Goal: Task Accomplishment & Management: Use online tool/utility

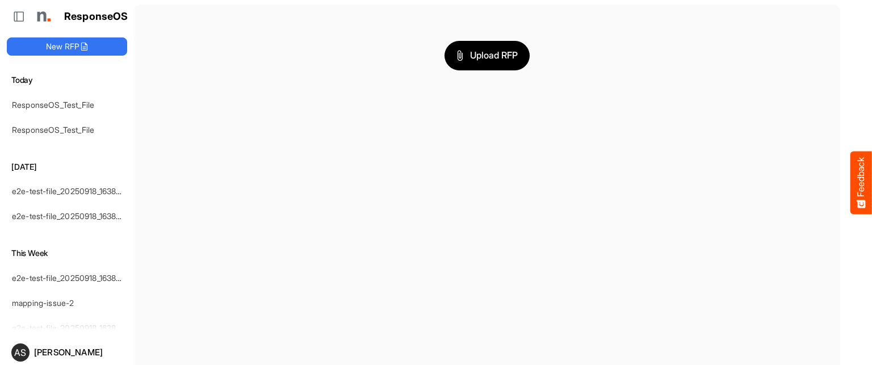
click at [16, 317] on div "[DATE] ResponseOS_Test_File ResponseOS_Test_File [DATE] e2e-test-file_20250918_…" at bounding box center [67, 201] width 120 height 255
click at [42, 13] on img at bounding box center [42, 16] width 23 height 23
click at [16, 13] on icon at bounding box center [18, 16] width 11 height 11
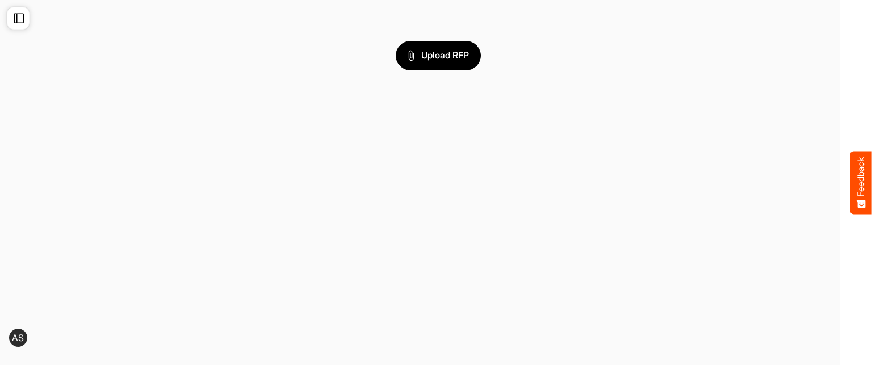
click at [16, 13] on icon at bounding box center [18, 17] width 11 height 11
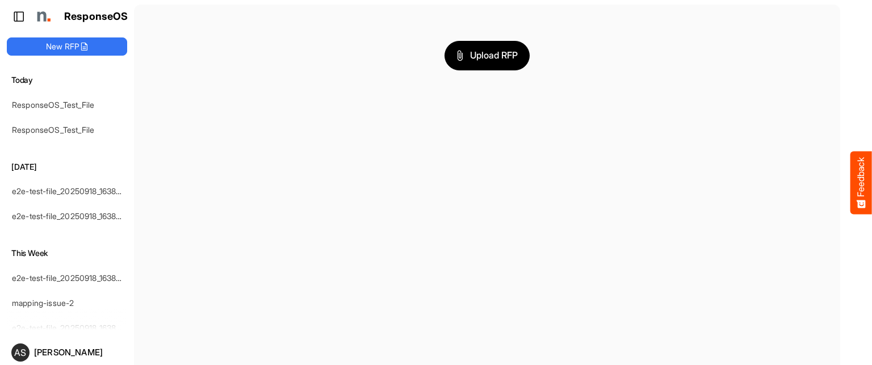
click at [18, 18] on icon at bounding box center [18, 16] width 11 height 11
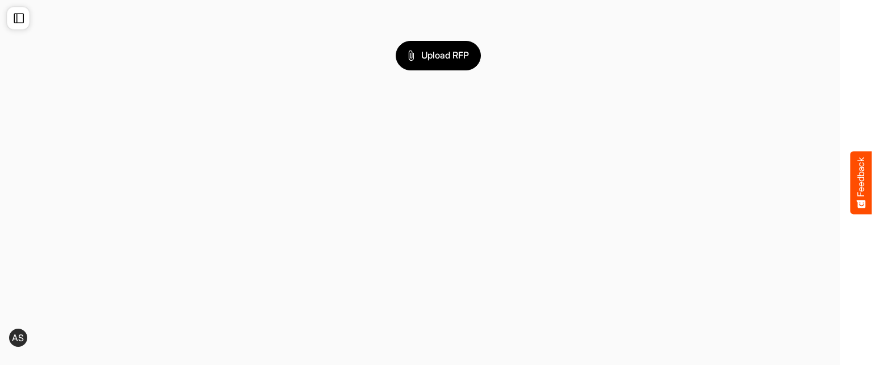
click at [18, 18] on icon at bounding box center [18, 17] width 11 height 11
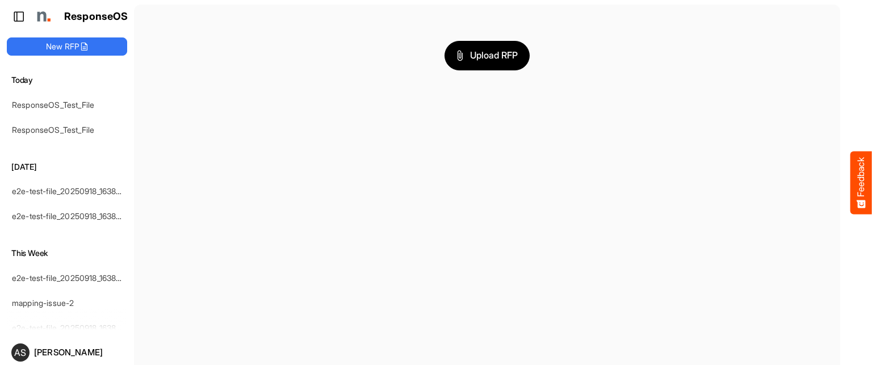
click at [18, 18] on icon at bounding box center [18, 16] width 11 height 11
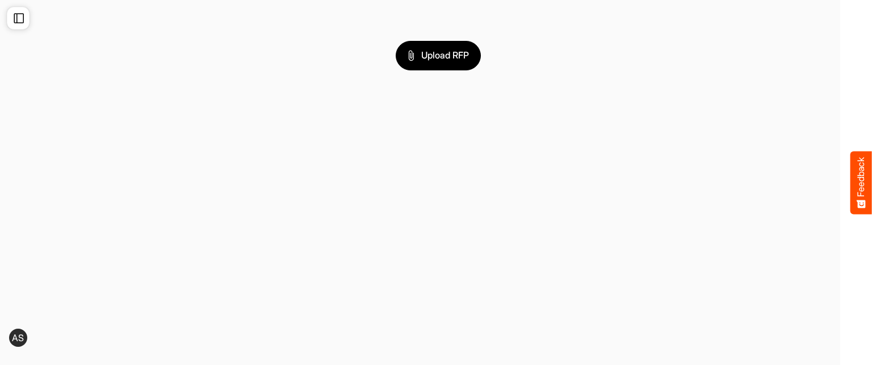
click at [18, 18] on icon at bounding box center [18, 17] width 11 height 11
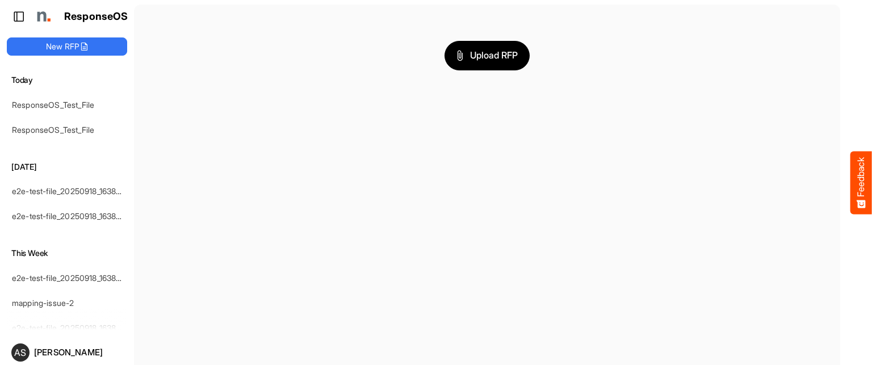
click at [18, 18] on icon at bounding box center [18, 16] width 11 height 11
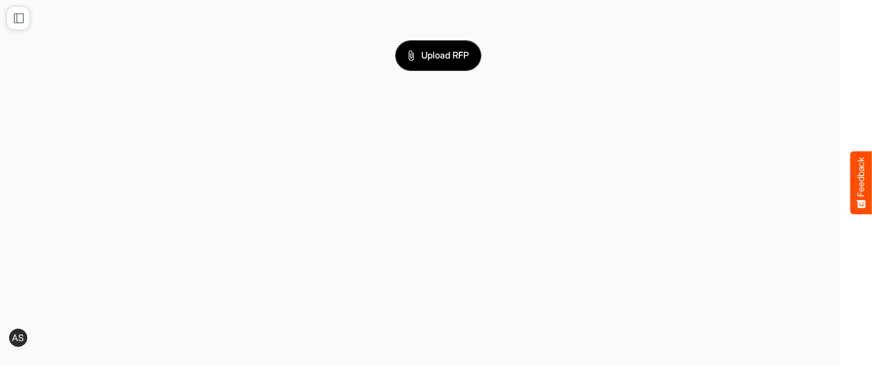
click at [447, 57] on span "Upload RFP" at bounding box center [438, 55] width 61 height 15
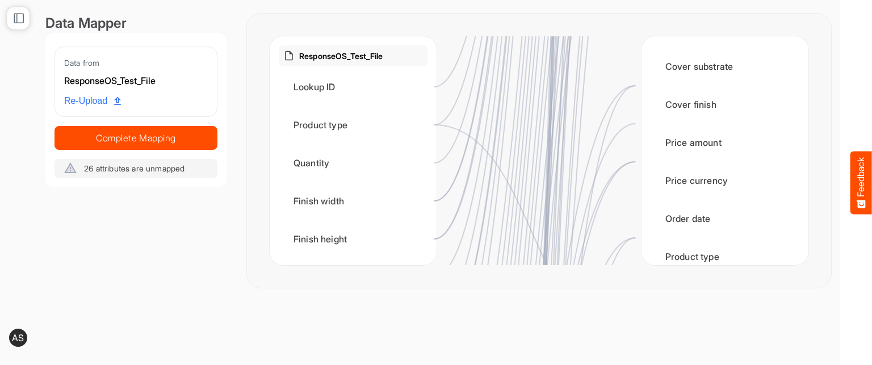
scroll to position [1176, 0]
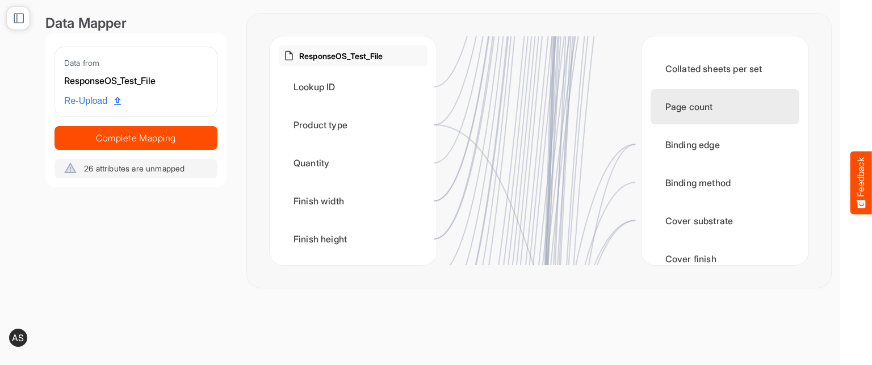
click at [702, 113] on div "Page count" at bounding box center [725, 106] width 149 height 35
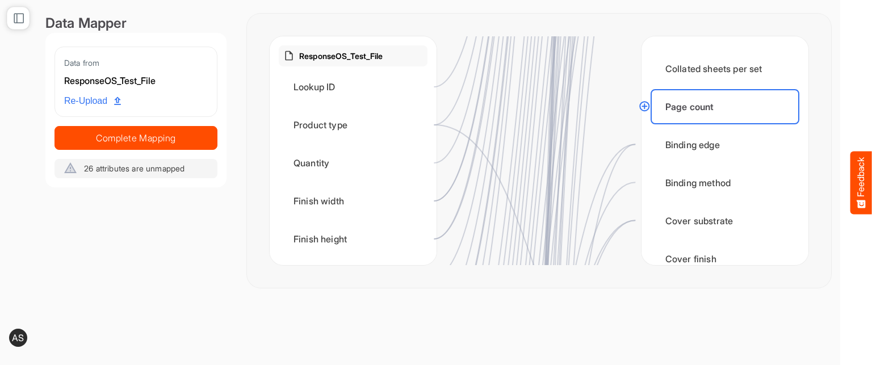
drag, startPoint x: 643, startPoint y: 108, endPoint x: 558, endPoint y: 116, distance: 85.5
click at [558, 116] on icon at bounding box center [539, 150] width 539 height 229
click at [644, 107] on circle at bounding box center [644, 106] width 14 height 14
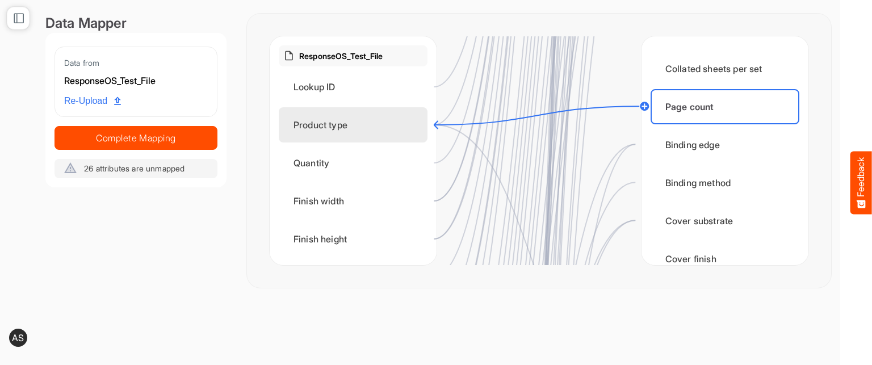
click at [352, 113] on div "Product type" at bounding box center [353, 124] width 149 height 35
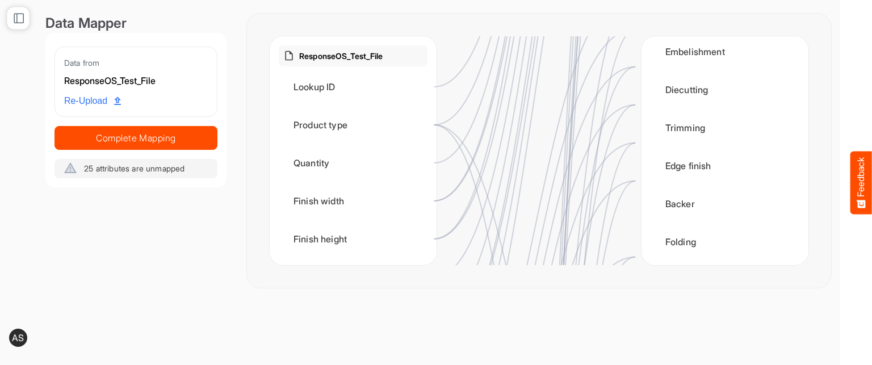
scroll to position [0, 0]
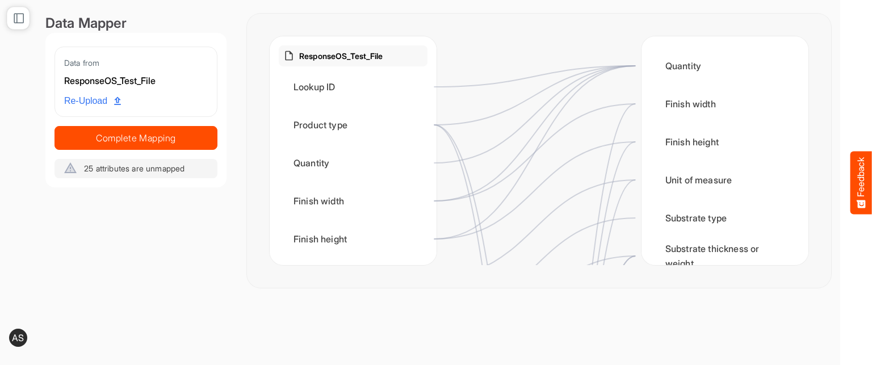
click at [11, 22] on div at bounding box center [18, 18] width 23 height 23
click at [19, 13] on icon at bounding box center [18, 17] width 11 height 11
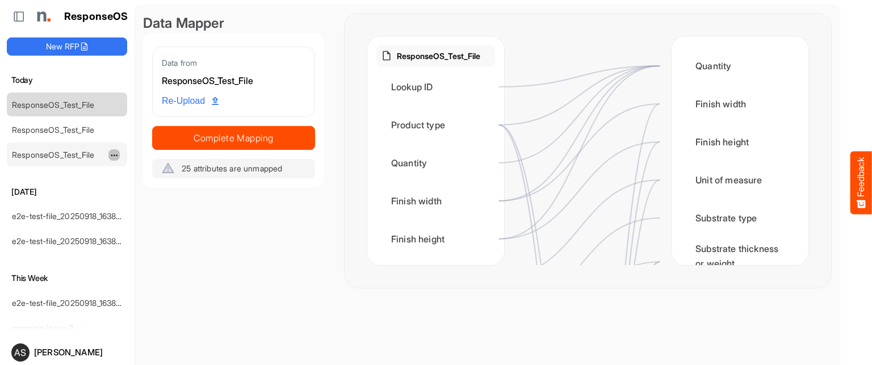
click at [113, 154] on span "dropdownbutton" at bounding box center [113, 156] width 6 height 8
click at [79, 152] on link "ResponseOS_Test_File" at bounding box center [53, 155] width 82 height 10
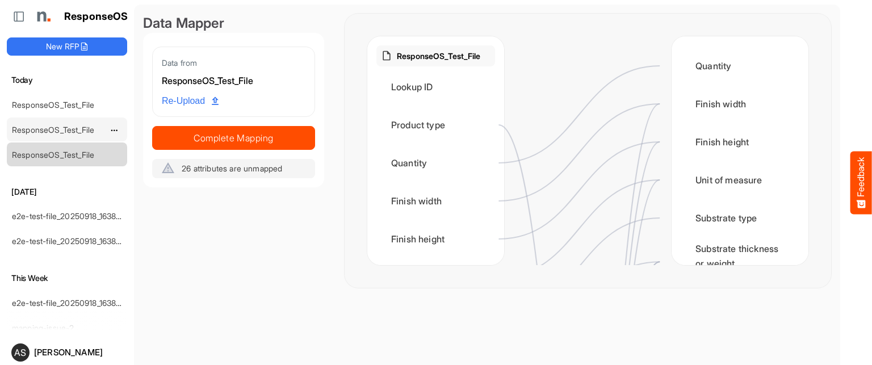
click at [72, 131] on link "ResponseOS_Test_File" at bounding box center [53, 130] width 82 height 10
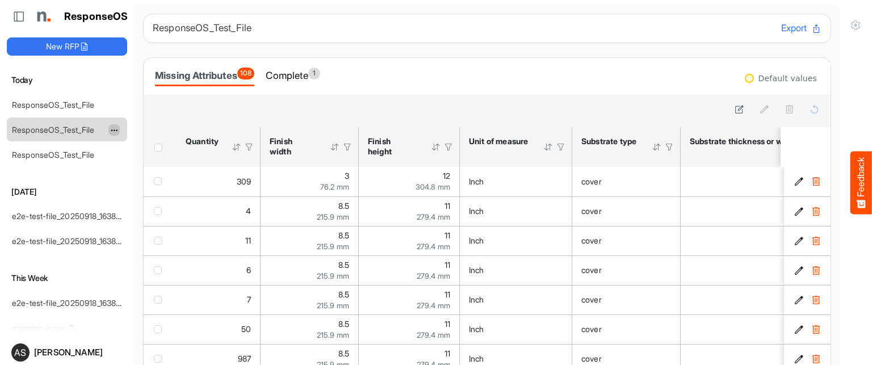
click at [113, 127] on span "dropdownbutton" at bounding box center [113, 131] width 6 height 8
click at [115, 127] on span "dropdownbutton" at bounding box center [113, 131] width 6 height 8
click at [135, 143] on li "Rename" at bounding box center [142, 147] width 68 height 17
click at [104, 127] on input "**********" at bounding box center [67, 129] width 111 height 13
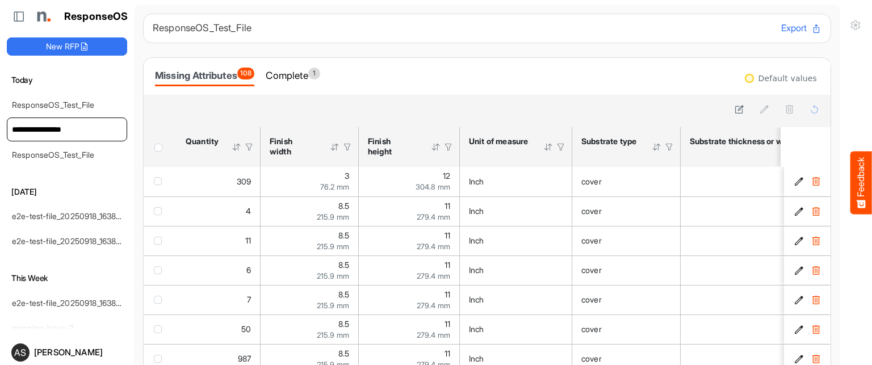
type input "**********"
click at [276, 32] on h6 "ResponseOS_Test_File" at bounding box center [462, 28] width 619 height 10
click at [76, 158] on link "ResponseOS_Test_File" at bounding box center [53, 155] width 82 height 10
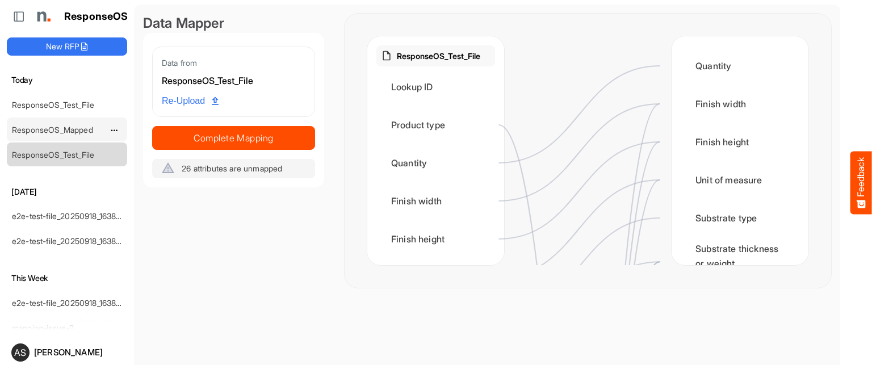
click at [70, 131] on link "ResponseOS_Mapped" at bounding box center [52, 130] width 81 height 10
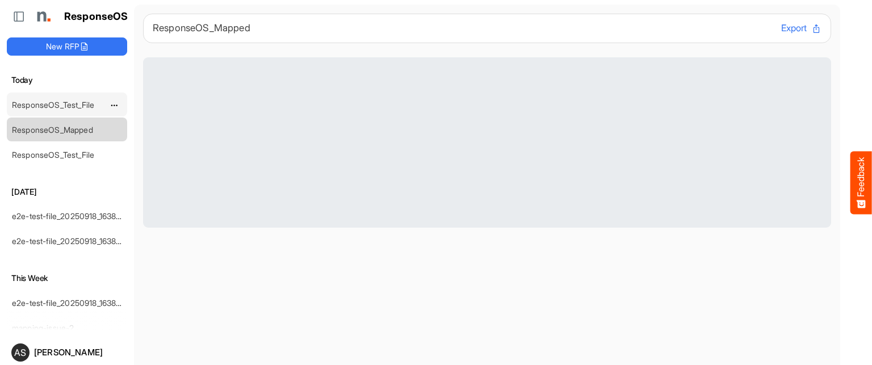
click at [68, 101] on link "ResponseOS_Test_File" at bounding box center [53, 105] width 82 height 10
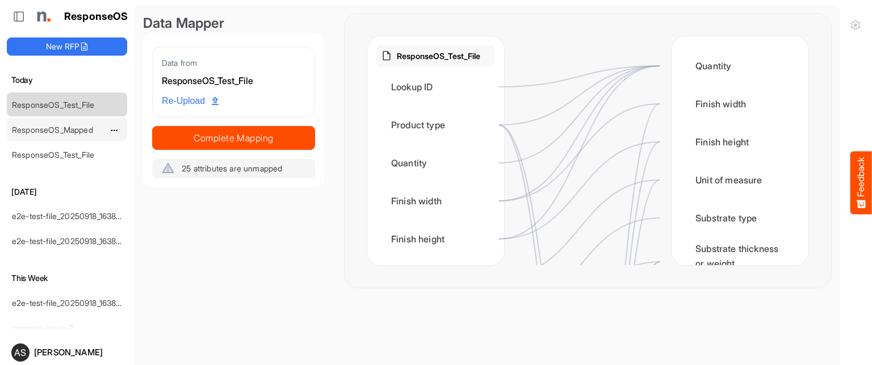
click at [60, 129] on link "ResponseOS_Mapped" at bounding box center [52, 130] width 81 height 10
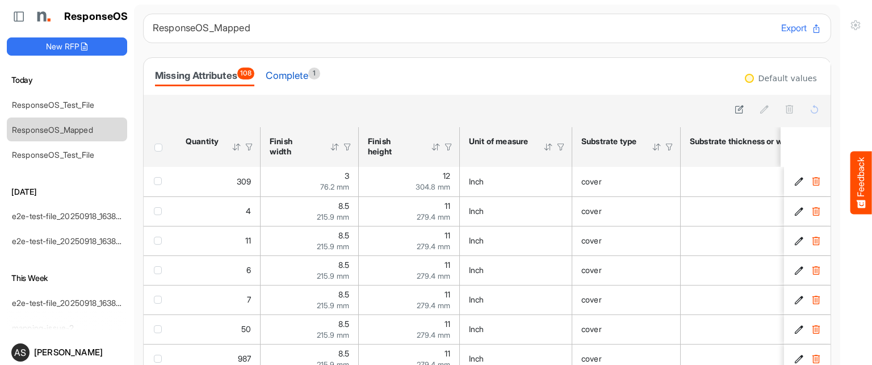
click at [311, 71] on div "Complete 1" at bounding box center [293, 76] width 54 height 16
click at [314, 282] on main "ResponseOS_Mapped Export Missing Attributes 108 Complete 1 Default values sfgri…" at bounding box center [487, 201] width 706 height 392
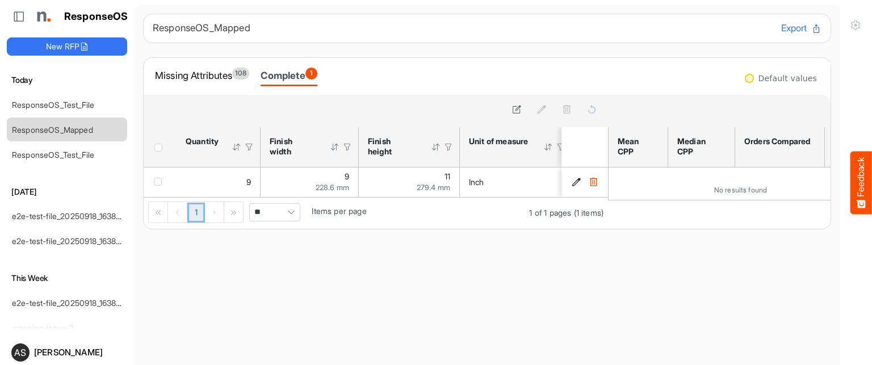
click at [290, 215] on span "Pagerdropdown" at bounding box center [291, 212] width 17 height 17
click at [194, 71] on div "Missing Attributes 108" at bounding box center [202, 76] width 94 height 16
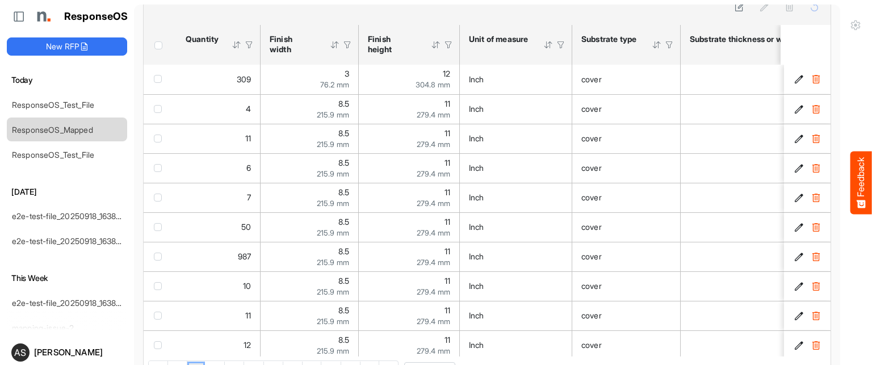
scroll to position [36, 0]
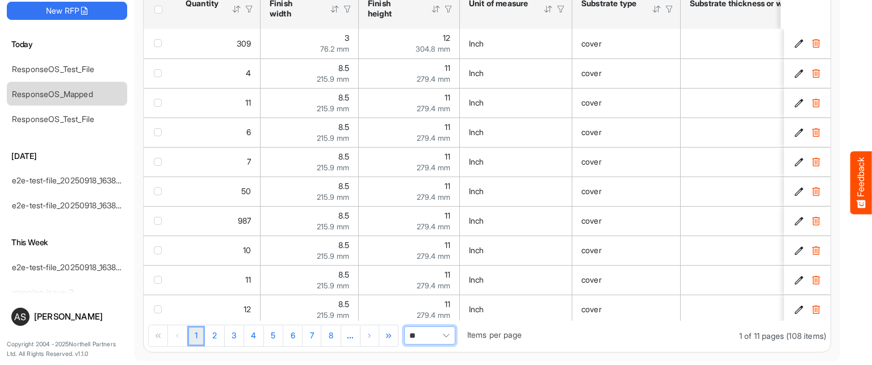
click at [441, 333] on span "Pagerdropdown" at bounding box center [446, 335] width 17 height 17
click at [426, 269] on li "25" at bounding box center [430, 263] width 50 height 17
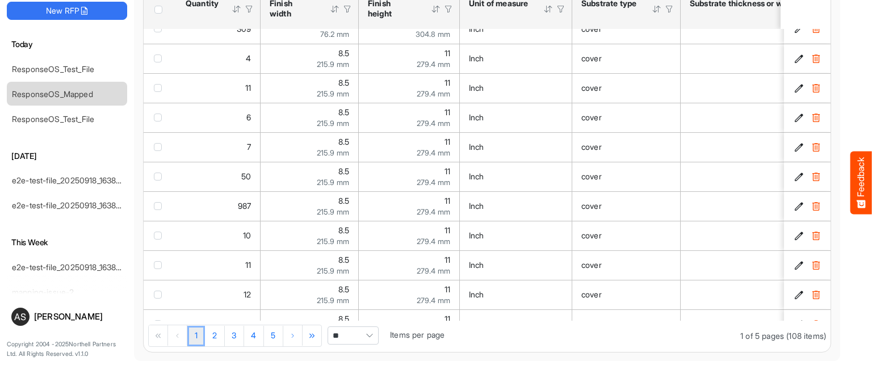
scroll to position [0, 0]
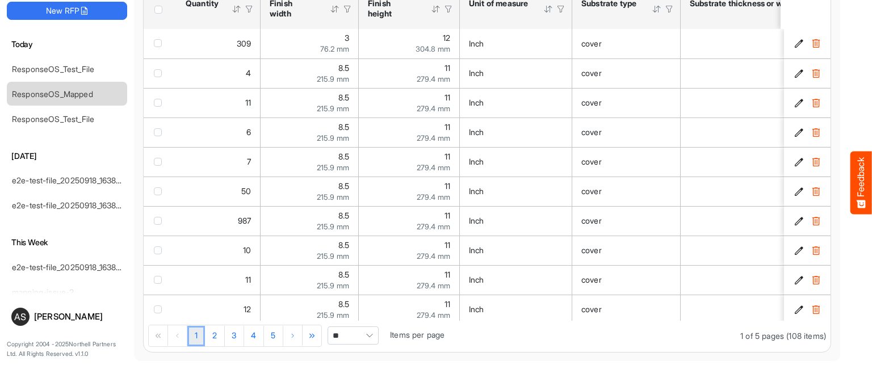
click at [363, 327] on span "Pagerdropdown" at bounding box center [369, 335] width 17 height 17
click at [351, 317] on li "All" at bounding box center [353, 314] width 50 height 17
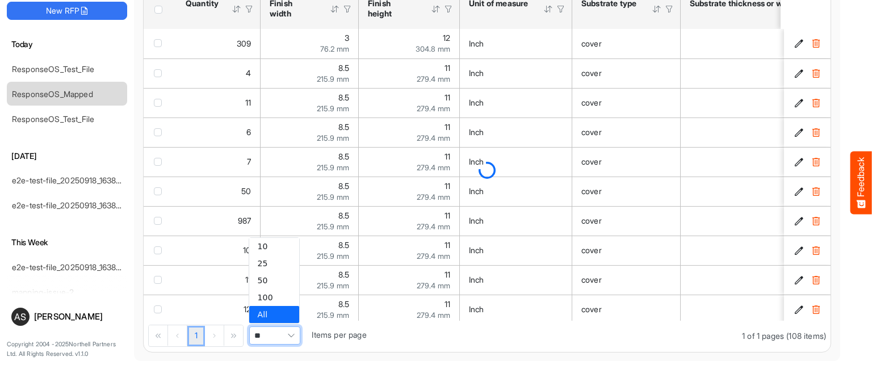
type input "***"
click at [343, 310] on body "Feedback ResponseOS New RFP [DATE] ResponseOS_Test_File ResponseOS_Mapped Respo…" at bounding box center [436, 182] width 872 height 365
click at [459, 358] on main "ResponseOS_Mapped Export Missing Attributes 108 Complete 1 Default values sfgri…" at bounding box center [487, 165] width 706 height 392
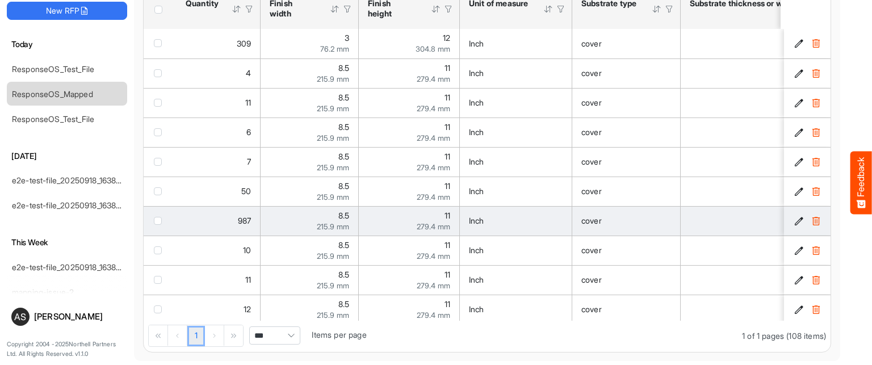
click at [156, 220] on span "checkbox" at bounding box center [158, 221] width 8 height 8
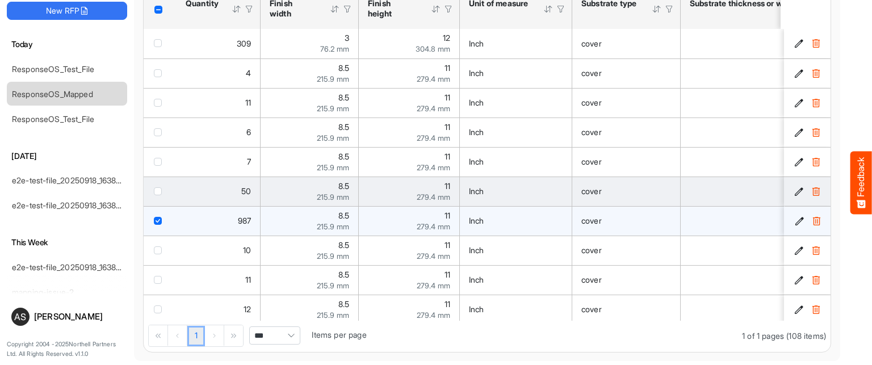
click at [156, 188] on span "checkbox" at bounding box center [158, 191] width 8 height 8
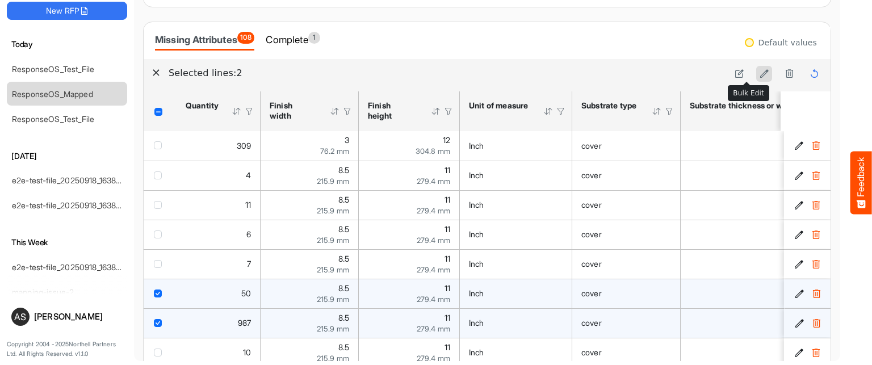
click at [760, 77] on icon at bounding box center [765, 74] width 10 height 10
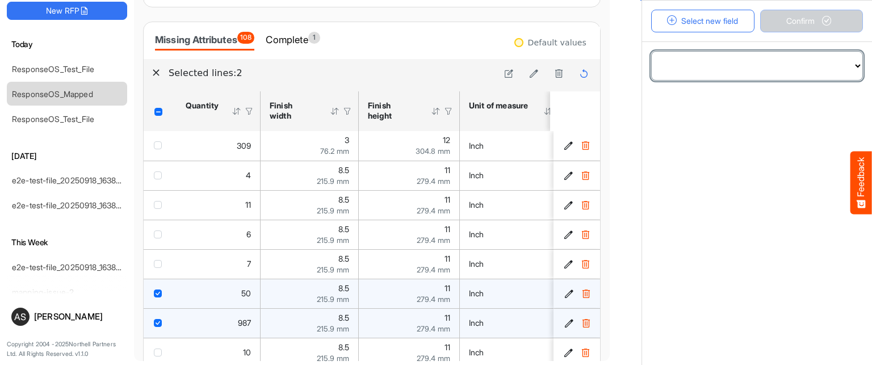
click at [829, 65] on select "**********" at bounding box center [757, 66] width 211 height 28
select select "**********"
click at [652, 52] on select "**********" at bounding box center [757, 66] width 211 height 28
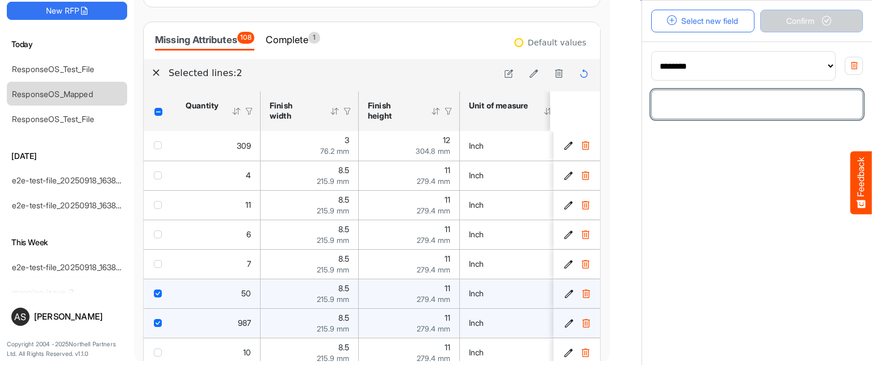
click at [686, 114] on input "number" at bounding box center [757, 104] width 211 height 28
type input "***"
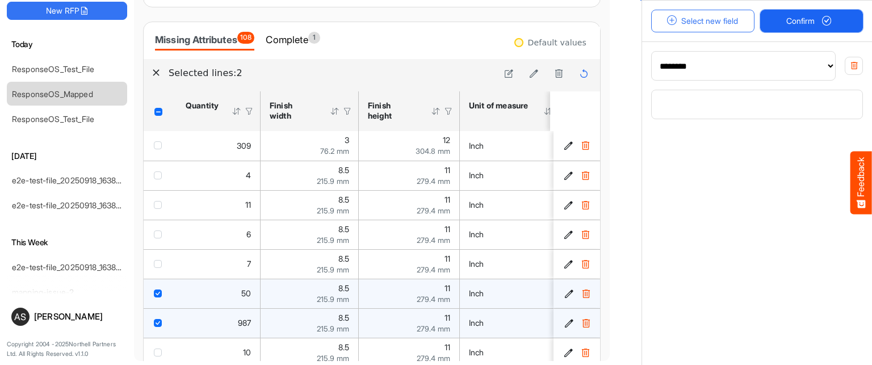
click at [832, 20] on button "Confirm" at bounding box center [811, 21] width 103 height 23
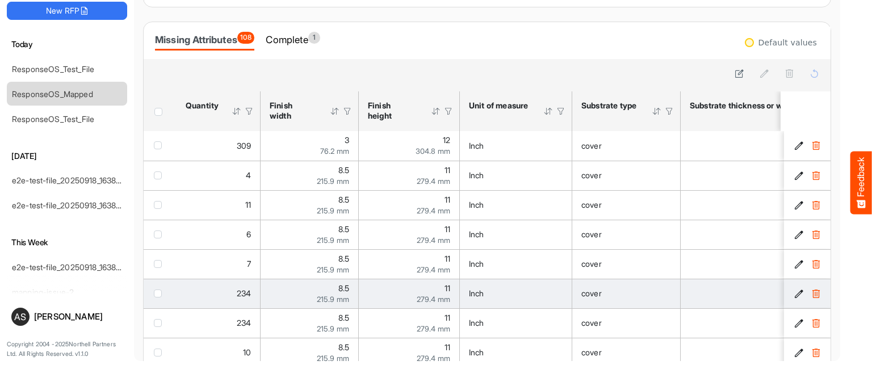
click at [794, 290] on icon "0c3f2849-e163-4f1f-b59e-497c78edd68b is template cell Column Header" at bounding box center [799, 294] width 10 height 10
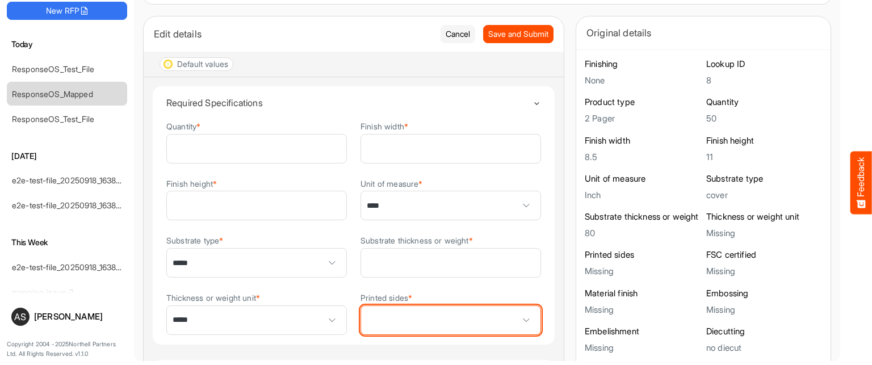
click at [518, 318] on span at bounding box center [526, 320] width 17 height 17
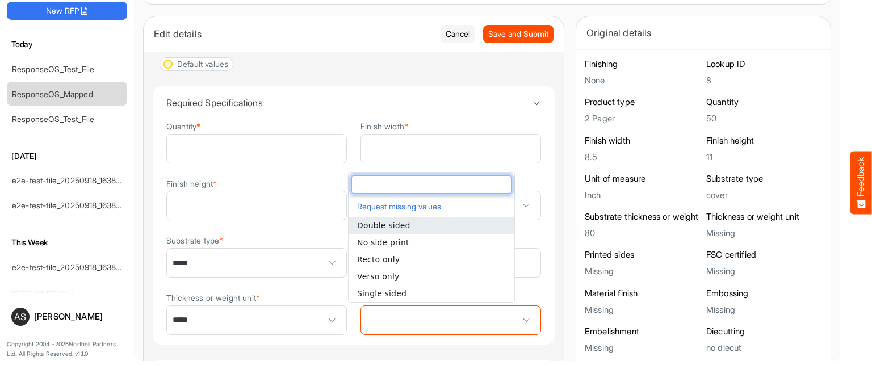
click at [402, 226] on span "Double sided" at bounding box center [383, 225] width 53 height 9
type input "**********"
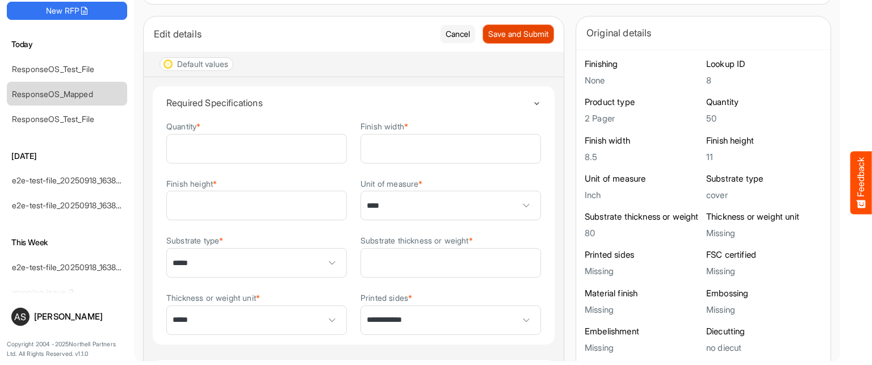
click at [493, 35] on span "Save and Submit" at bounding box center [518, 34] width 60 height 12
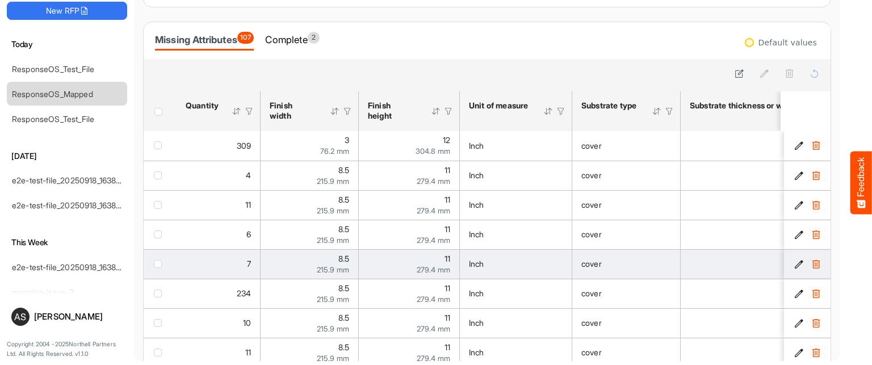
click at [157, 265] on span "checkbox" at bounding box center [158, 264] width 8 height 8
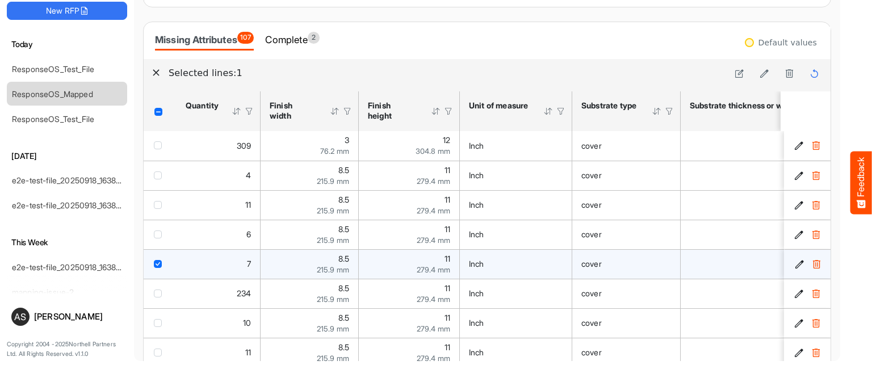
click at [795, 262] on icon "cd169b94-a628-4e20-af6e-0f36764c90be is template cell Column Header" at bounding box center [800, 264] width 10 height 10
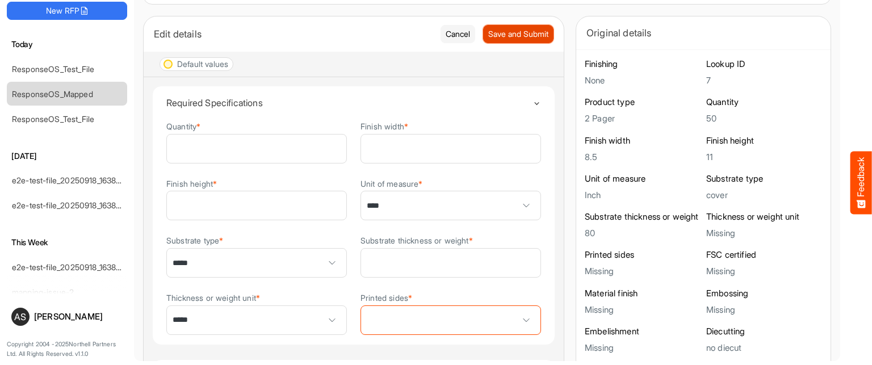
click at [502, 28] on span "Save and Submit" at bounding box center [518, 34] width 60 height 12
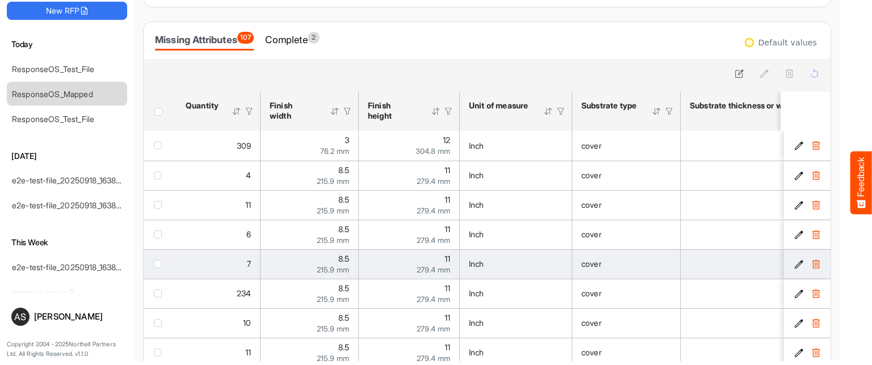
click at [157, 263] on span "checkbox" at bounding box center [158, 264] width 8 height 8
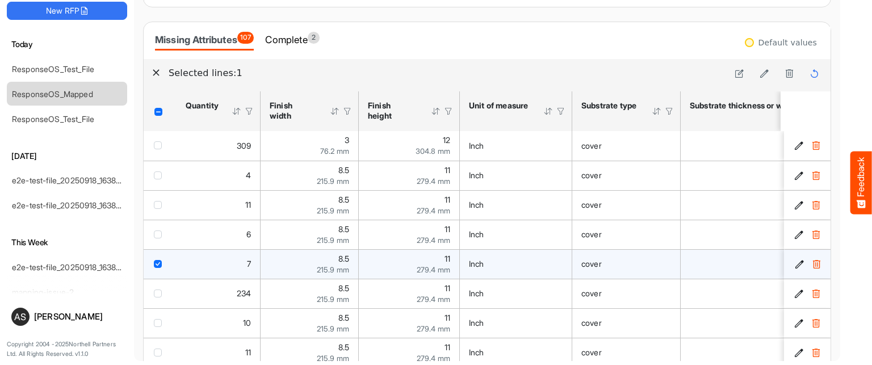
click at [795, 261] on icon "cd169b94-a628-4e20-af6e-0f36764c90be is template cell Column Header" at bounding box center [800, 264] width 10 height 10
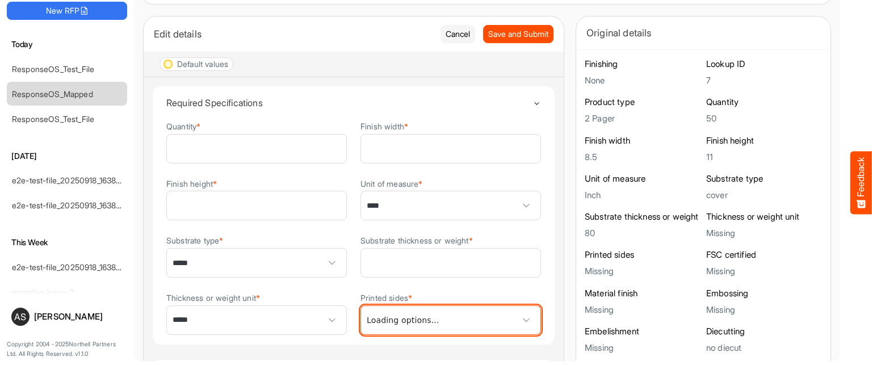
click at [450, 317] on span at bounding box center [450, 320] width 179 height 28
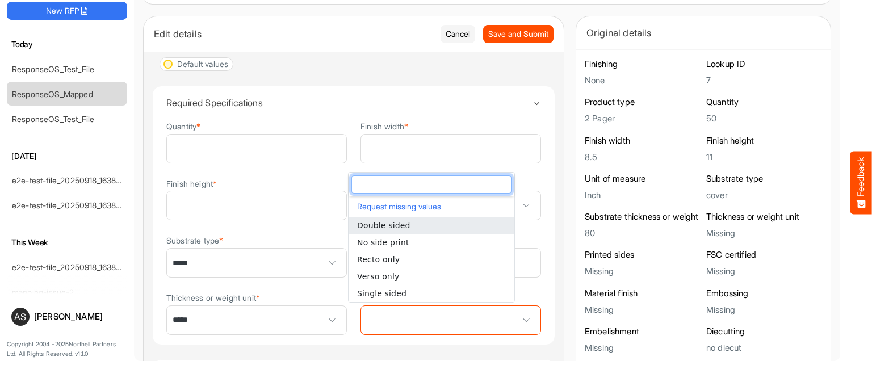
click at [391, 224] on span "Double sided" at bounding box center [383, 225] width 53 height 9
type input "**********"
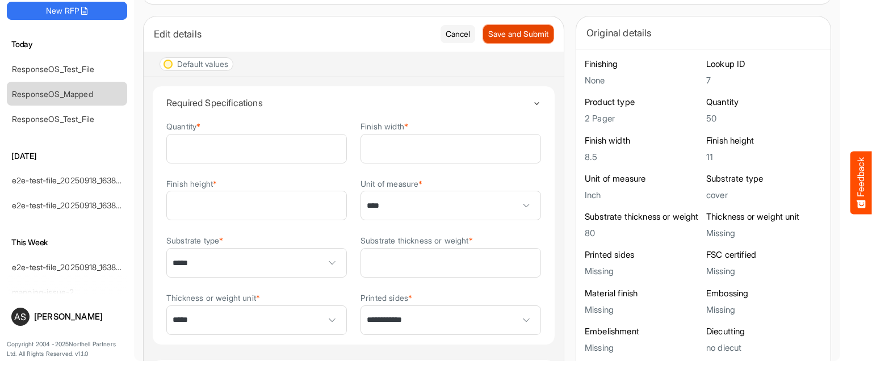
click at [502, 36] on span "Save and Submit" at bounding box center [518, 34] width 60 height 12
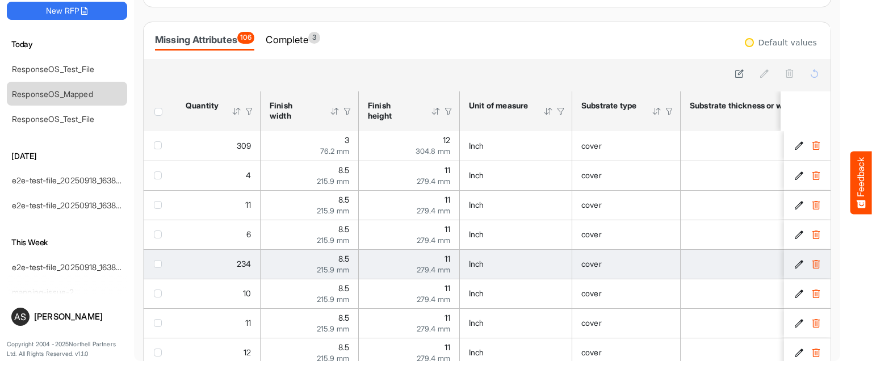
click at [158, 263] on span "checkbox" at bounding box center [158, 264] width 8 height 8
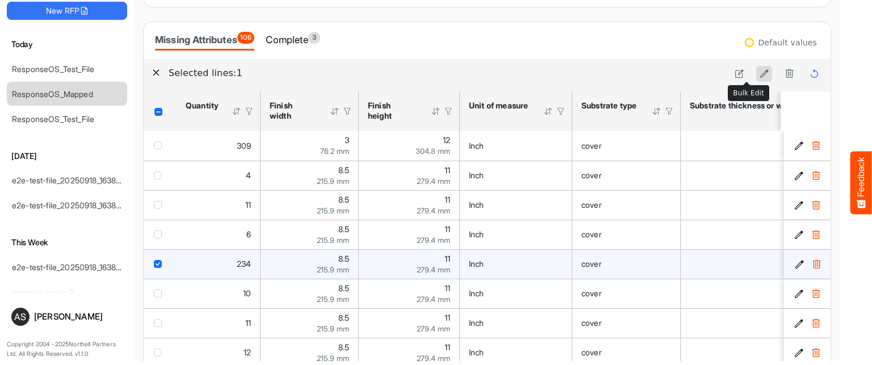
click at [760, 75] on icon at bounding box center [765, 74] width 10 height 10
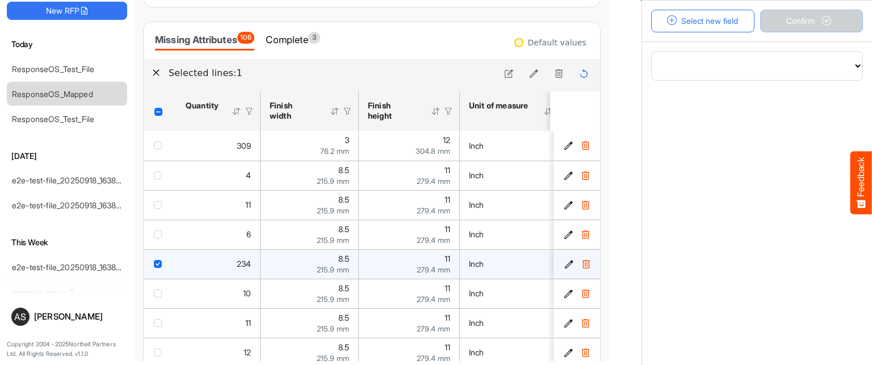
drag, startPoint x: 157, startPoint y: 230, endPoint x: 160, endPoint y: 250, distance: 20.6
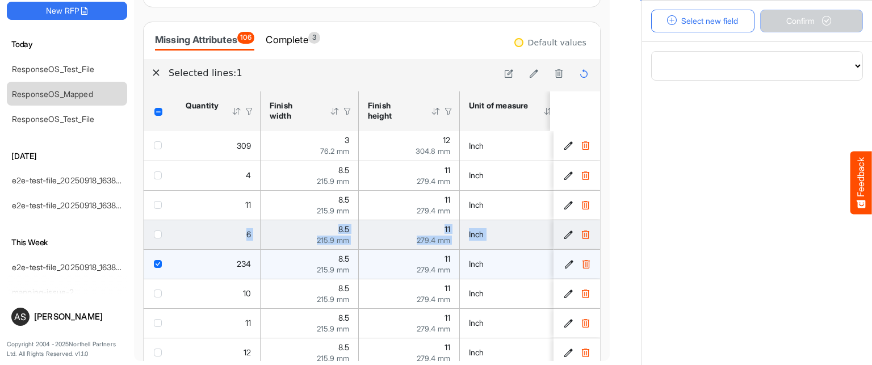
click at [162, 233] on div "checkbox" at bounding box center [160, 233] width 12 height 11
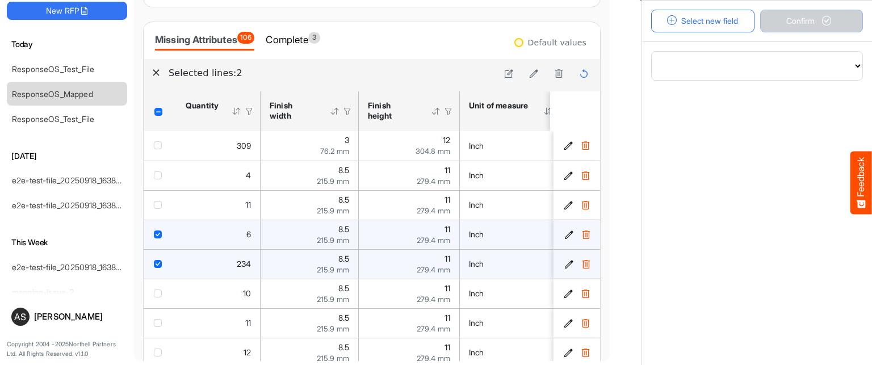
click at [158, 233] on span "checkbox" at bounding box center [158, 234] width 8 height 8
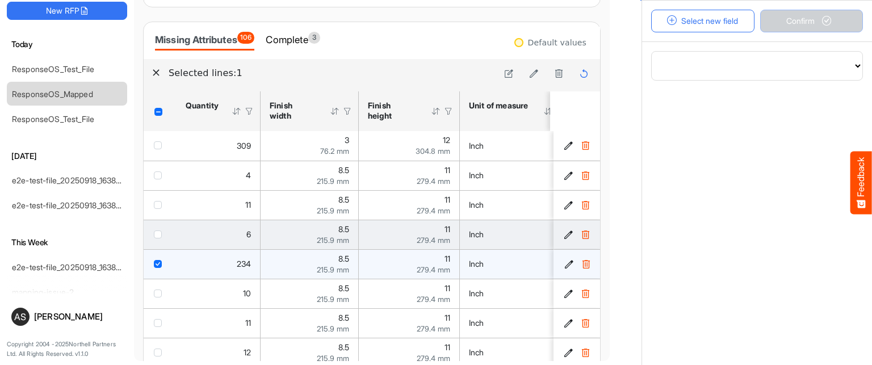
click at [160, 233] on span "checkbox" at bounding box center [158, 234] width 8 height 8
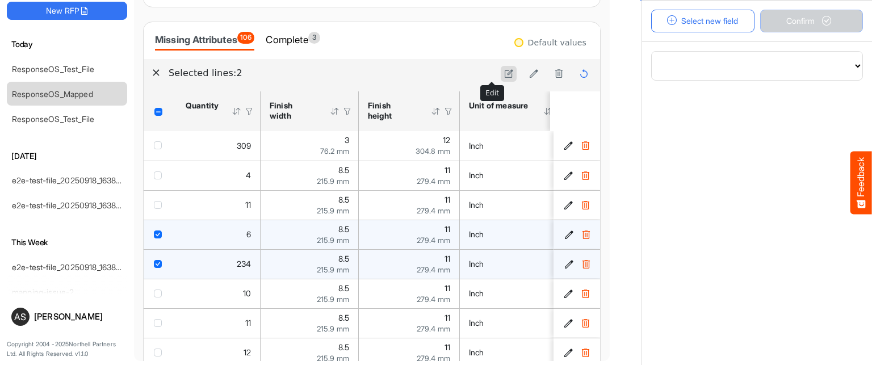
click at [504, 70] on icon at bounding box center [509, 74] width 10 height 10
click at [557, 70] on button "Cancel" at bounding box center [574, 73] width 35 height 15
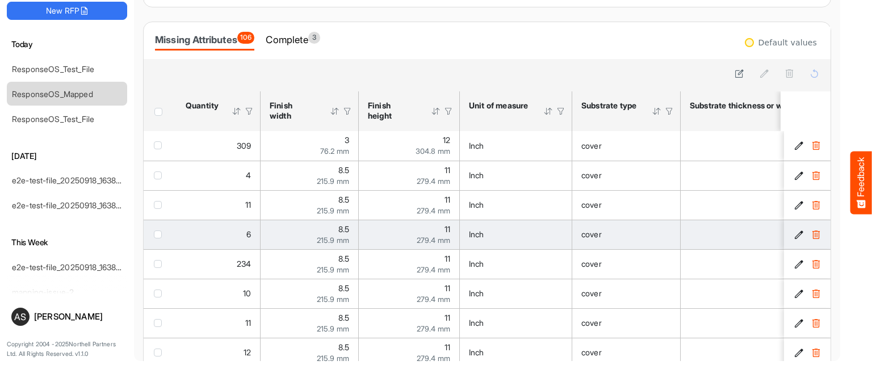
click at [705, 82] on div at bounding box center [487, 75] width 687 height 32
click at [159, 236] on span "checkbox" at bounding box center [158, 234] width 8 height 8
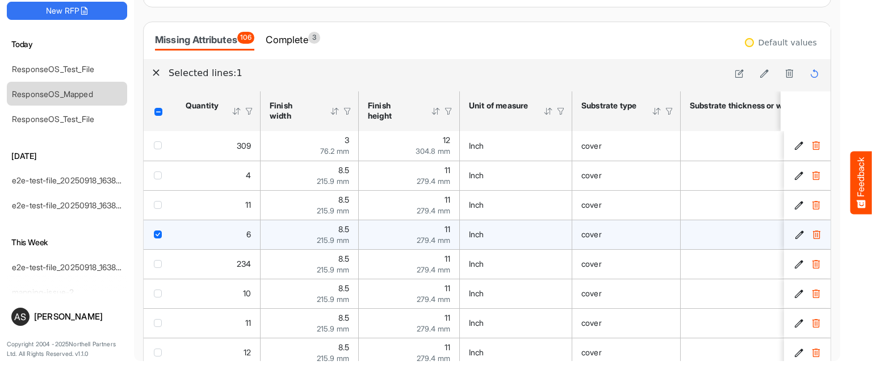
click at [157, 262] on span "checkbox" at bounding box center [158, 264] width 8 height 8
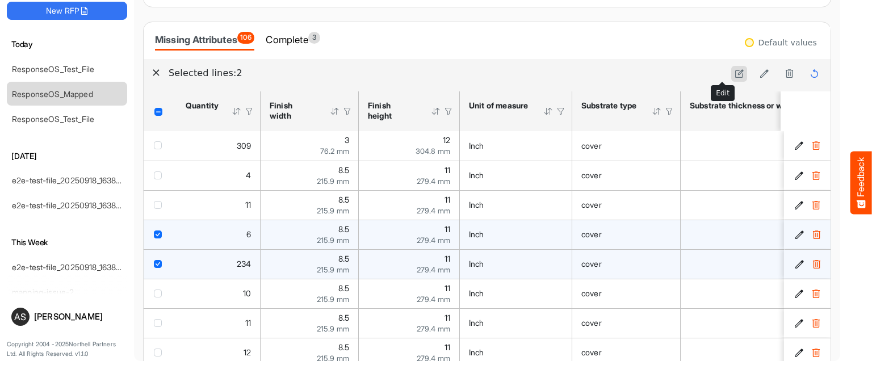
click at [735, 69] on icon at bounding box center [740, 74] width 10 height 10
click at [787, 73] on button "Cancel" at bounding box center [804, 73] width 35 height 15
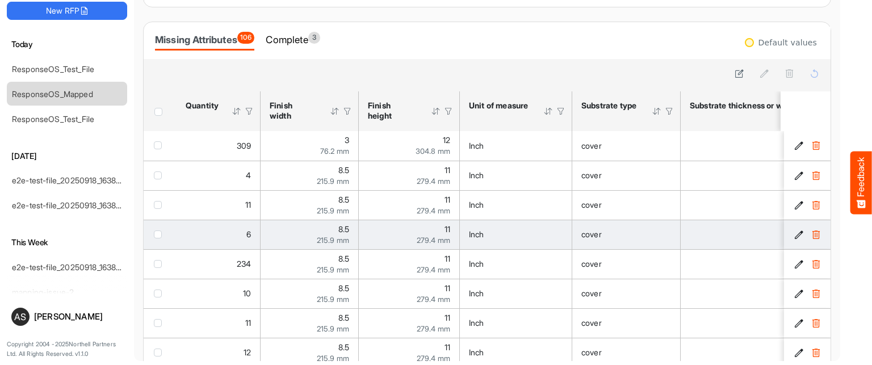
click at [154, 261] on span "checkbox" at bounding box center [158, 264] width 8 height 8
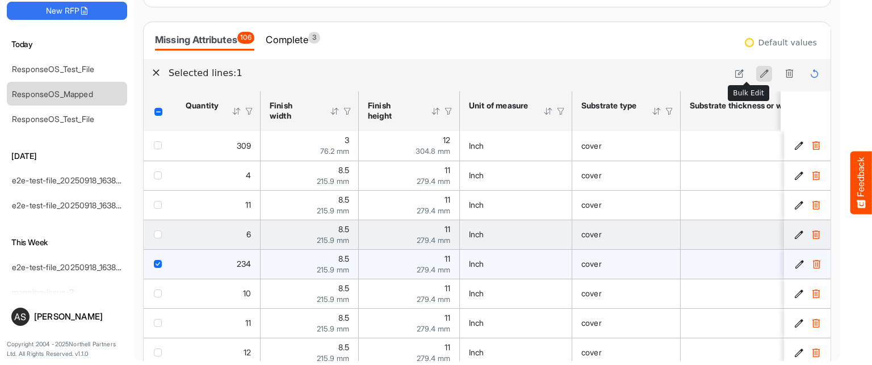
click at [760, 75] on icon at bounding box center [765, 74] width 10 height 10
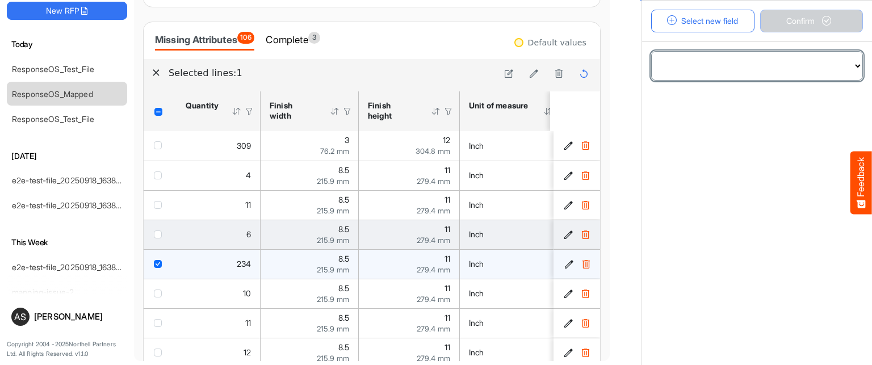
click at [770, 60] on select "**********" at bounding box center [757, 66] width 211 height 28
select select "**********"
click at [652, 52] on select "**********" at bounding box center [757, 66] width 211 height 28
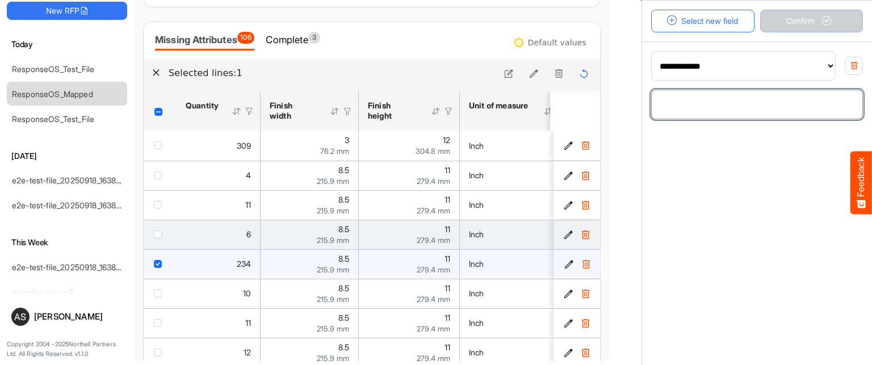
click at [714, 108] on input "number" at bounding box center [757, 104] width 211 height 28
type input "***"
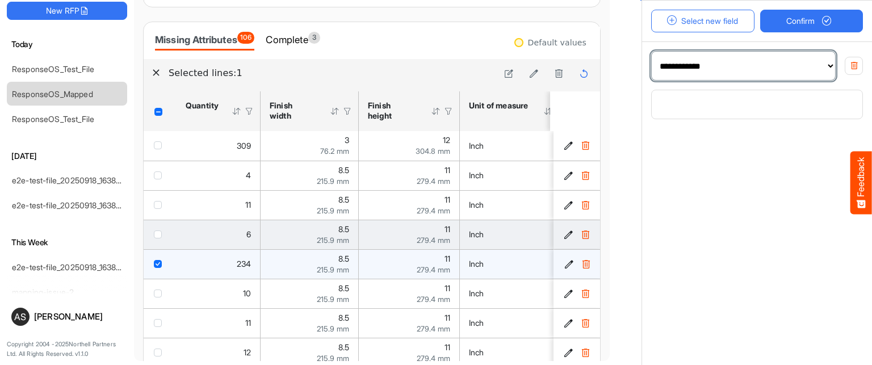
click at [767, 69] on select "**********" at bounding box center [743, 66] width 183 height 28
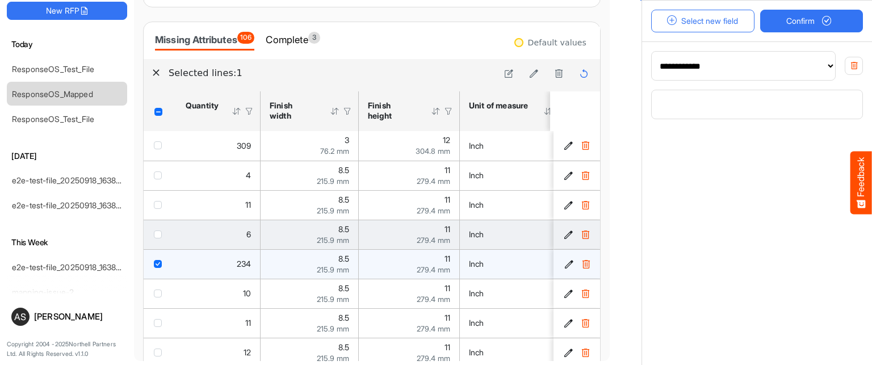
click at [618, 46] on div at bounding box center [626, 164] width 32 height 401
click at [695, 19] on button "Select new field" at bounding box center [702, 21] width 103 height 23
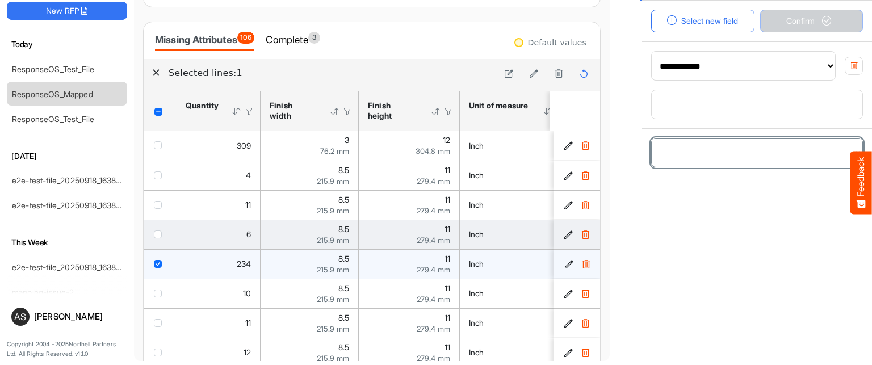
click at [731, 160] on select "**********" at bounding box center [757, 153] width 211 height 28
select select "**********"
click at [652, 139] on select "**********" at bounding box center [757, 153] width 211 height 28
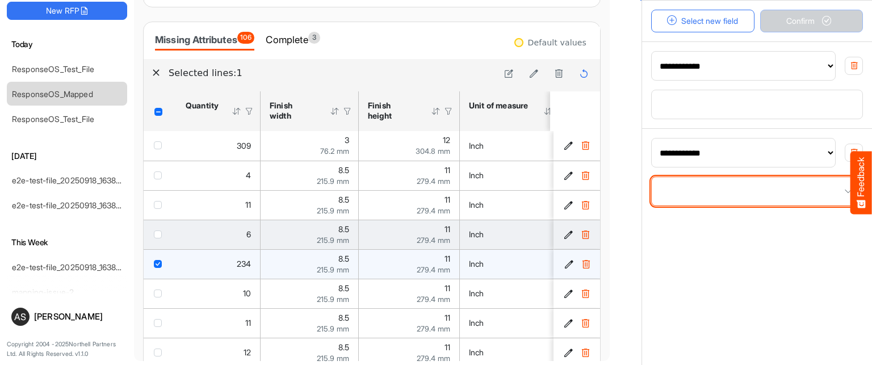
click at [679, 199] on span at bounding box center [757, 191] width 211 height 28
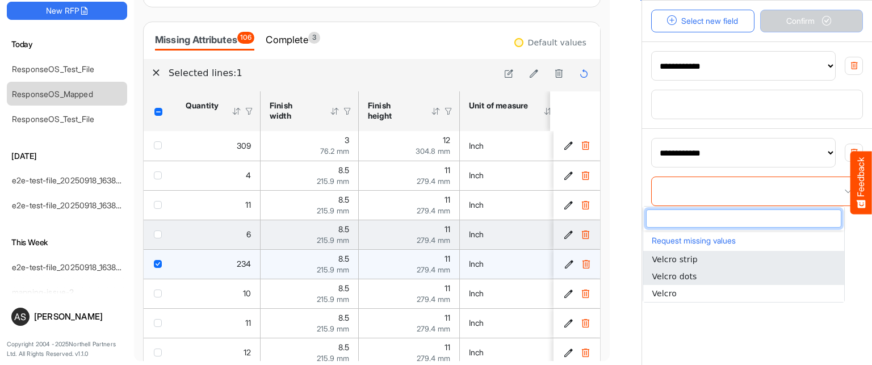
click at [661, 280] on span "Velcro dots" at bounding box center [674, 276] width 45 height 9
type input "**********"
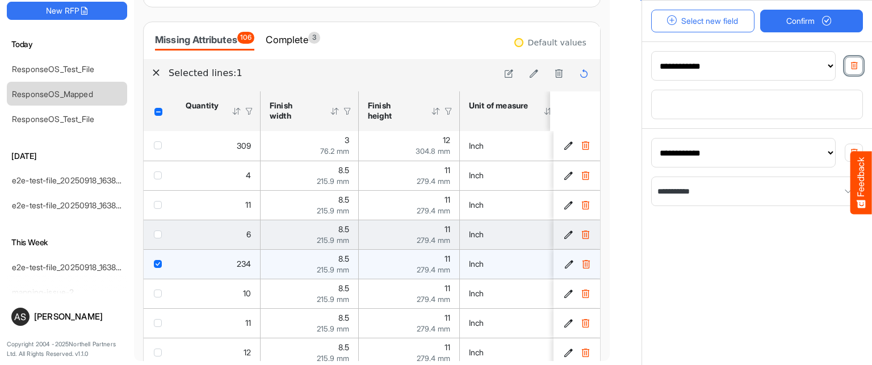
drag, startPoint x: 836, startPoint y: 62, endPoint x: 677, endPoint y: 250, distance: 245.7
click at [677, 250] on main "**********" at bounding box center [757, 185] width 230 height 288
click at [850, 68] on icon "button" at bounding box center [854, 65] width 9 height 9
select select "**********"
click at [850, 68] on icon "button" at bounding box center [854, 65] width 9 height 9
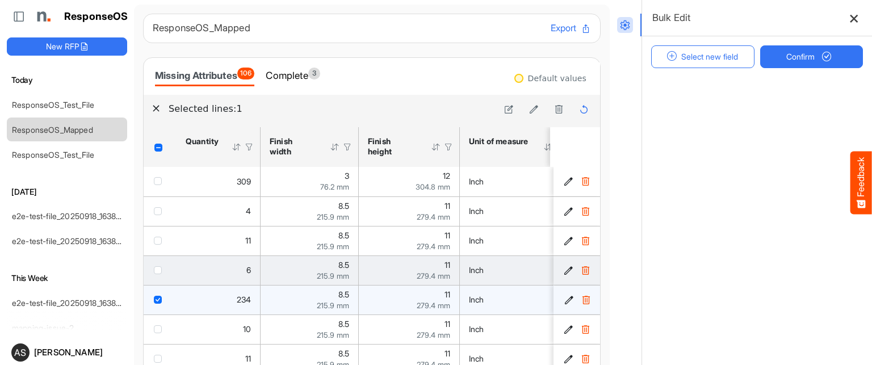
click at [845, 23] on button at bounding box center [854, 18] width 18 height 18
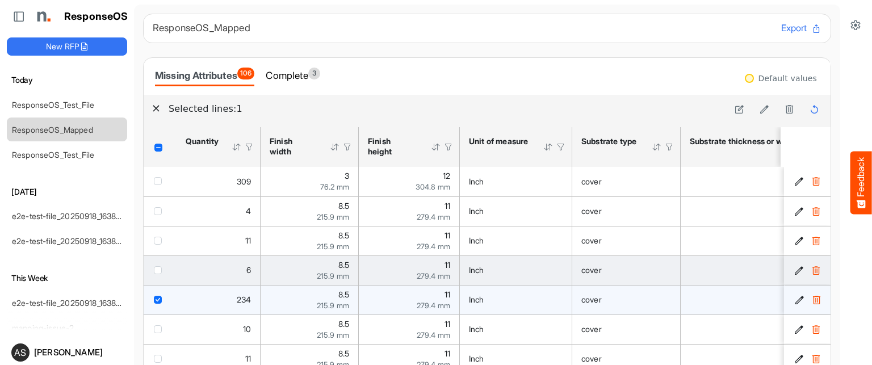
click at [703, 146] on div "Substrate thickness or weight" at bounding box center [748, 141] width 116 height 10
click at [159, 271] on span "checkbox" at bounding box center [158, 270] width 8 height 8
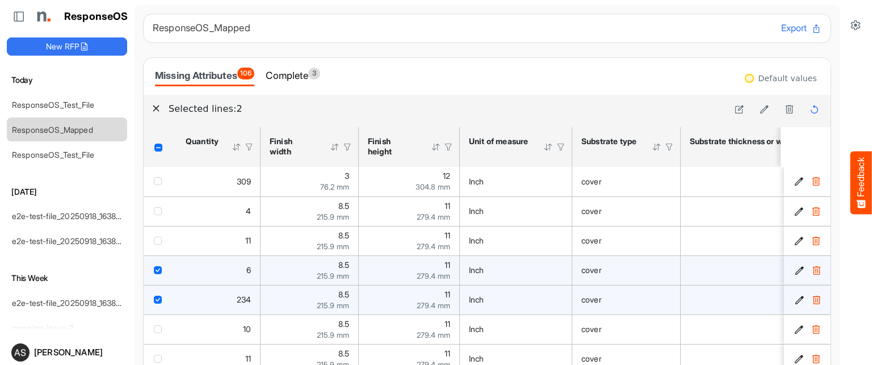
click at [156, 299] on span "checkbox" at bounding box center [158, 300] width 8 height 8
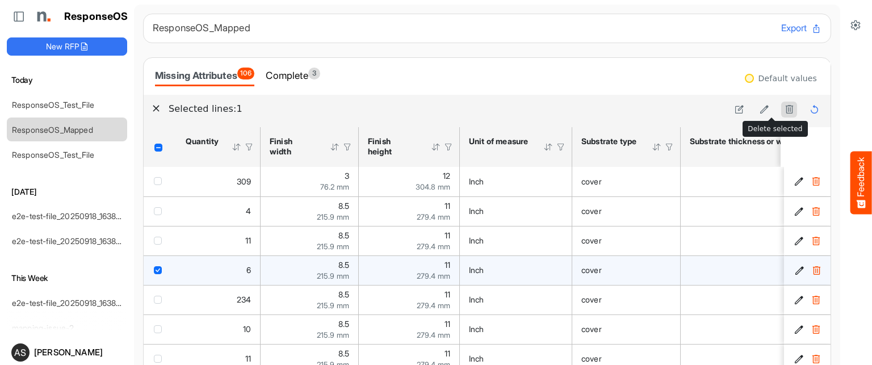
click at [785, 106] on icon at bounding box center [790, 109] width 10 height 10
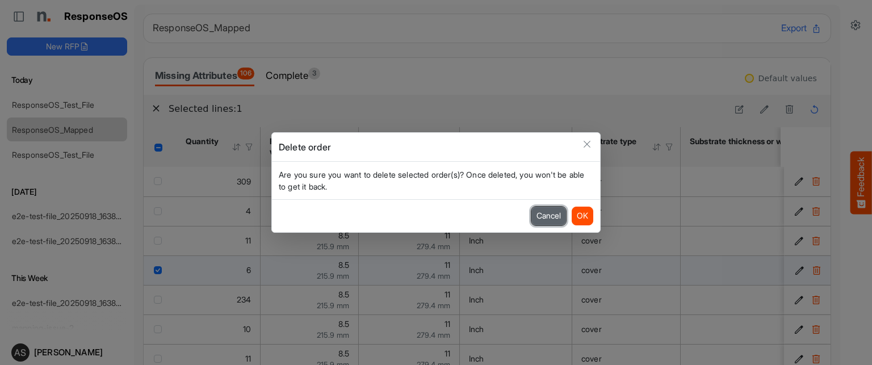
click at [552, 212] on button "Cancel" at bounding box center [548, 216] width 35 height 18
drag, startPoint x: 552, startPoint y: 212, endPoint x: 792, endPoint y: 52, distance: 288.7
click at [551, 211] on div "Inch" at bounding box center [516, 211] width 94 height 12
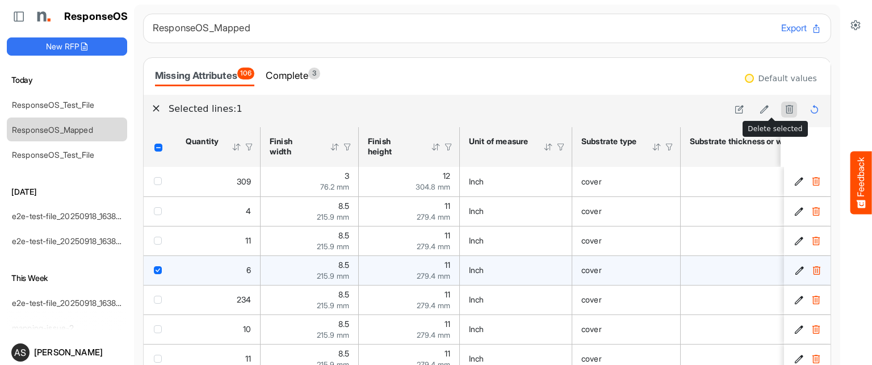
click at [785, 113] on icon at bounding box center [790, 109] width 10 height 10
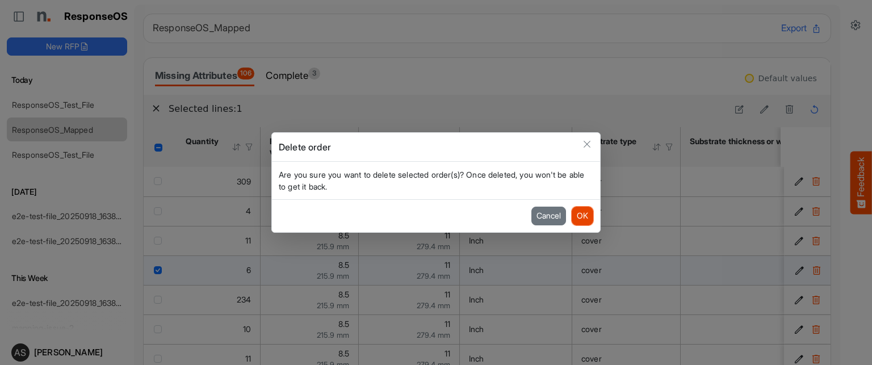
click at [581, 211] on button "OK" at bounding box center [583, 216] width 22 height 18
click at [584, 221] on td "cover" at bounding box center [626, 211] width 108 height 30
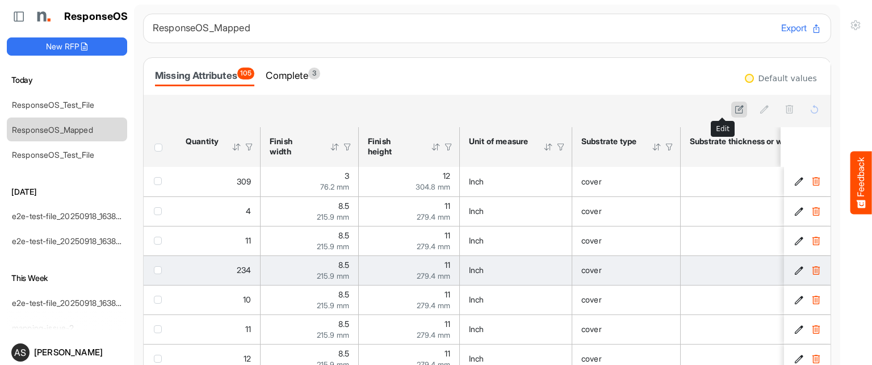
click at [735, 110] on icon at bounding box center [740, 109] width 10 height 10
click at [793, 108] on button "Cancel" at bounding box center [804, 109] width 35 height 15
click at [158, 269] on span "checkbox" at bounding box center [158, 270] width 8 height 8
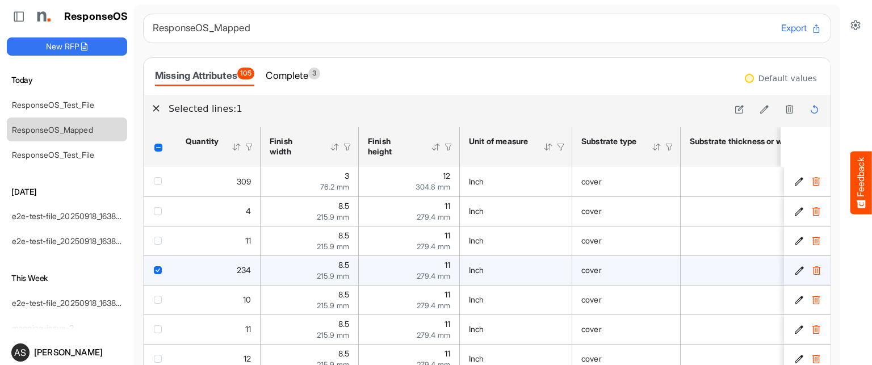
click at [157, 299] on span "checkbox" at bounding box center [158, 300] width 8 height 8
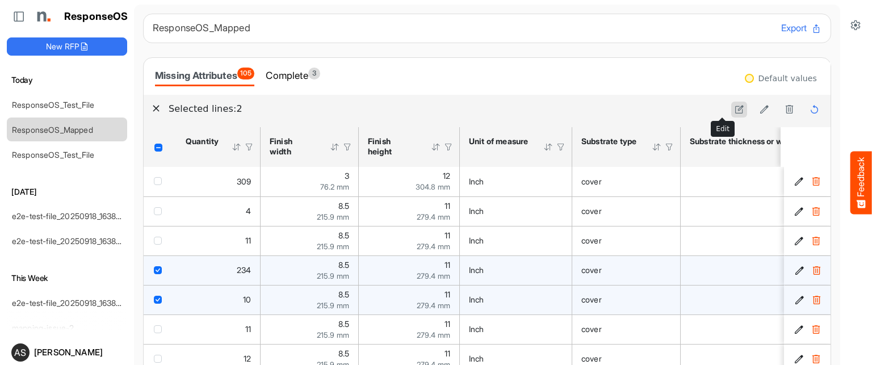
click at [735, 106] on icon at bounding box center [740, 109] width 10 height 10
click at [159, 268] on span "checkbox" at bounding box center [158, 270] width 8 height 8
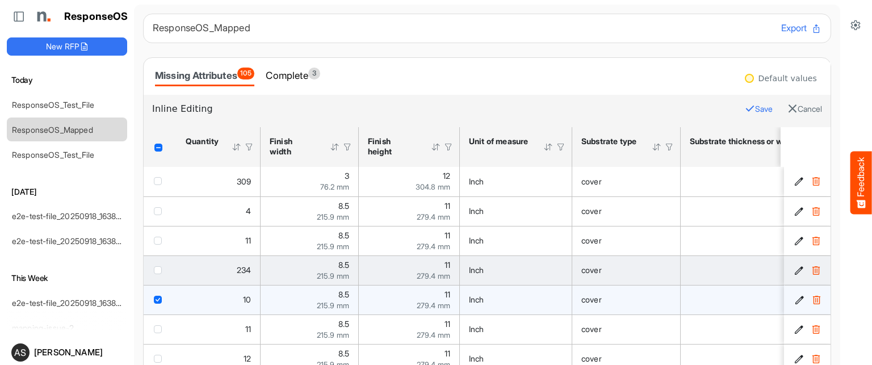
click at [157, 303] on div "checkbox" at bounding box center [160, 298] width 12 height 11
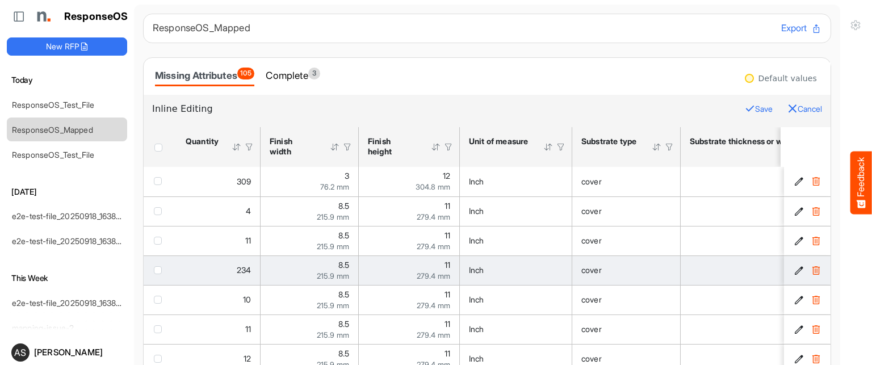
click at [787, 107] on button "Cancel" at bounding box center [804, 109] width 35 height 15
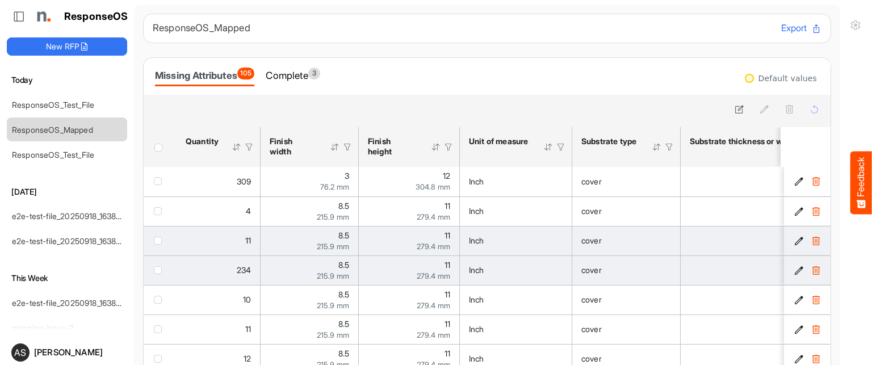
click at [157, 244] on div "checkbox" at bounding box center [160, 239] width 12 height 11
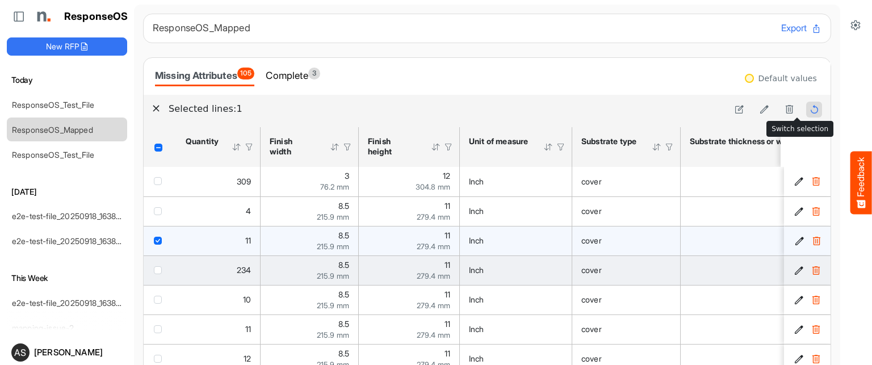
click at [809, 106] on icon at bounding box center [814, 109] width 10 height 10
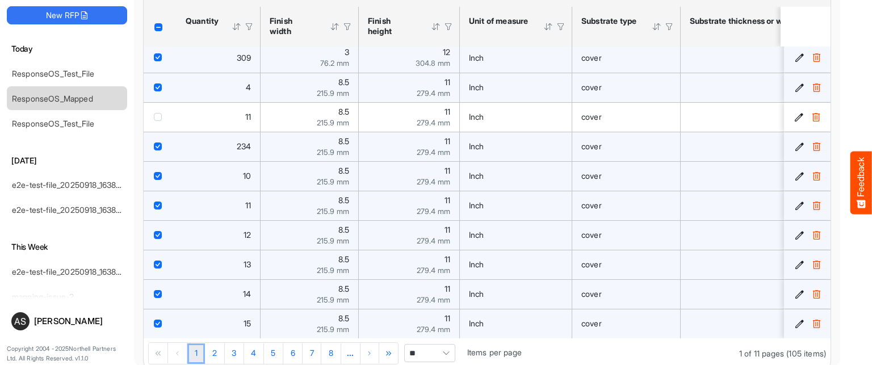
scroll to position [102, 0]
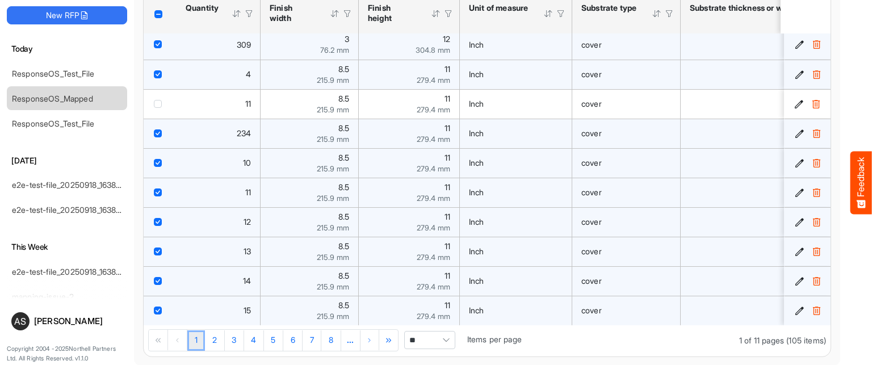
click at [815, 120] on main "ResponseOS_Mapped Export Missing Attributes 105 Complete 3 Default values Selec…" at bounding box center [487, 169] width 706 height 392
click at [214, 338] on link "2" at bounding box center [214, 340] width 19 height 20
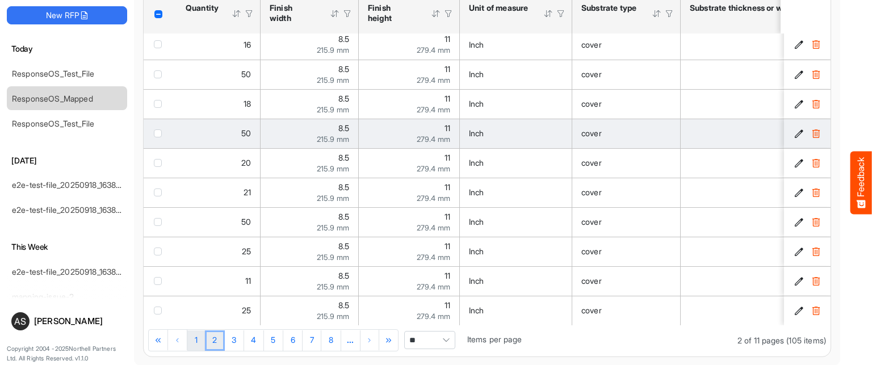
click at [194, 337] on link "1" at bounding box center [196, 340] width 18 height 20
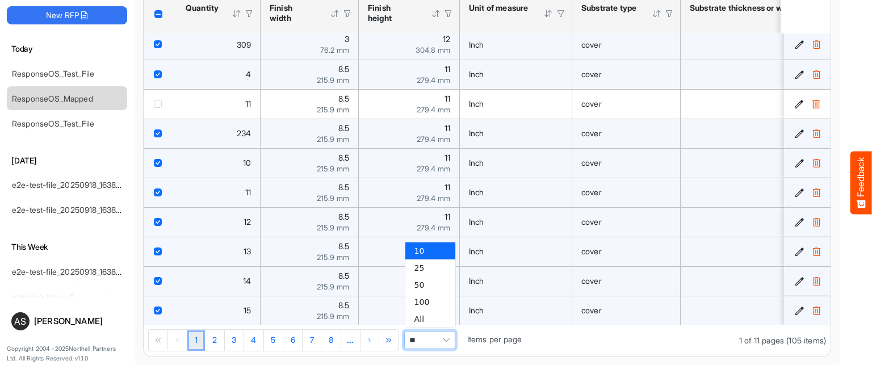
click at [421, 335] on span "**" at bounding box center [429, 340] width 51 height 18
click at [421, 315] on li "All" at bounding box center [430, 319] width 50 height 17
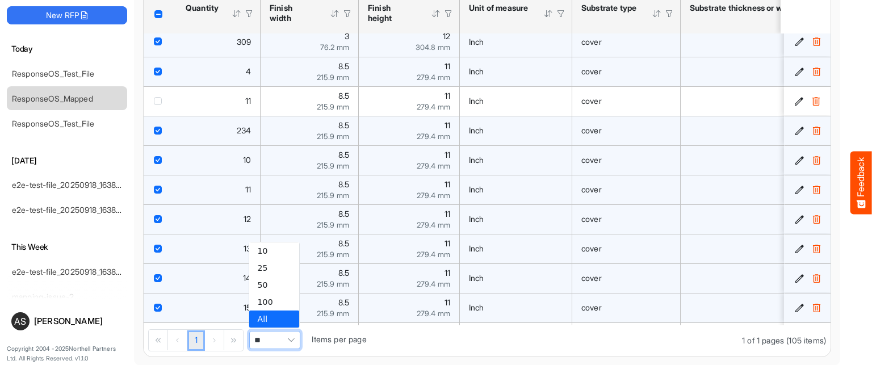
type input "***"
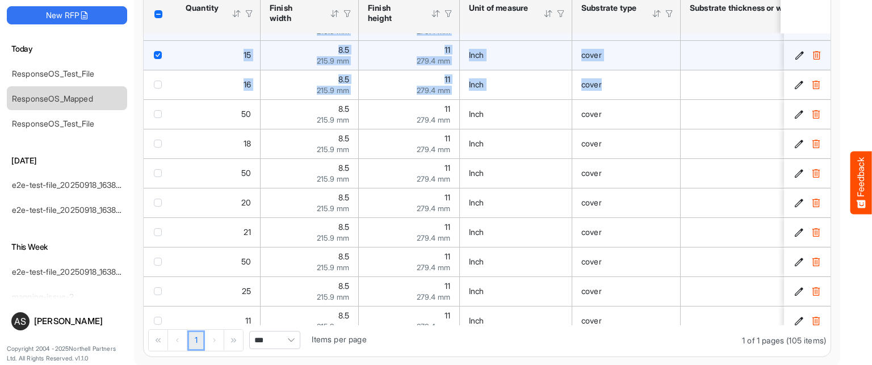
scroll to position [5, 0]
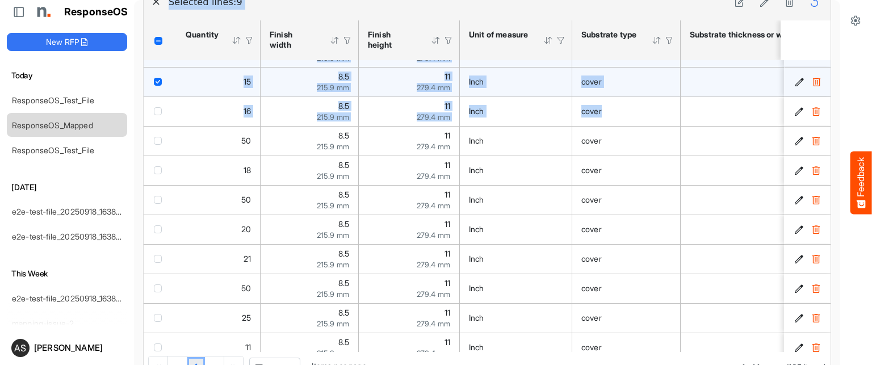
drag, startPoint x: 813, startPoint y: 72, endPoint x: 807, endPoint y: -11, distance: 83.1
click at [807, 0] on html "Feedback ResponseOS New RFP [DATE] ResponseOS_Test_File ResponseOS_Mapped Respo…" at bounding box center [436, 182] width 872 height 365
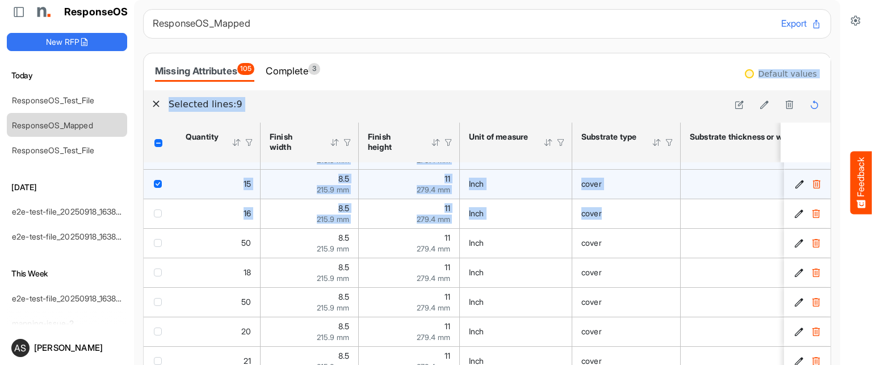
scroll to position [0, 0]
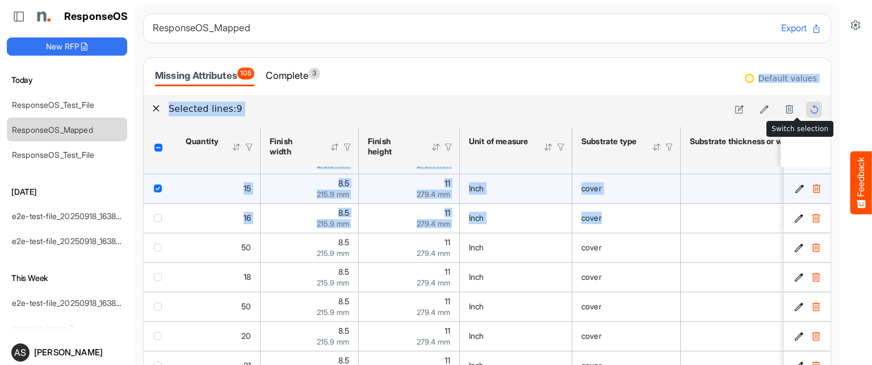
click at [809, 108] on icon at bounding box center [814, 109] width 10 height 10
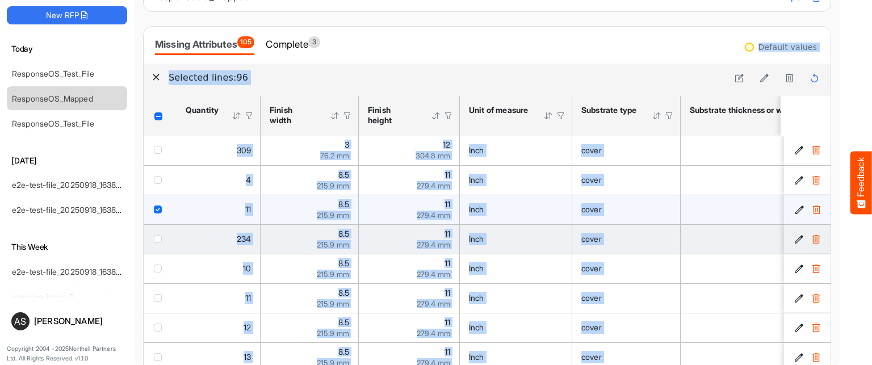
click at [155, 79] on icon "button" at bounding box center [156, 77] width 8 height 8
click at [155, 79] on div "Selected lines: 96" at bounding box center [487, 78] width 670 height 16
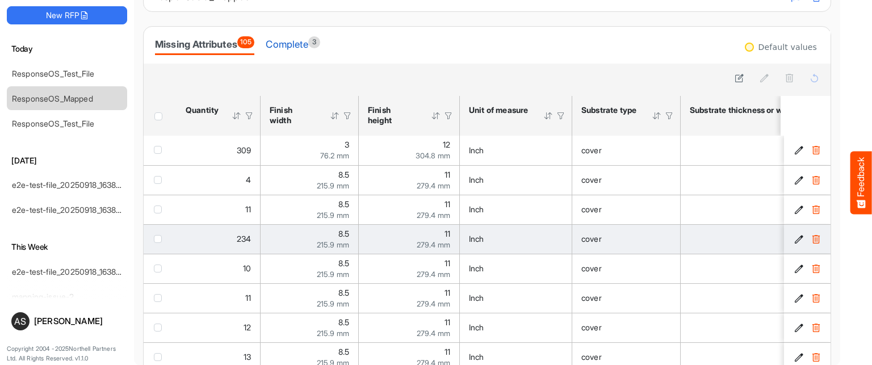
click at [300, 46] on div "Complete 3" at bounding box center [293, 44] width 54 height 16
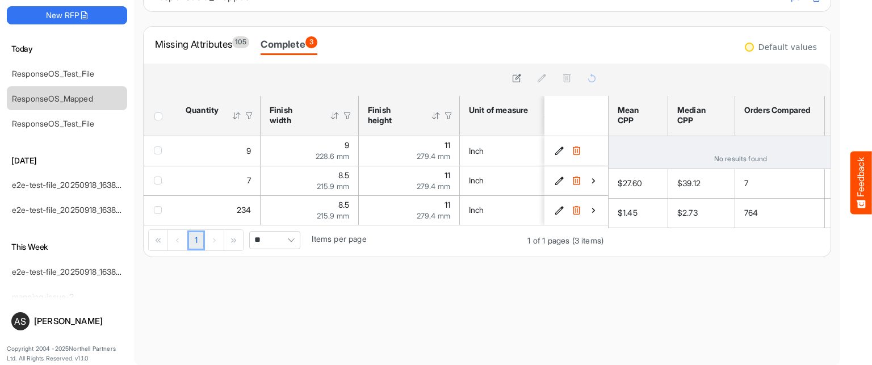
click at [705, 152] on div "is template cell Column Header median-cpp" at bounding box center [701, 152] width 49 height 12
click at [668, 157] on td "is template cell Column Header mean-cpp" at bounding box center [639, 152] width 60 height 32
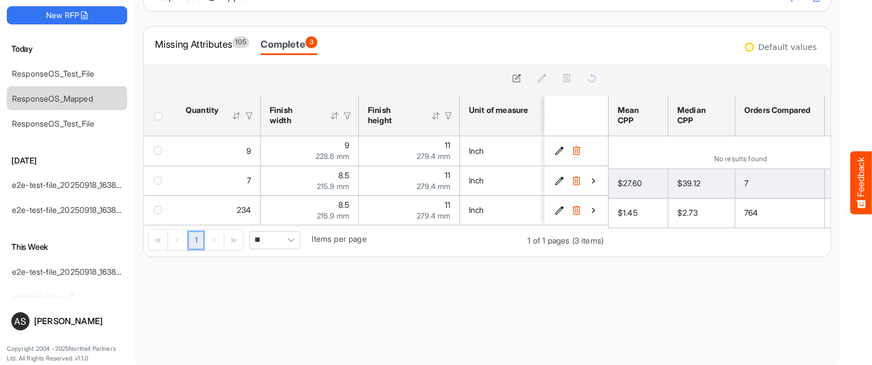
click at [618, 181] on span "$27.60" at bounding box center [630, 183] width 24 height 10
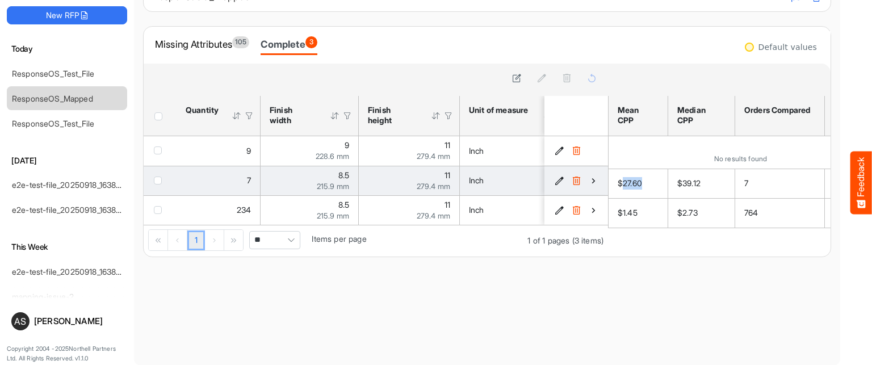
click at [589, 180] on icon "cd169b94-a628-4e20-af6e-0f36764c90be is template cell Column Header" at bounding box center [594, 181] width 10 height 10
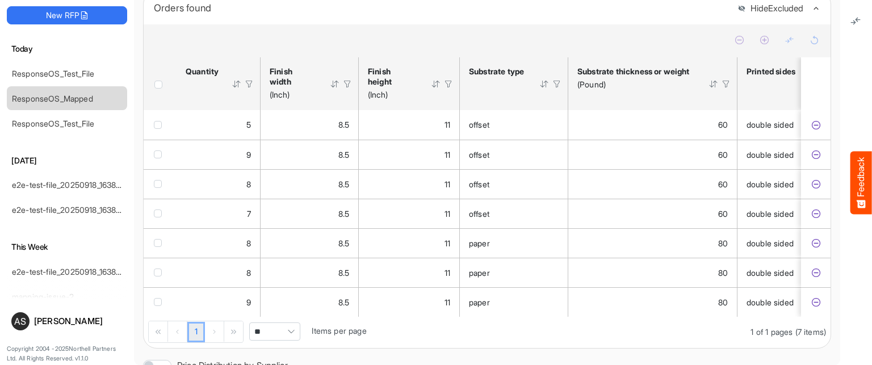
scroll to position [243, 0]
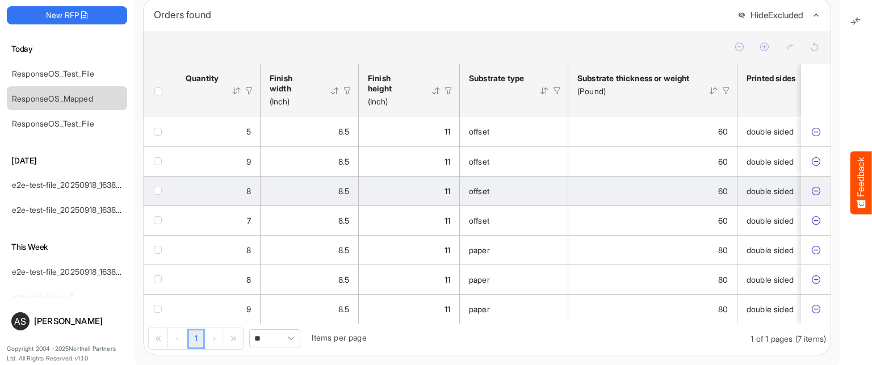
click at [663, 204] on td "60" at bounding box center [652, 191] width 169 height 30
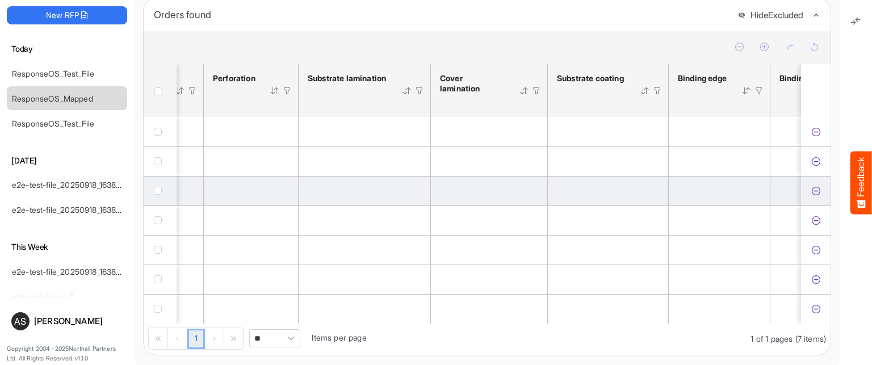
scroll to position [0, 0]
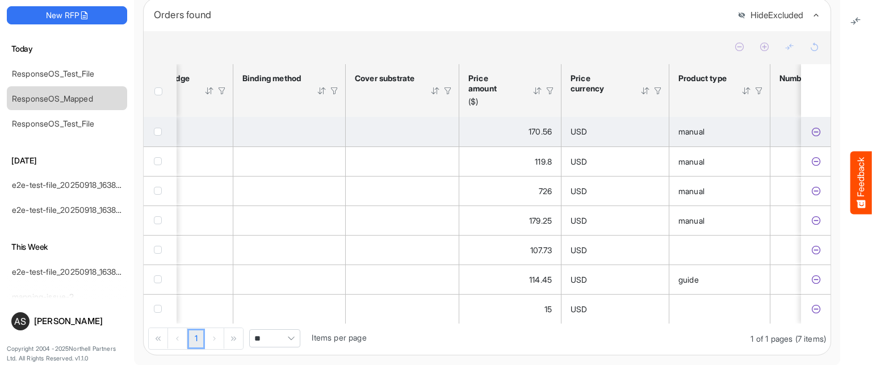
click at [583, 133] on span "USD" at bounding box center [578, 132] width 16 height 10
click at [379, 135] on div "is template cell Column Header httpsnorthellcomontologiesmapping-rulesmaterialh…" at bounding box center [402, 131] width 95 height 12
click at [469, 134] on div "170.56" at bounding box center [509, 131] width 83 height 12
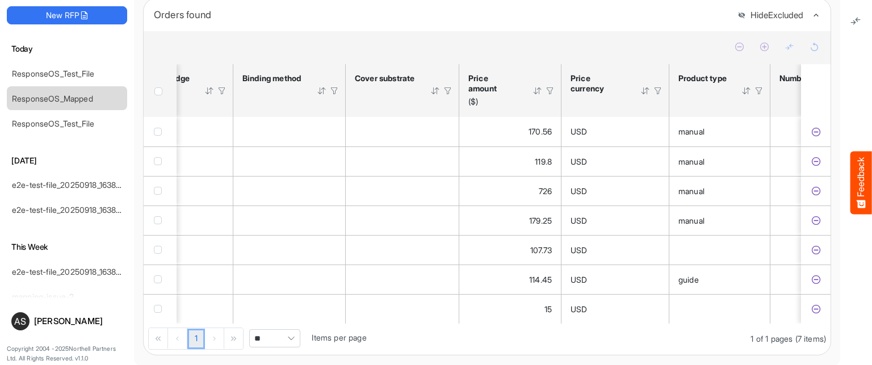
drag, startPoint x: 468, startPoint y: 332, endPoint x: 399, endPoint y: 351, distance: 71.3
click at [399, 351] on div "1 1 of 1 pages (7 items) ** Items per page" at bounding box center [487, 339] width 687 height 31
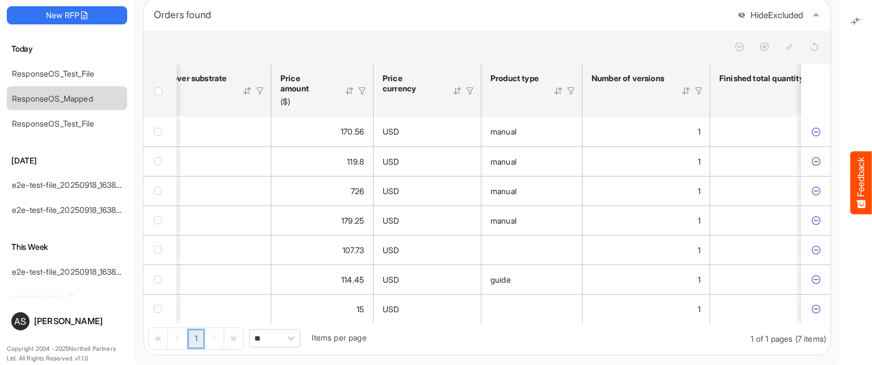
click at [345, 95] on div at bounding box center [350, 91] width 10 height 10
click at [348, 96] on div at bounding box center [350, 91] width 10 height 10
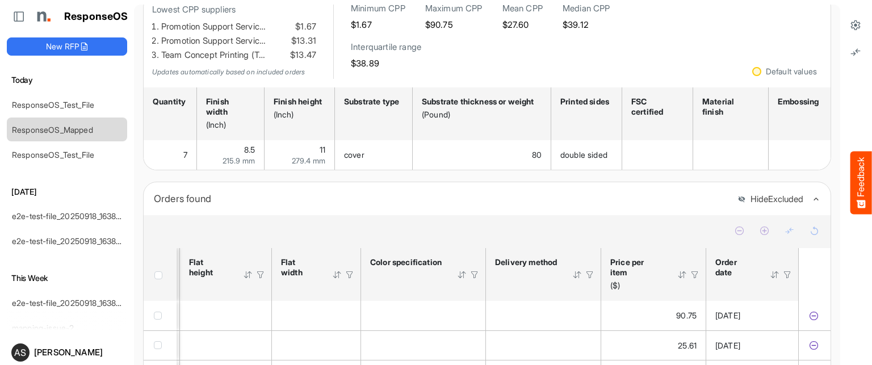
scroll to position [98, 0]
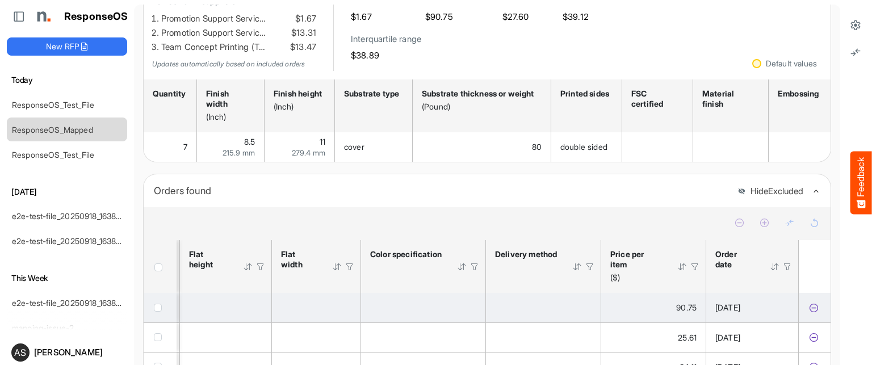
click at [809, 308] on icon "8c659186-15ac-47c4-840d-964388490508 is template cell Column Header" at bounding box center [814, 308] width 10 height 10
click at [809, 310] on icon "8c659186-15ac-47c4-840d-964388490508 is template cell Column Header" at bounding box center [814, 308] width 10 height 10
click at [809, 313] on icon "8c659186-15ac-47c4-840d-964388490508 is template cell Column Header" at bounding box center [814, 308] width 10 height 10
click at [809, 312] on icon "8c659186-15ac-47c4-840d-964388490508 is template cell Column Header" at bounding box center [814, 308] width 10 height 10
click at [809, 313] on icon "8c659186-15ac-47c4-840d-964388490508 is template cell Column Header" at bounding box center [814, 308] width 10 height 10
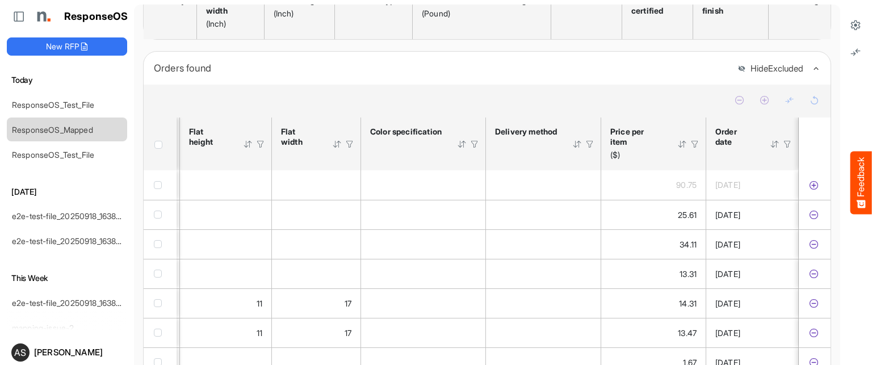
scroll to position [216, 0]
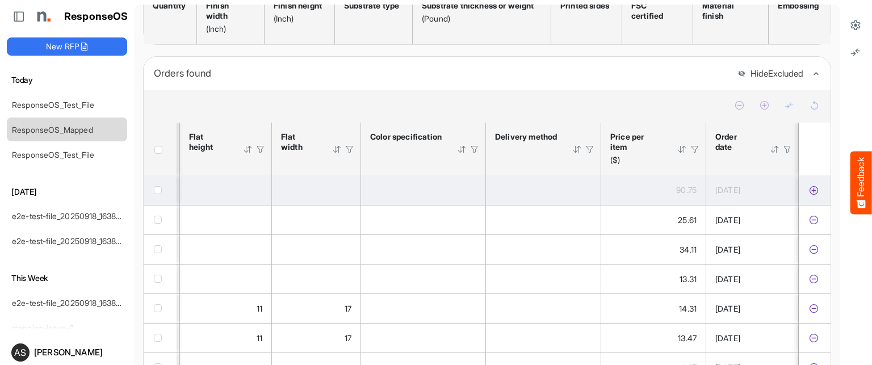
click at [809, 195] on icon "8c659186-15ac-47c4-840d-964388490508 is template cell Column Header" at bounding box center [814, 191] width 10 height 10
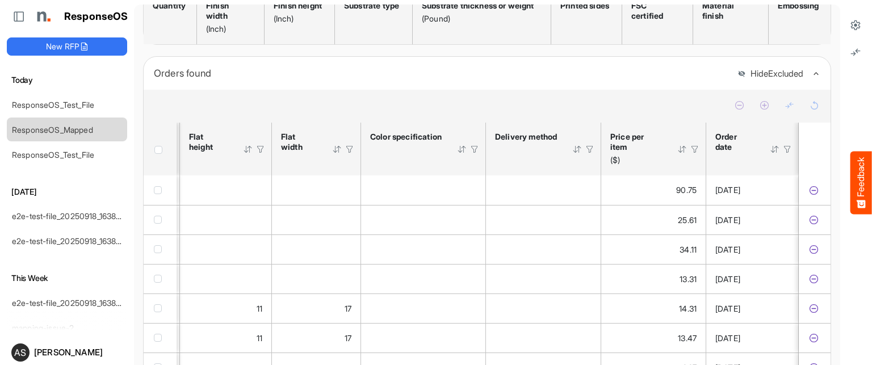
click at [677, 152] on div at bounding box center [682, 149] width 10 height 10
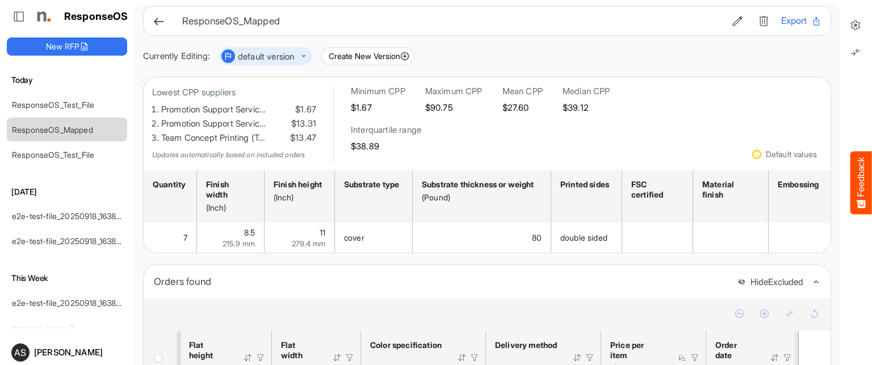
scroll to position [6, 0]
drag, startPoint x: 736, startPoint y: 150, endPoint x: 731, endPoint y: 160, distance: 10.7
click at [740, 160] on div "Default values" at bounding box center [785, 156] width 91 height 32
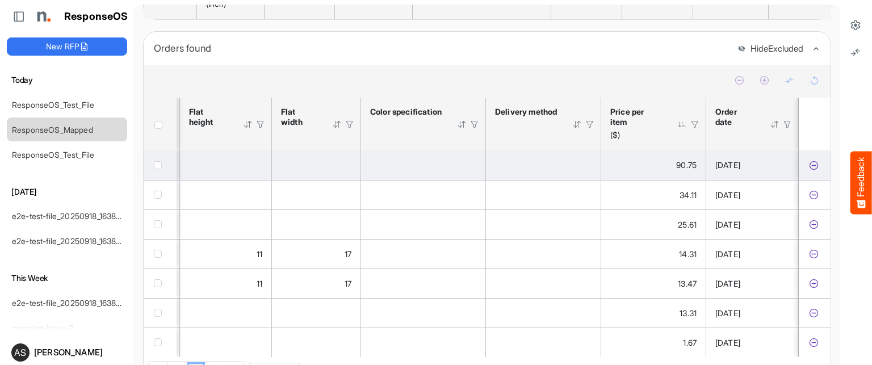
scroll to position [243, 0]
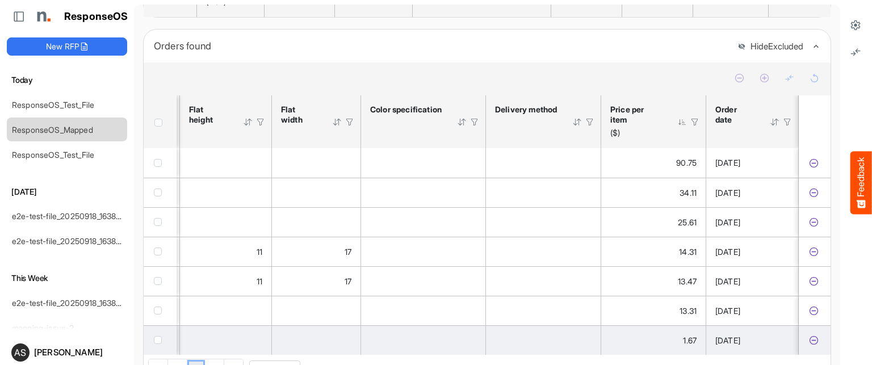
click at [809, 345] on icon "8f011cb2-272c-40e3-8d14-8d2821ca5e0c is template cell Column Header" at bounding box center [814, 340] width 10 height 10
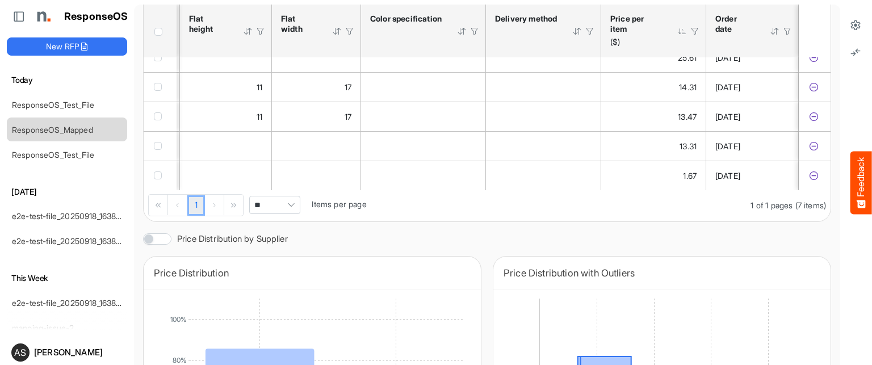
scroll to position [393, 0]
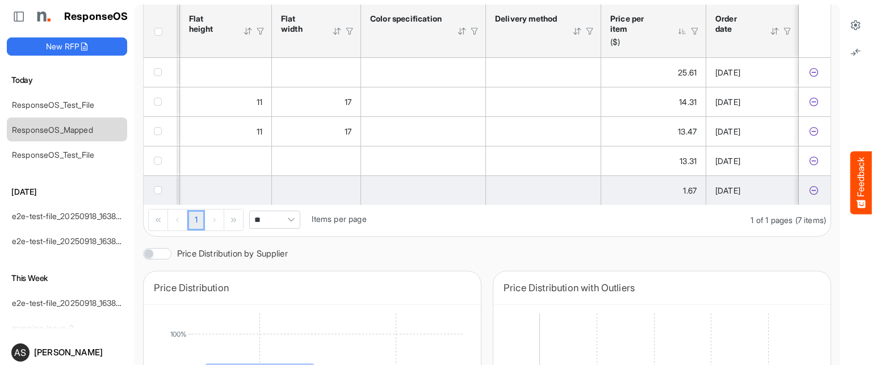
click at [809, 192] on icon "8f011cb2-272c-40e3-8d14-8d2821ca5e0c is template cell Column Header" at bounding box center [814, 191] width 10 height 10
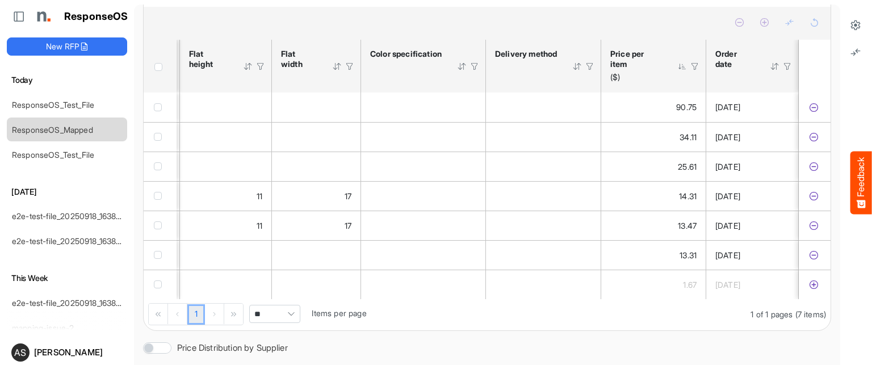
scroll to position [295, 0]
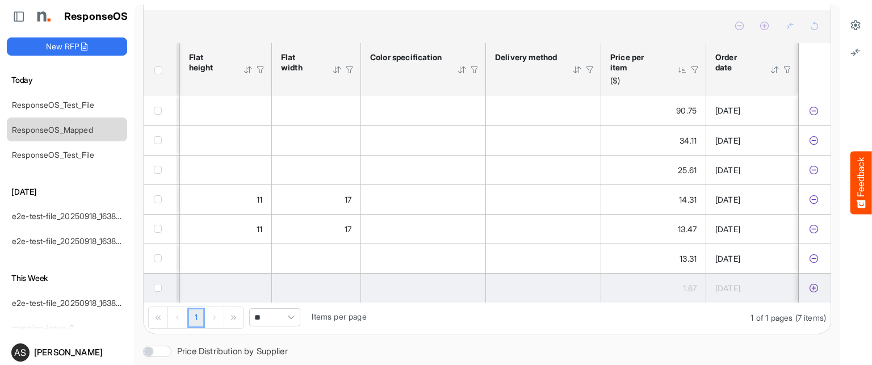
click at [809, 292] on icon "8f011cb2-272c-40e3-8d14-8d2821ca5e0c is template cell Column Header" at bounding box center [814, 288] width 10 height 10
click at [159, 292] on span "checkbox" at bounding box center [158, 288] width 8 height 8
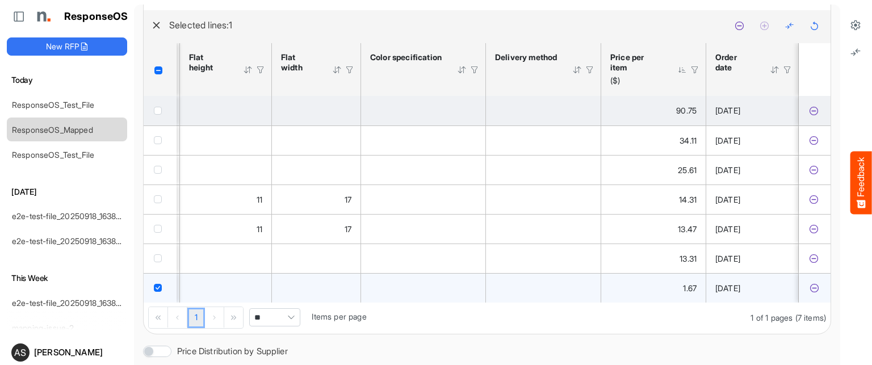
click at [158, 112] on span "checkbox" at bounding box center [158, 111] width 8 height 8
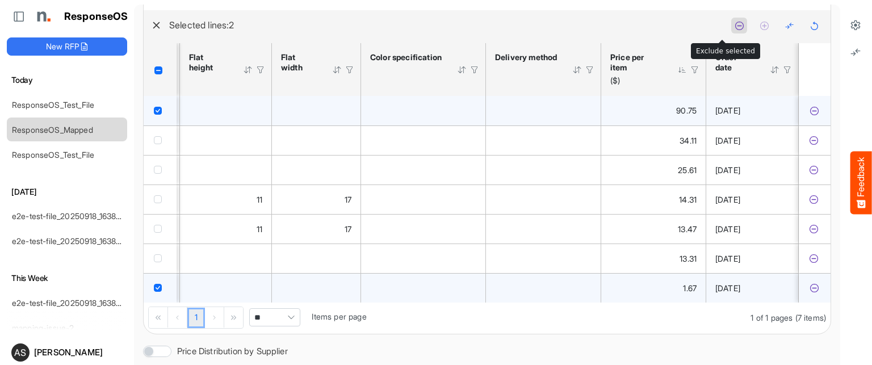
click at [735, 31] on icon at bounding box center [740, 26] width 10 height 10
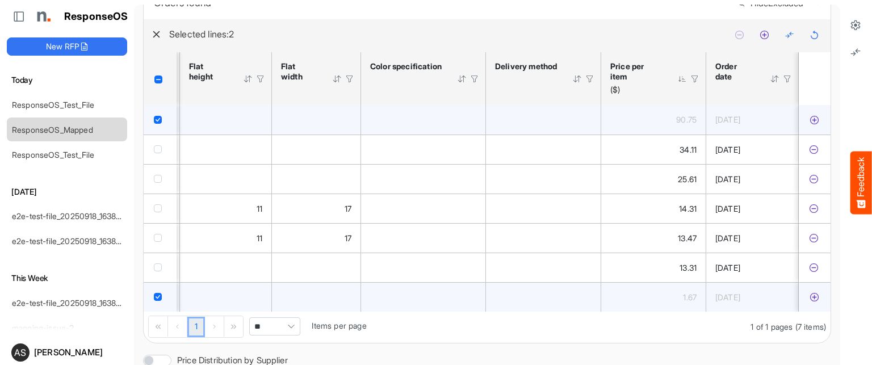
scroll to position [296, 0]
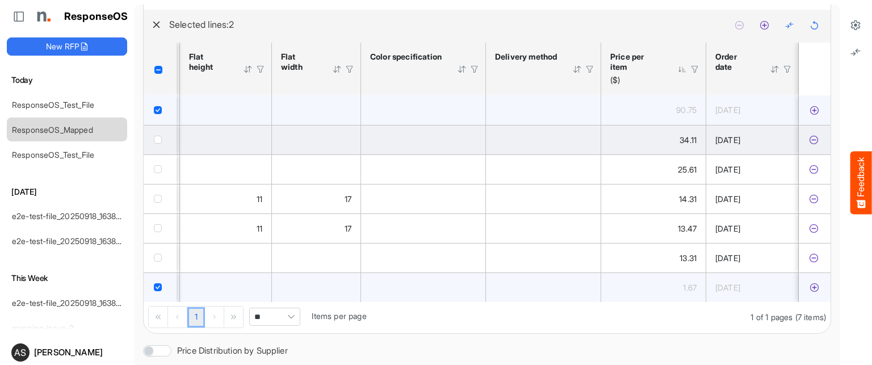
click at [155, 144] on span "checkbox" at bounding box center [158, 140] width 8 height 8
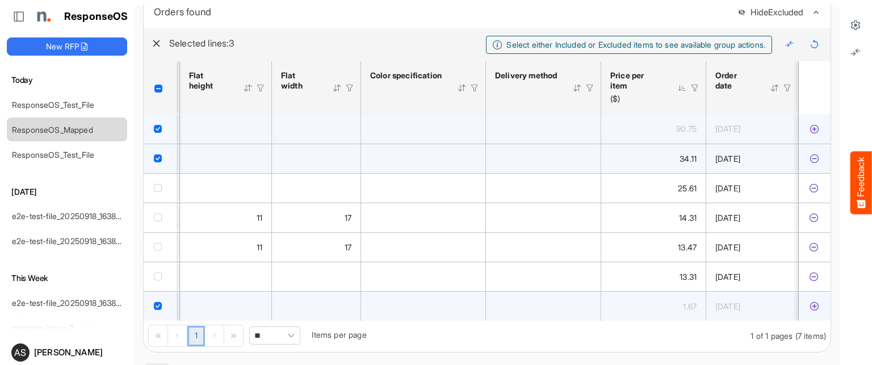
scroll to position [272, 0]
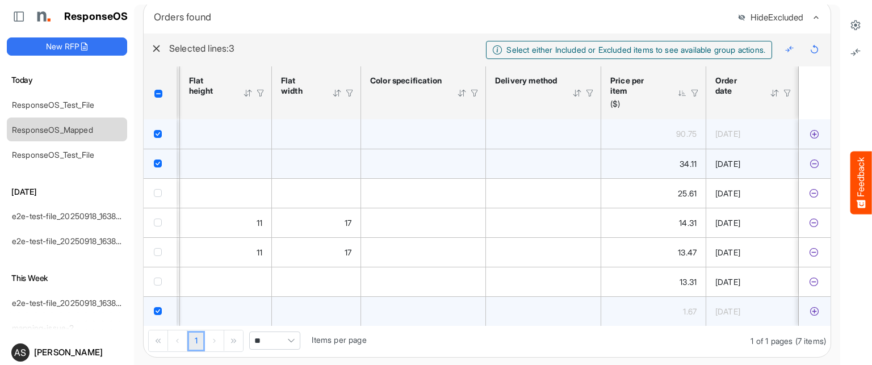
click at [157, 167] on span "checkbox" at bounding box center [158, 164] width 8 height 8
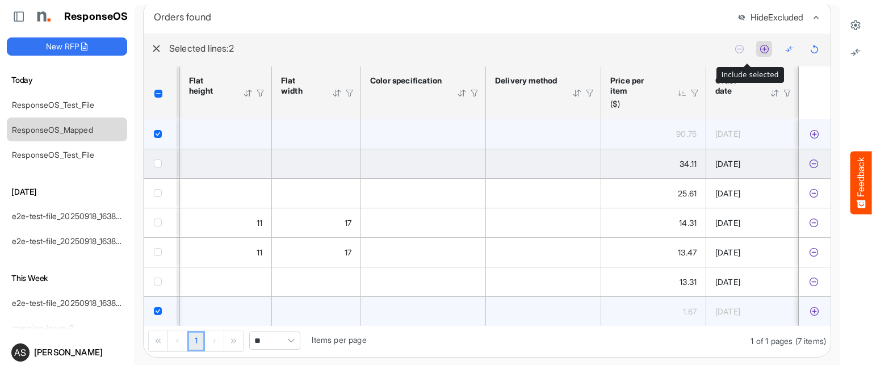
click at [760, 51] on icon at bounding box center [765, 49] width 10 height 10
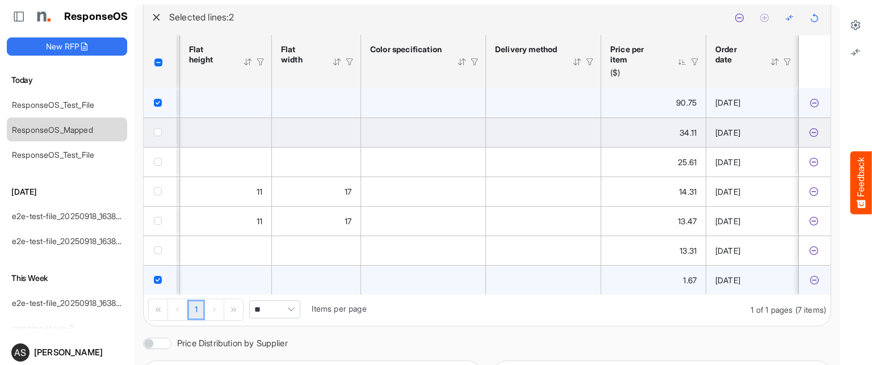
scroll to position [316, 0]
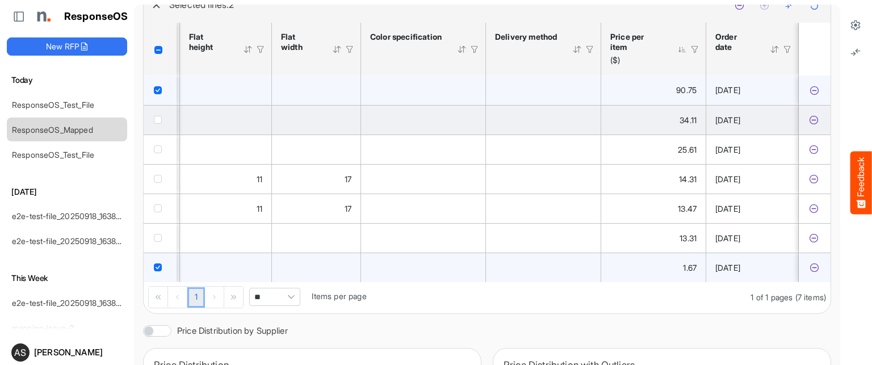
click at [159, 94] on span "checkbox" at bounding box center [158, 90] width 8 height 8
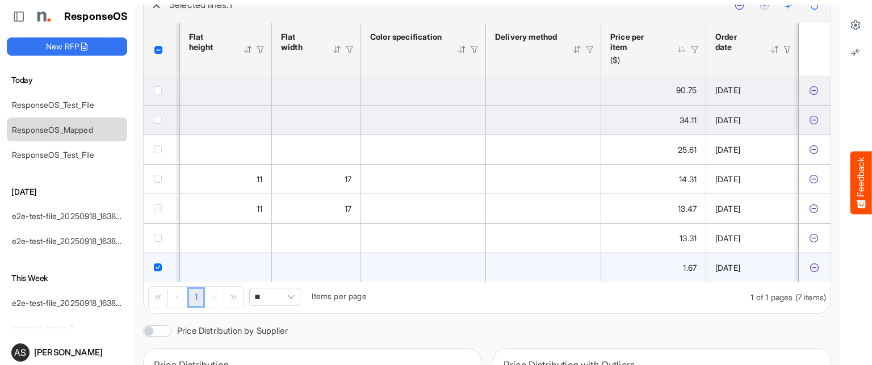
click at [809, 271] on icon "8f011cb2-272c-40e3-8d14-8d2821ca5e0c is template cell Column Header" at bounding box center [814, 268] width 10 height 10
click at [156, 93] on span "checkbox" at bounding box center [158, 90] width 8 height 8
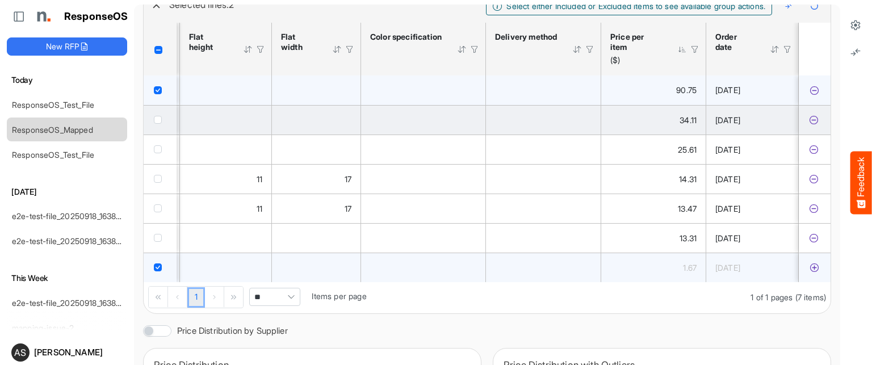
click at [158, 92] on span "checkbox" at bounding box center [158, 90] width 8 height 8
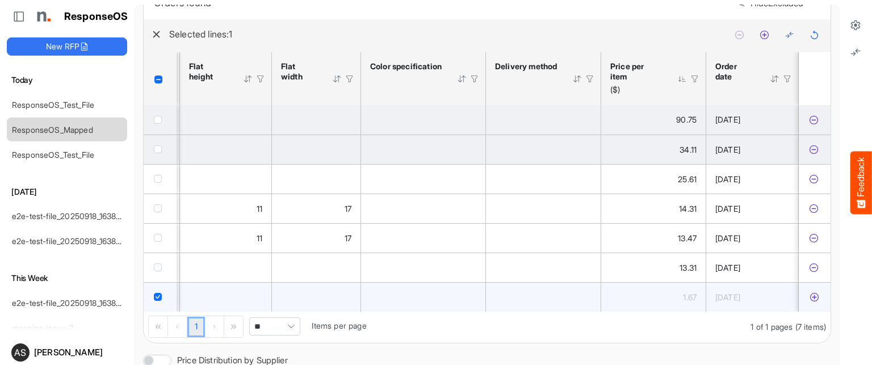
scroll to position [281, 0]
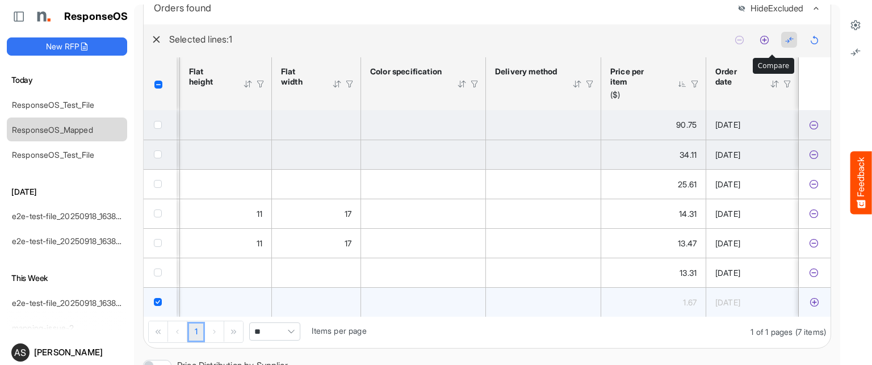
click at [785, 45] on icon at bounding box center [790, 40] width 10 height 10
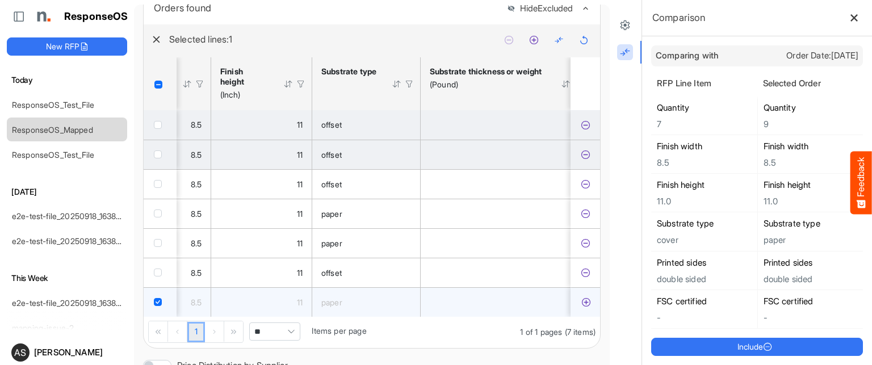
scroll to position [0, 0]
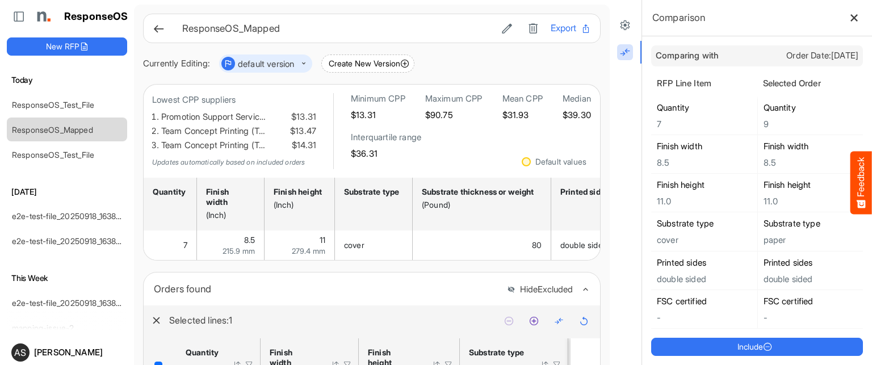
scroll to position [281, 0]
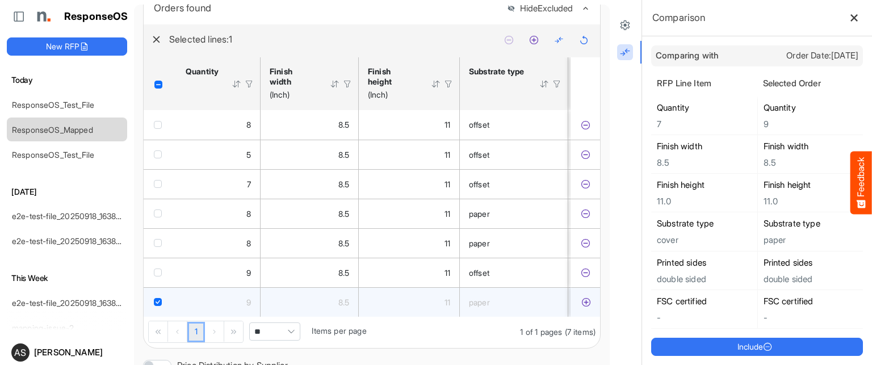
click at [850, 18] on icon at bounding box center [854, 18] width 9 height 9
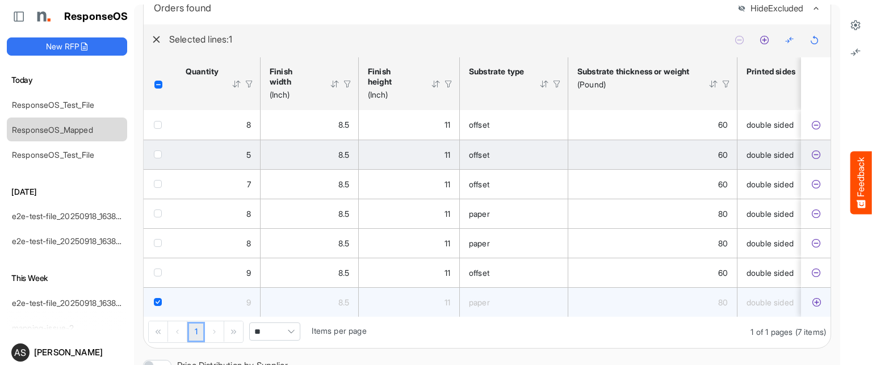
click at [160, 158] on span "checkbox" at bounding box center [158, 154] width 8 height 8
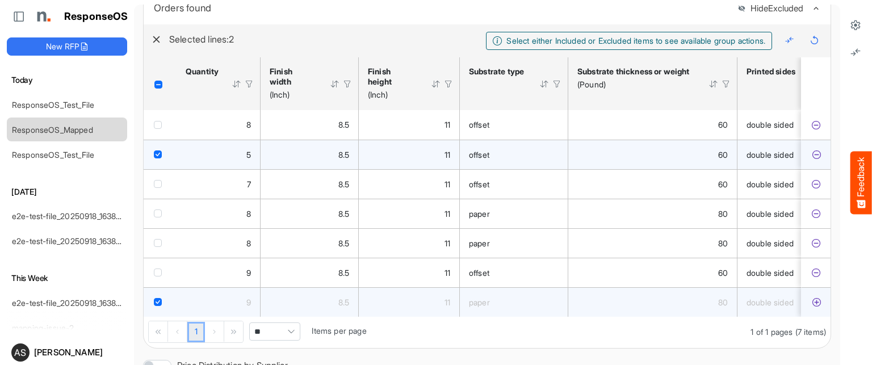
click at [157, 158] on span "checkbox" at bounding box center [158, 154] width 8 height 8
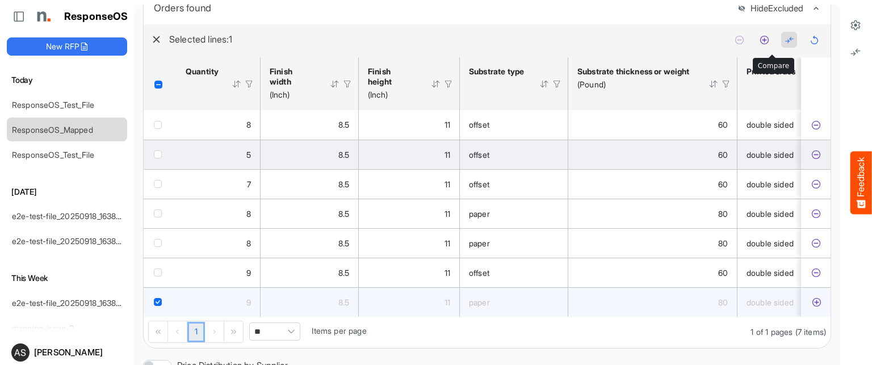
click at [781, 43] on button at bounding box center [789, 40] width 16 height 16
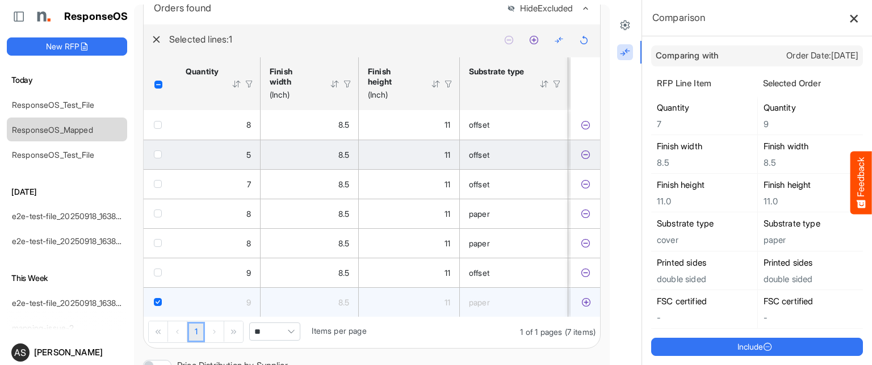
click at [849, 15] on icon at bounding box center [854, 18] width 10 height 10
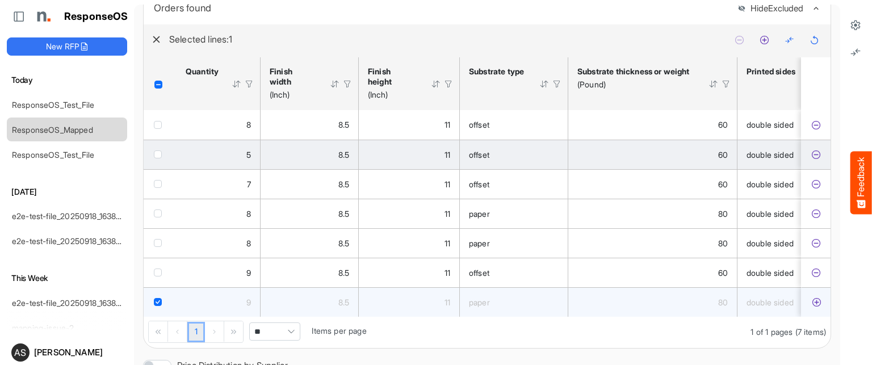
click at [156, 158] on span "checkbox" at bounding box center [158, 154] width 8 height 8
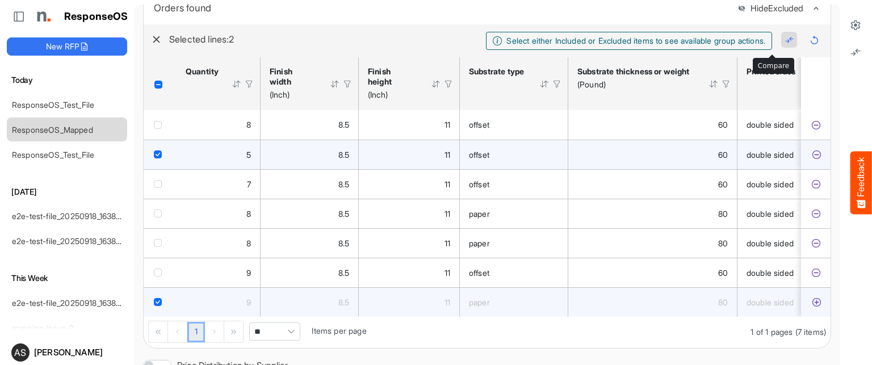
click at [785, 44] on icon at bounding box center [790, 40] width 10 height 10
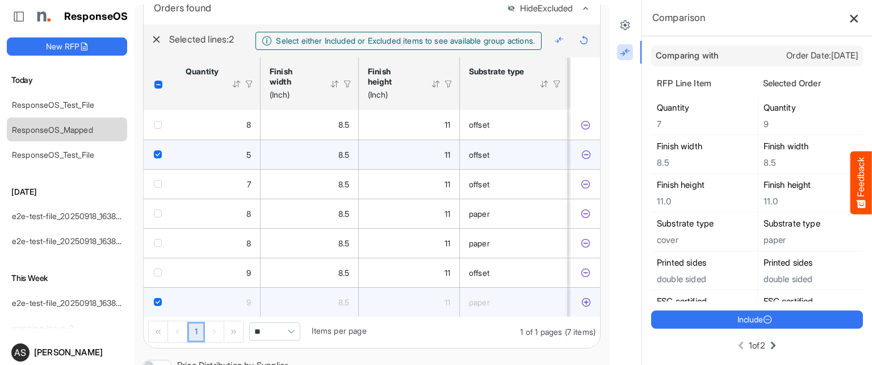
click at [849, 17] on icon at bounding box center [854, 18] width 10 height 10
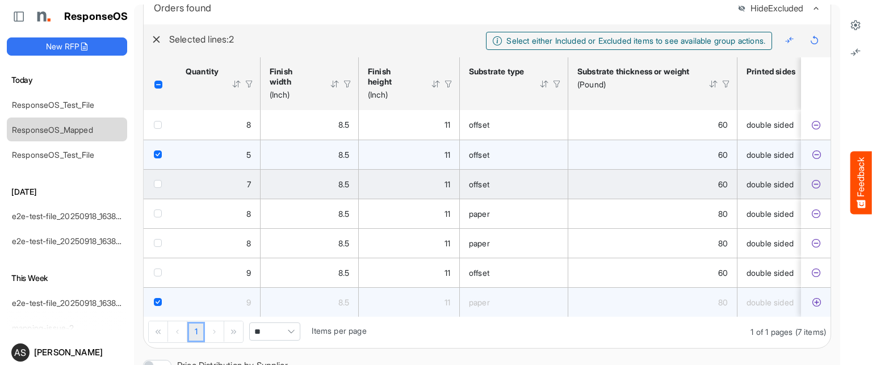
click at [811, 188] on icon "d79d52d5-3f7d-4048-98c4-f8ecc8d4874b is template cell Column Header" at bounding box center [816, 184] width 10 height 10
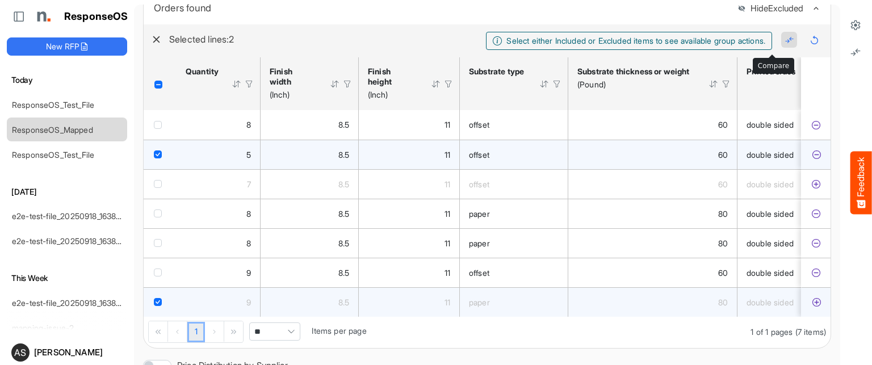
click at [785, 45] on icon at bounding box center [790, 40] width 10 height 10
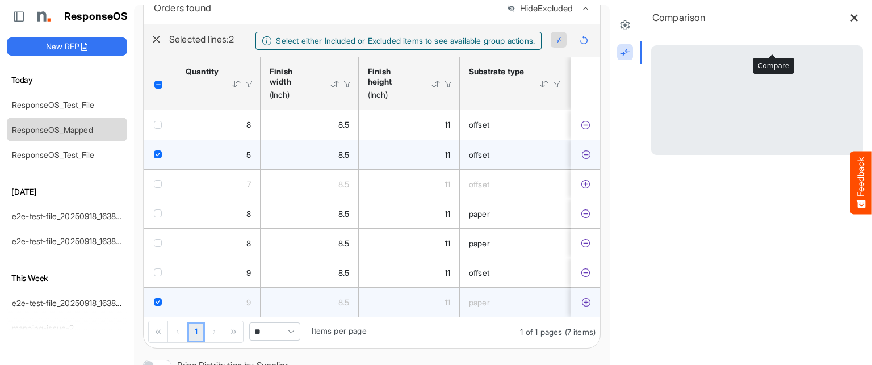
click at [772, 47] on div "ResponseOS New RFP Today ResponseOS_Test_File ResponseOS_Mapped ResponseOS_Test…" at bounding box center [436, 182] width 872 height 365
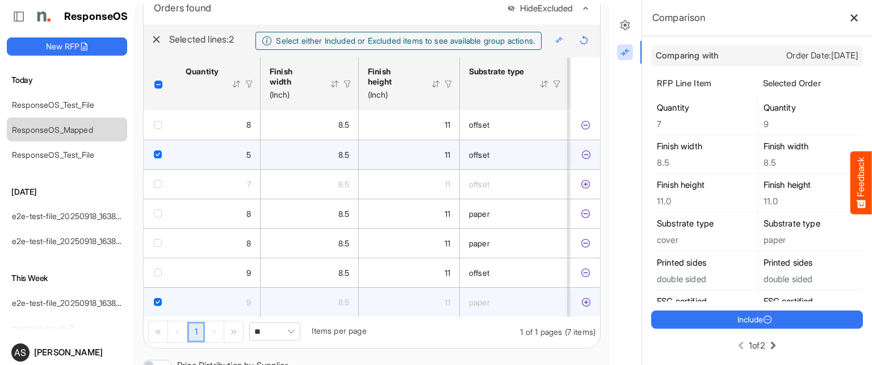
click at [156, 306] on span "checkbox" at bounding box center [158, 302] width 8 height 8
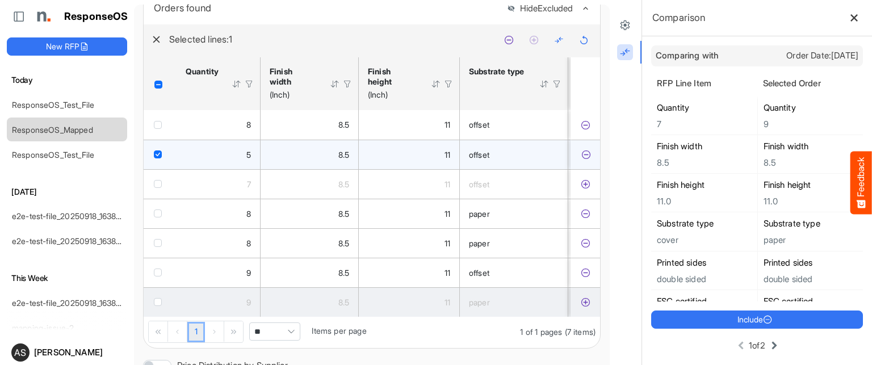
click at [767, 345] on icon at bounding box center [774, 346] width 14 height 14
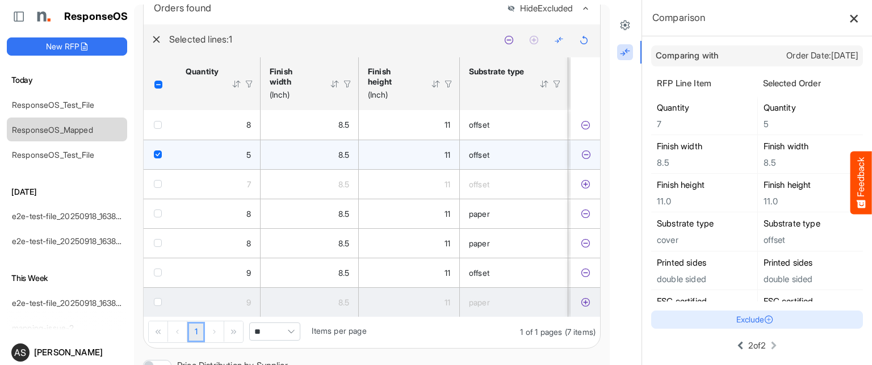
click at [849, 21] on icon at bounding box center [854, 18] width 10 height 10
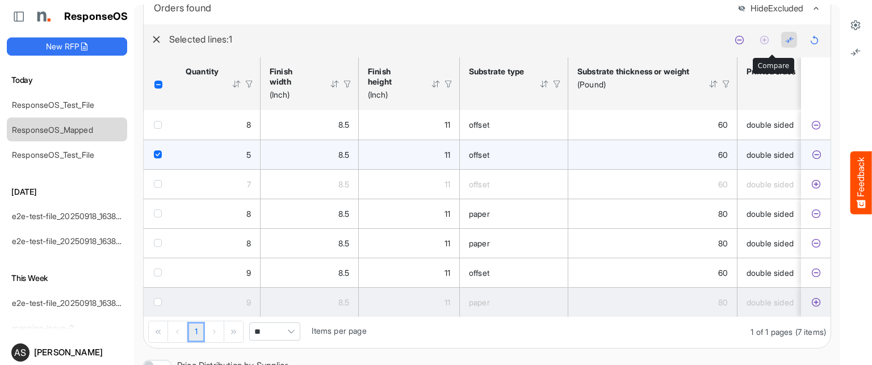
click at [785, 43] on icon at bounding box center [790, 40] width 10 height 10
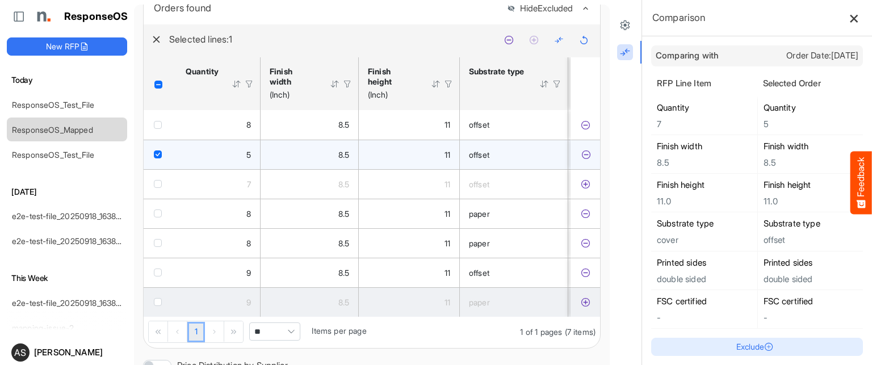
click at [849, 19] on icon at bounding box center [854, 18] width 10 height 10
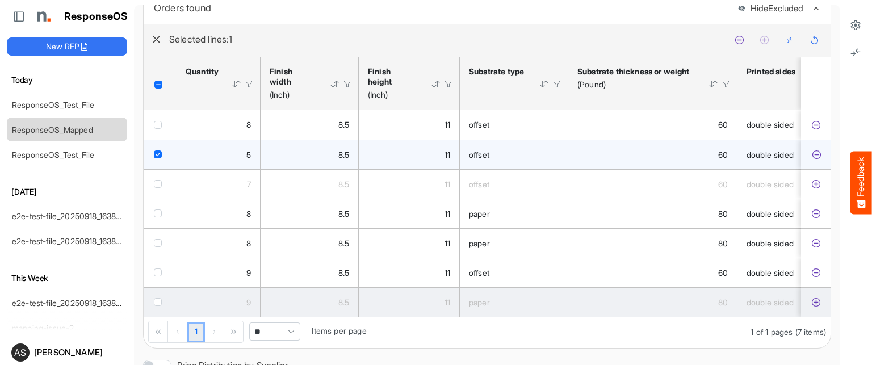
click at [155, 158] on span "checkbox" at bounding box center [158, 154] width 8 height 8
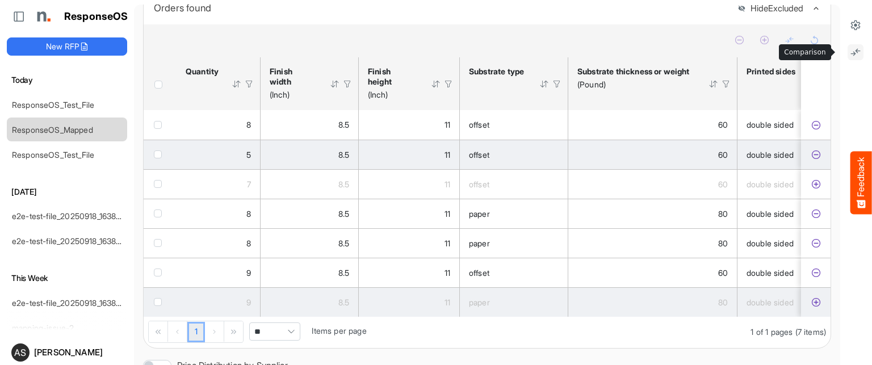
click at [850, 49] on icon at bounding box center [855, 52] width 11 height 11
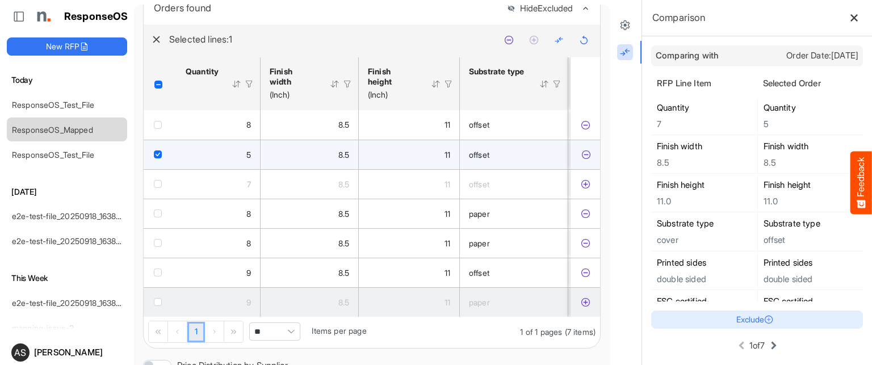
click at [767, 339] on icon at bounding box center [774, 346] width 14 height 14
click at [768, 339] on icon at bounding box center [775, 346] width 14 height 14
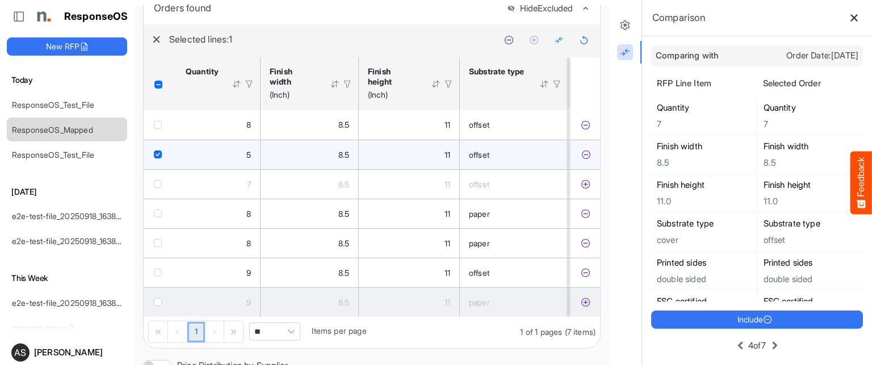
click at [768, 339] on icon at bounding box center [775, 346] width 14 height 14
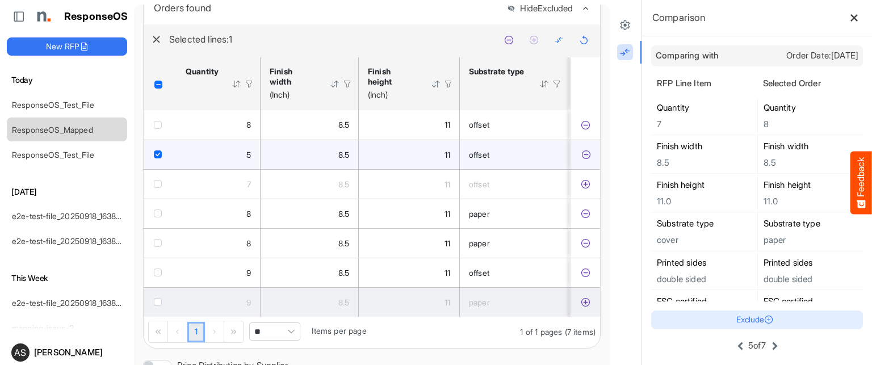
click at [768, 339] on icon at bounding box center [775, 346] width 14 height 14
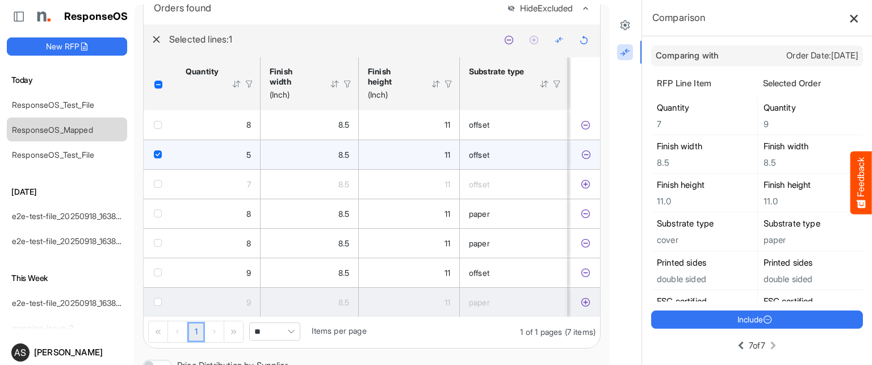
click at [849, 22] on icon at bounding box center [854, 18] width 10 height 10
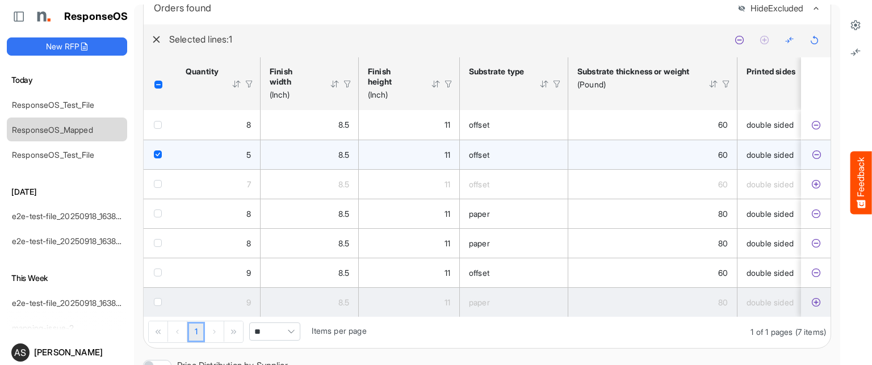
click at [160, 158] on span "checkbox" at bounding box center [158, 154] width 8 height 8
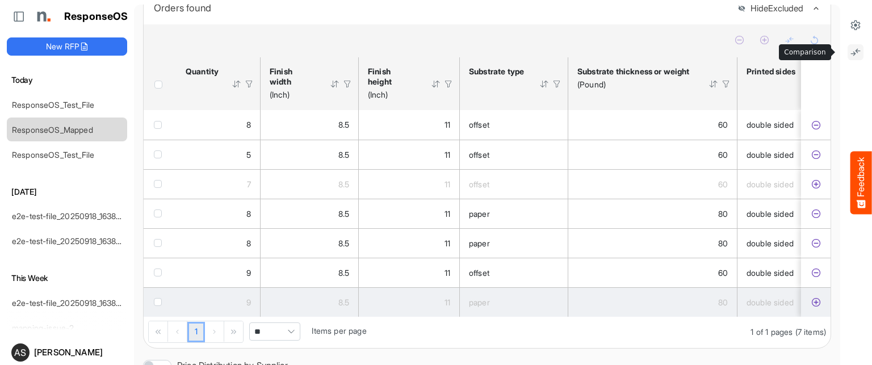
click at [850, 49] on icon at bounding box center [855, 52] width 11 height 11
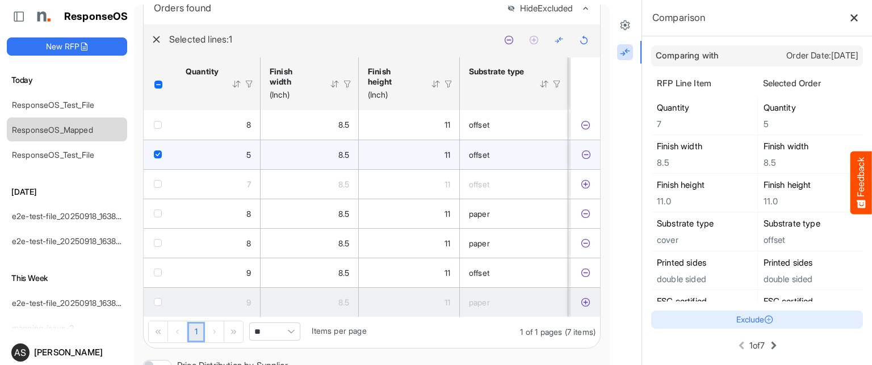
click at [767, 346] on icon at bounding box center [774, 346] width 14 height 14
click at [768, 346] on icon at bounding box center [775, 346] width 14 height 14
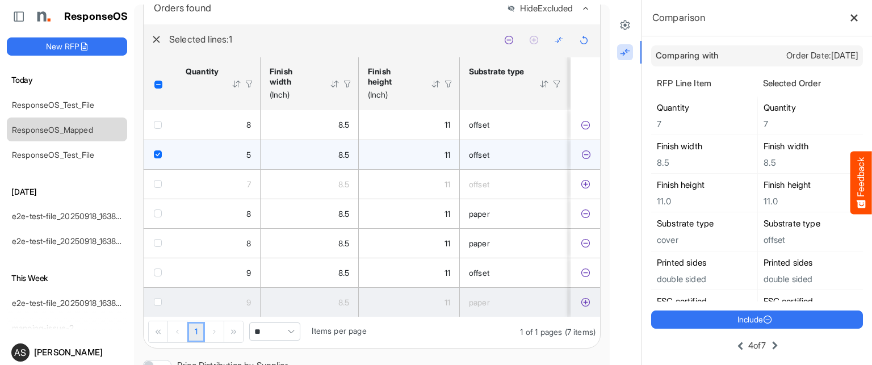
click at [768, 346] on icon at bounding box center [775, 346] width 14 height 14
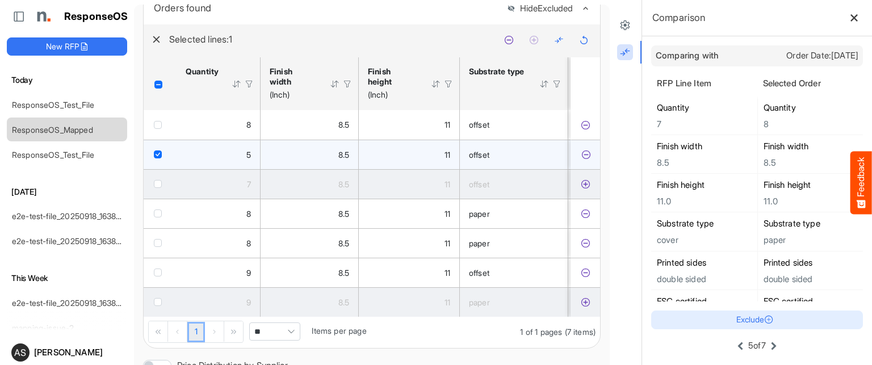
click at [581, 188] on icon "d79d52d5-3f7d-4048-98c4-f8ecc8d4874b is template cell Column Header" at bounding box center [586, 184] width 10 height 10
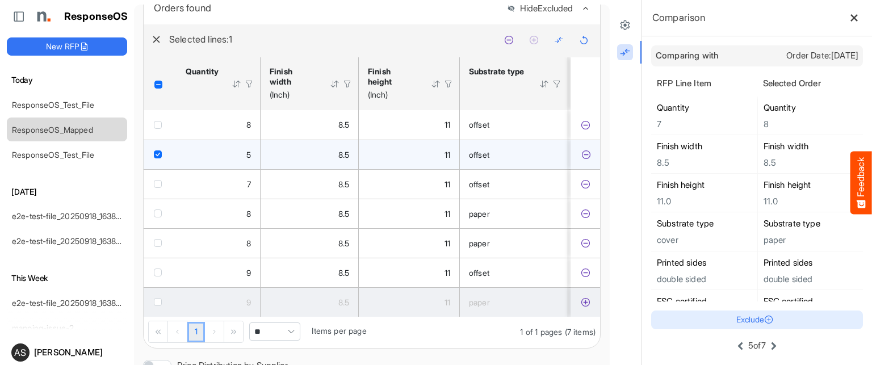
click at [581, 305] on icon "8f011cb2-272c-40e3-8d14-8d2821ca5e0c is template cell Column Header" at bounding box center [586, 302] width 10 height 10
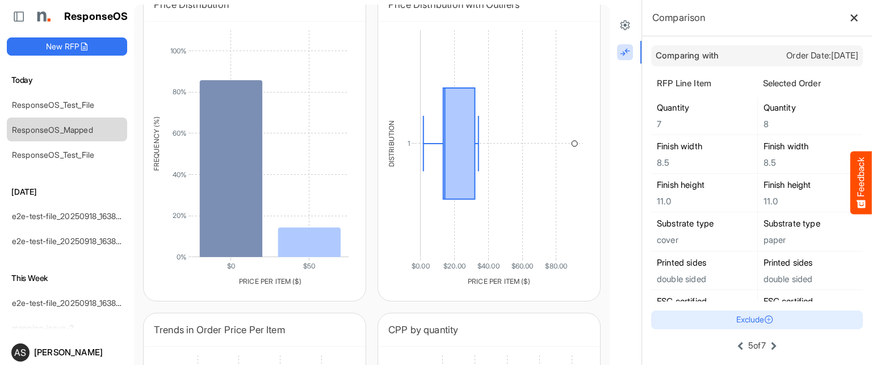
scroll to position [241, 0]
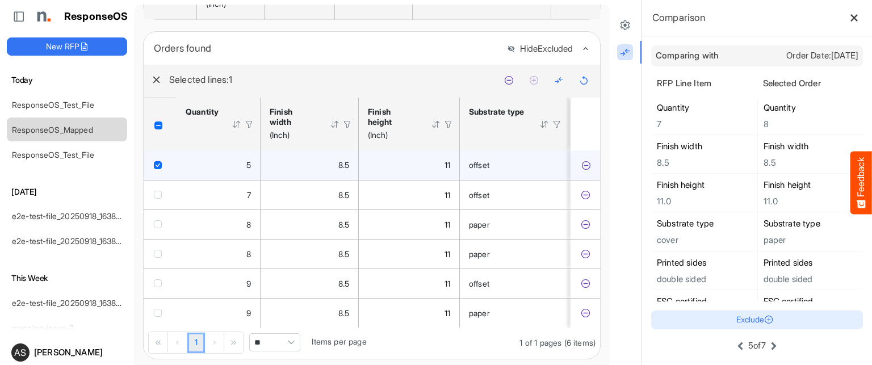
click at [158, 129] on span "Header checkbox" at bounding box center [158, 125] width 8 height 8
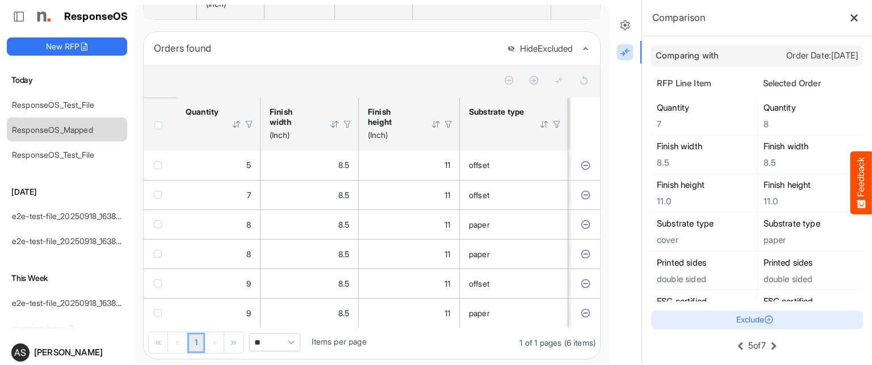
click at [159, 129] on span "Header checkbox" at bounding box center [158, 125] width 8 height 8
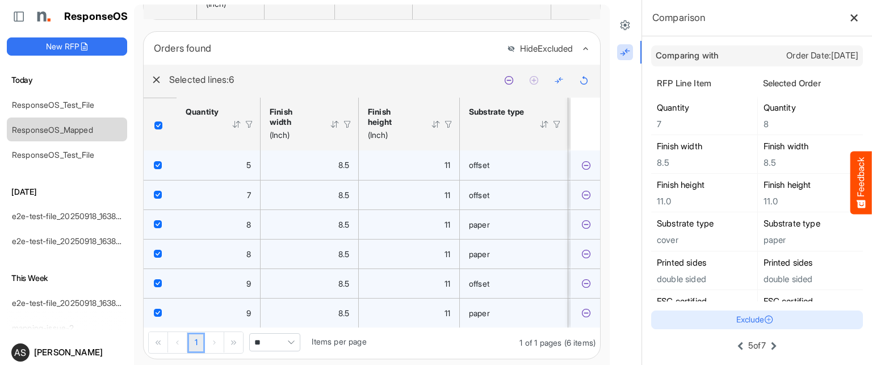
click at [159, 129] on span "Header checkbox" at bounding box center [158, 125] width 8 height 8
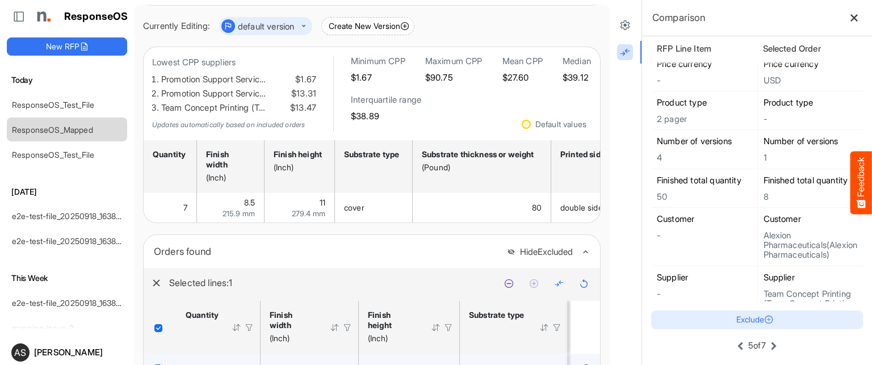
scroll to position [0, 0]
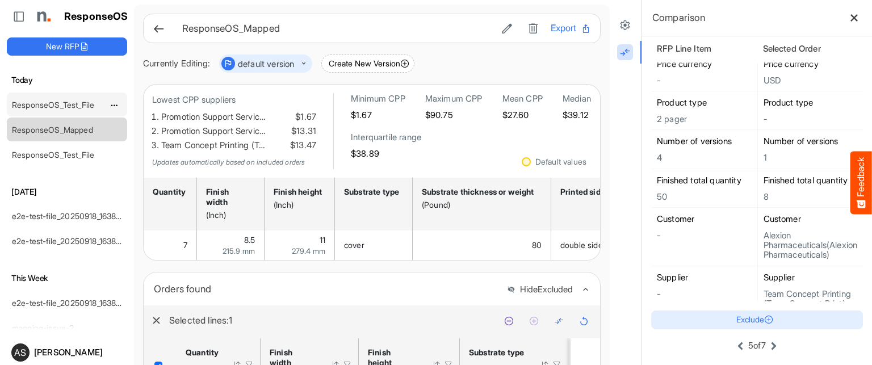
click at [57, 108] on link "ResponseOS_Test_File" at bounding box center [53, 105] width 82 height 10
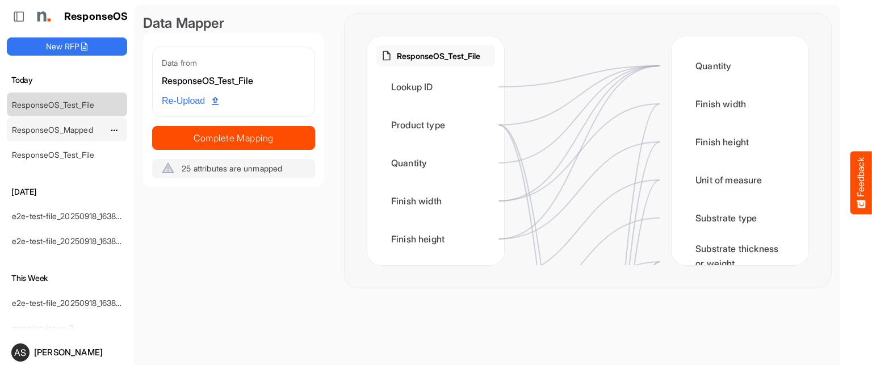
click at [64, 130] on link "ResponseOS_Mapped" at bounding box center [52, 130] width 81 height 10
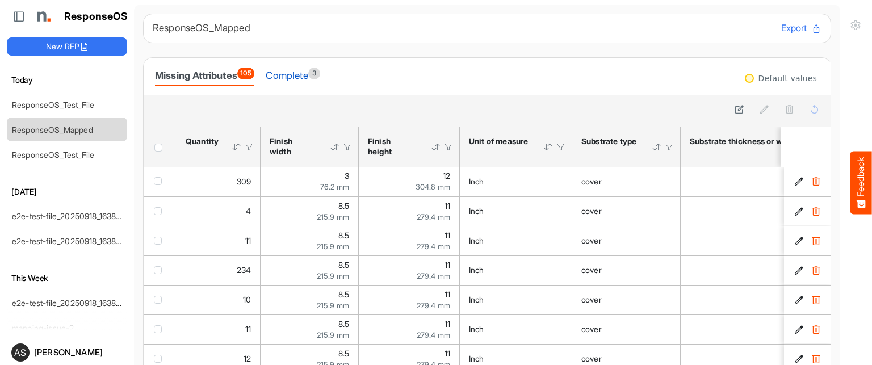
click at [307, 73] on div "Complete 3" at bounding box center [293, 76] width 54 height 16
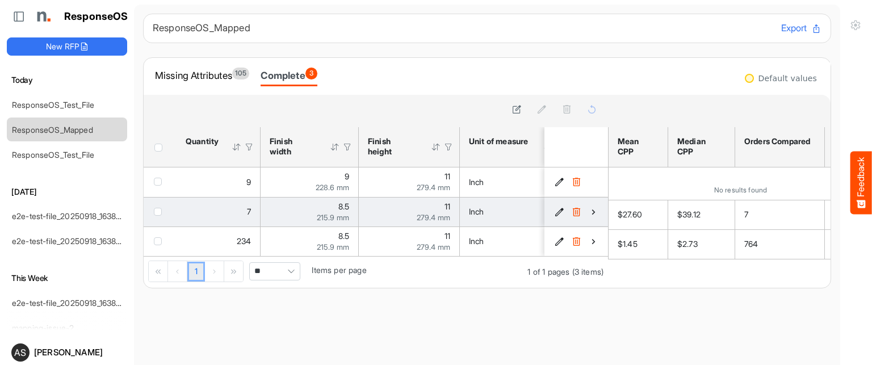
click at [589, 211] on icon "cd169b94-a628-4e20-af6e-0f36764c90be is template cell Column Header" at bounding box center [594, 212] width 10 height 10
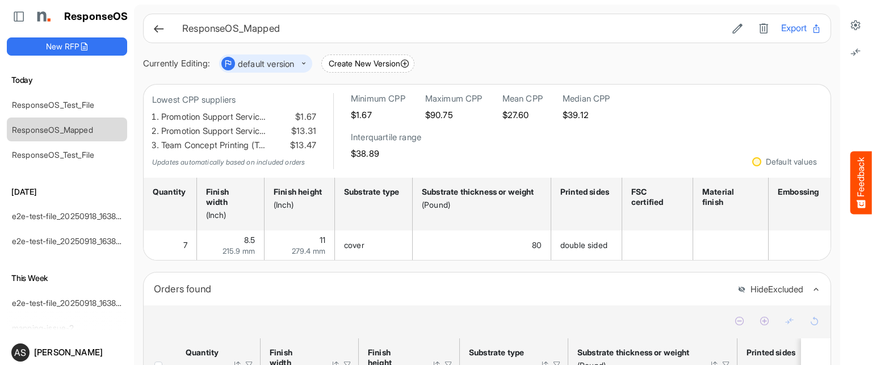
click at [156, 26] on icon at bounding box center [159, 29] width 12 height 12
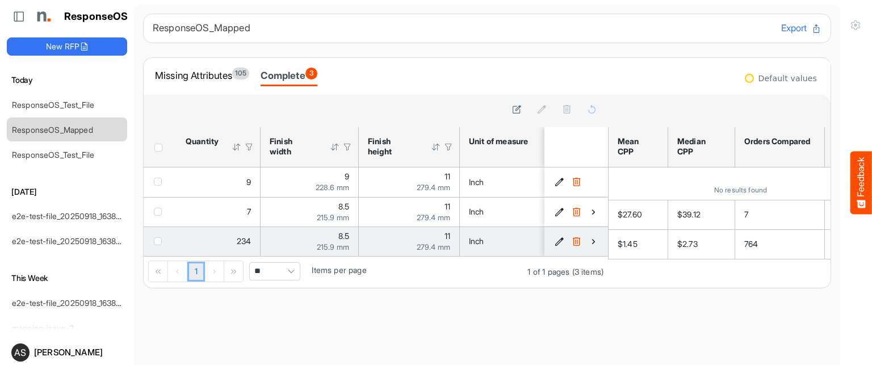
click at [589, 241] on icon "0c3f2849-e163-4f1f-b59e-497c78edd68b is template cell Column Header" at bounding box center [594, 242] width 10 height 10
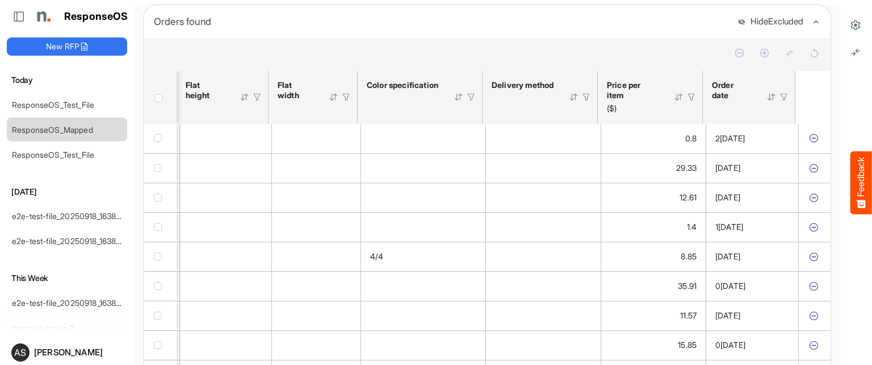
scroll to position [278, 0]
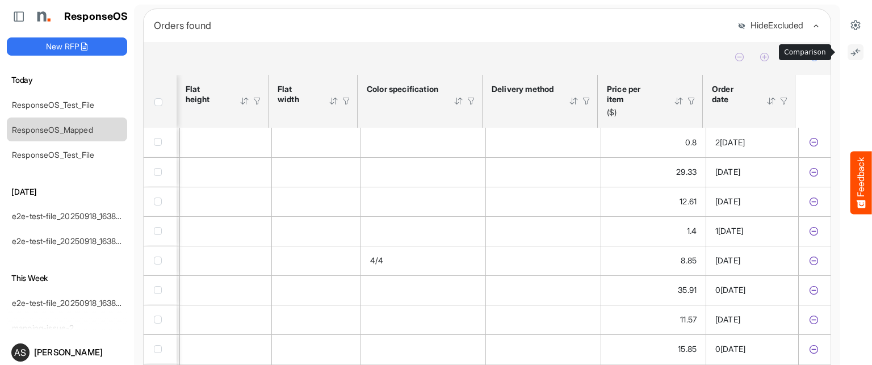
click at [850, 49] on icon at bounding box center [855, 52] width 11 height 11
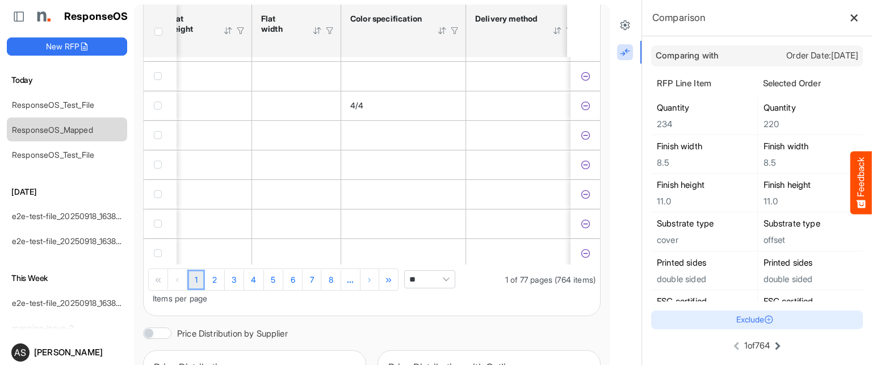
scroll to position [431, 0]
drag, startPoint x: 549, startPoint y: 257, endPoint x: 469, endPoint y: 265, distance: 79.9
click at [469, 266] on div "1 2 3 4 5 6 7 8 ... 1 of 77 pages (764 items) ** Items per page" at bounding box center [372, 291] width 456 height 51
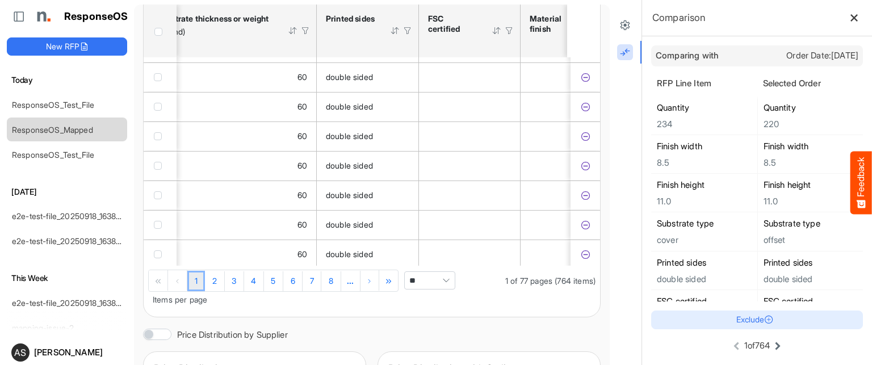
scroll to position [0, 0]
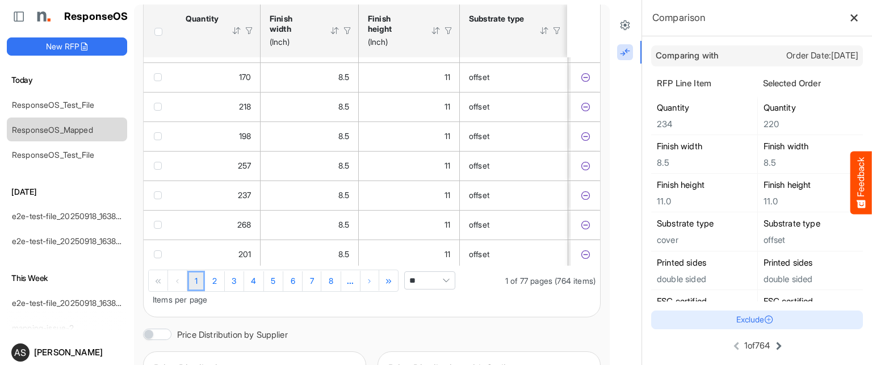
click at [772, 345] on icon at bounding box center [779, 346] width 14 height 14
click at [773, 345] on icon at bounding box center [780, 346] width 14 height 14
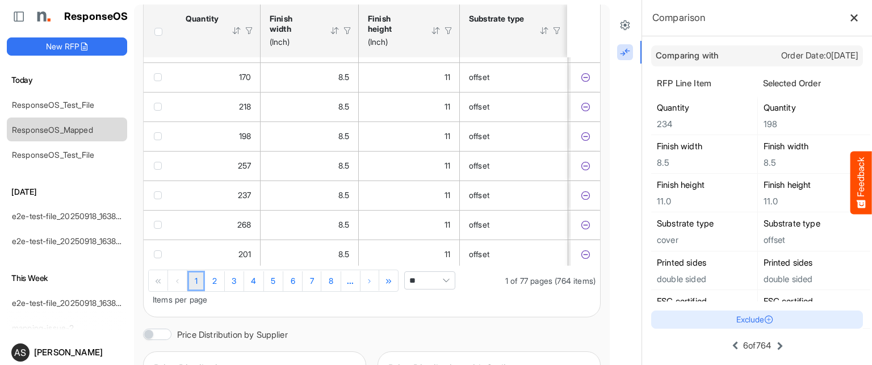
click at [773, 345] on icon at bounding box center [780, 346] width 14 height 14
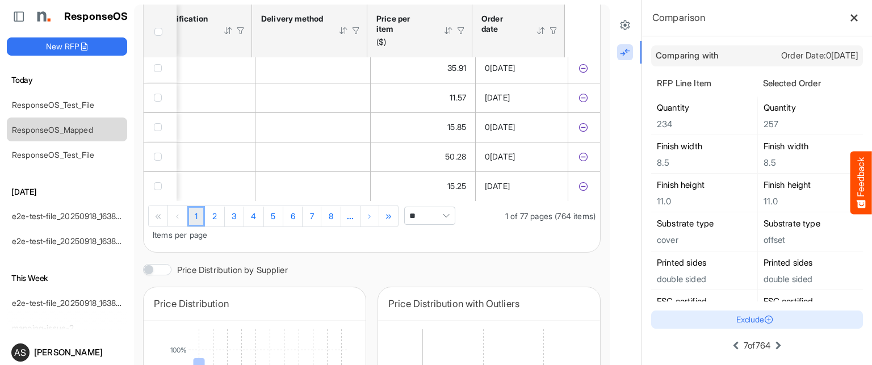
click at [443, 31] on div at bounding box center [448, 31] width 10 height 10
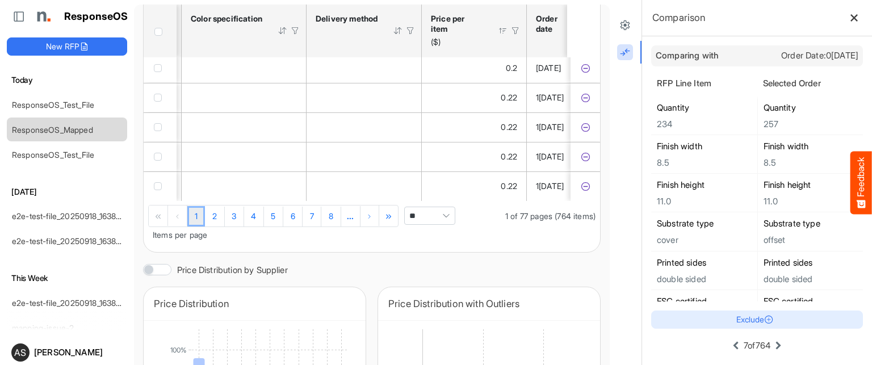
click at [502, 33] on div at bounding box center [503, 31] width 10 height 10
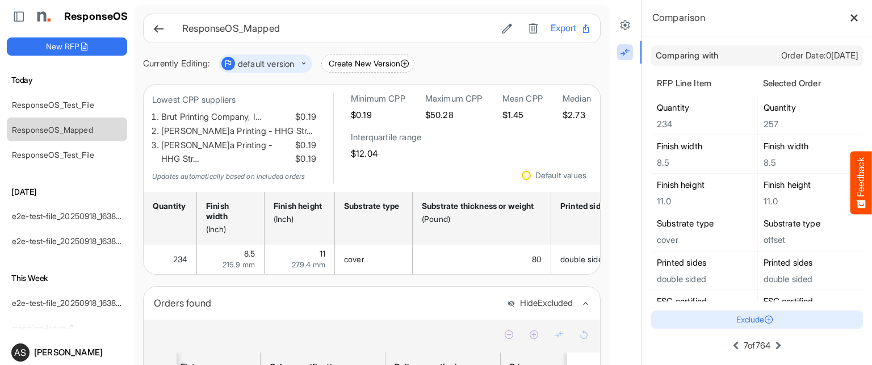
click at [158, 26] on icon at bounding box center [159, 29] width 12 height 12
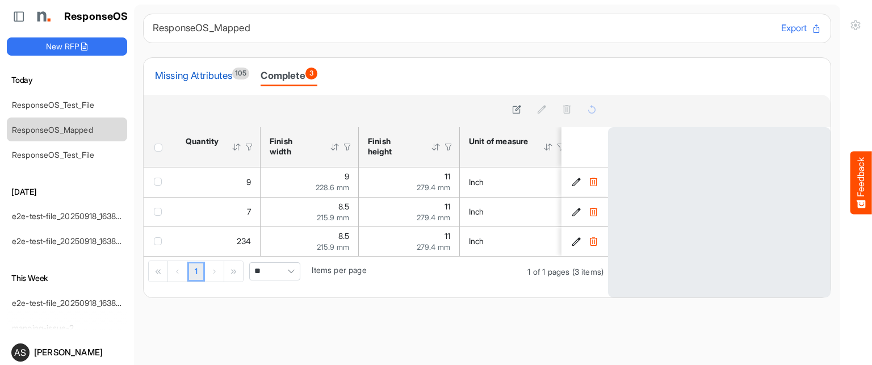
click at [205, 78] on div "Missing Attributes 105" at bounding box center [202, 76] width 94 height 16
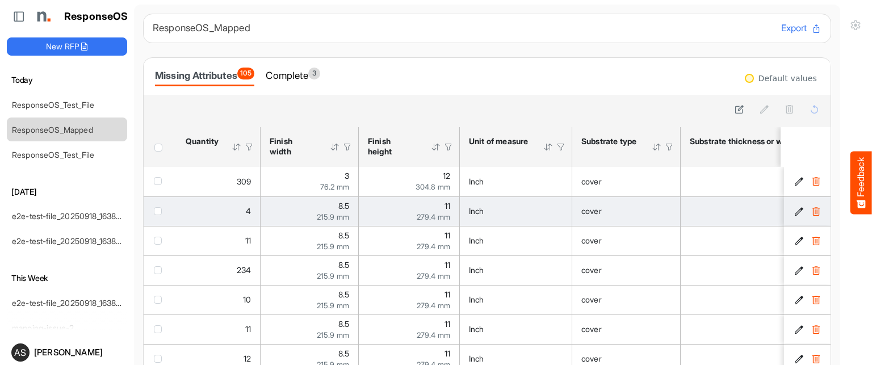
click at [794, 212] on icon "c07b9cc2-cb9b-4a61-bb28-c32b4a6a2925 is template cell Column Header" at bounding box center [799, 212] width 10 height 10
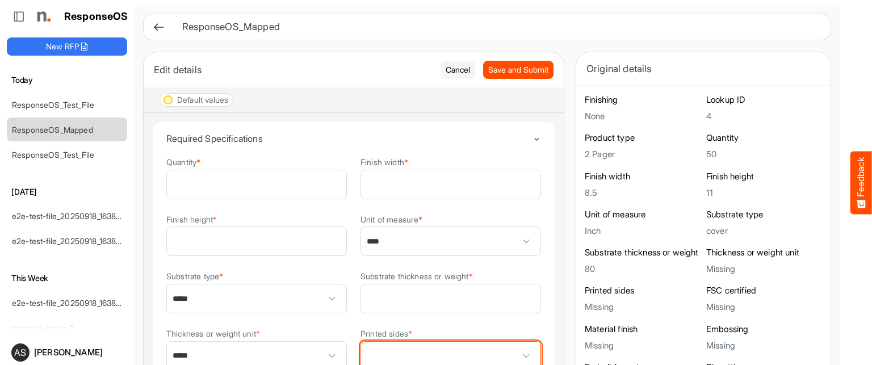
scroll to position [3, 0]
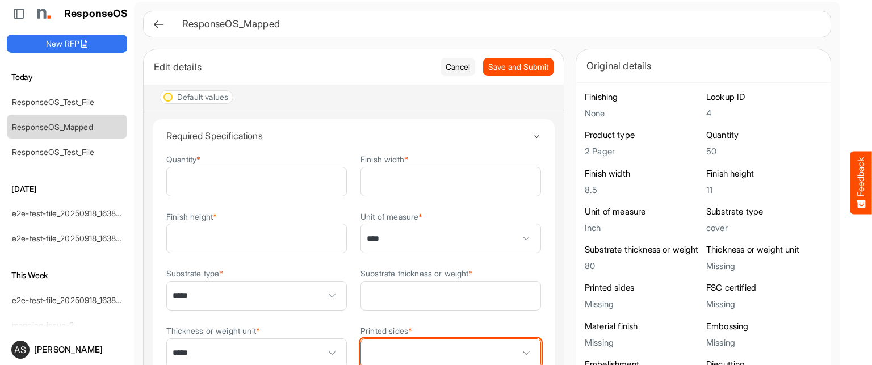
click at [518, 349] on span at bounding box center [526, 353] width 17 height 17
click at [518, 350] on span at bounding box center [526, 353] width 17 height 17
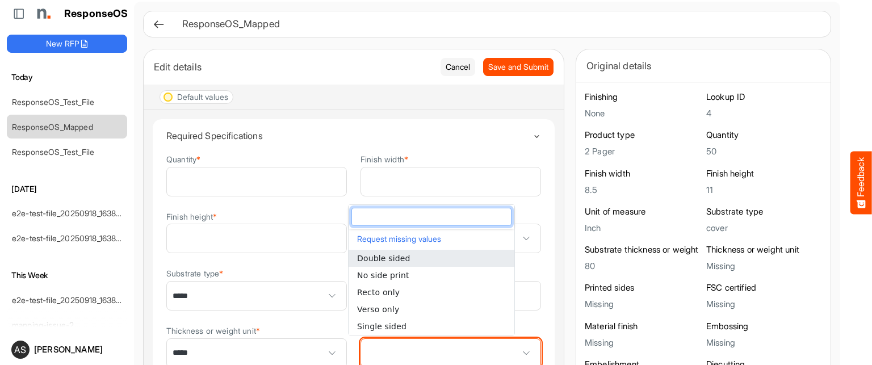
click at [518, 350] on span at bounding box center [526, 353] width 17 height 17
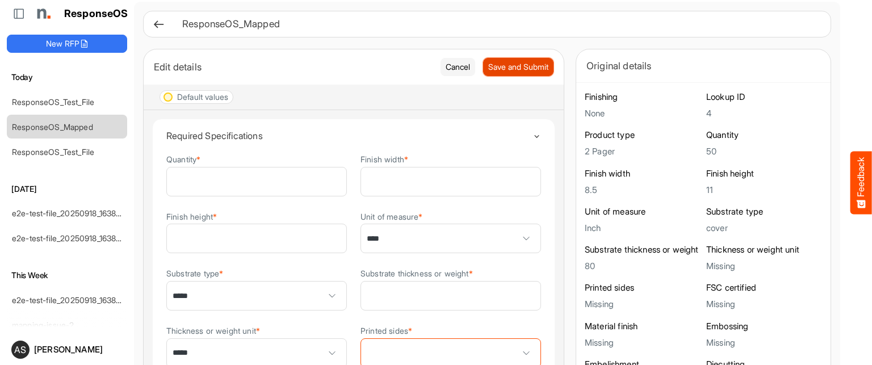
click at [488, 69] on span "Save and Submit" at bounding box center [518, 67] width 60 height 12
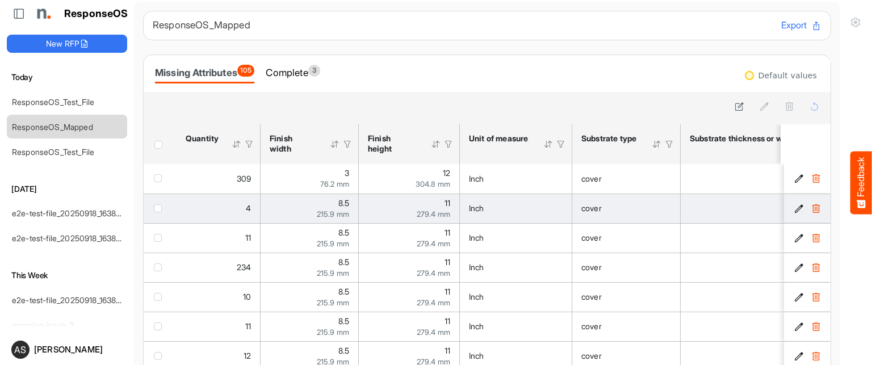
click at [794, 211] on icon "c07b9cc2-cb9b-4a61-bb28-c32b4a6a2925 is template cell Column Header" at bounding box center [799, 209] width 10 height 10
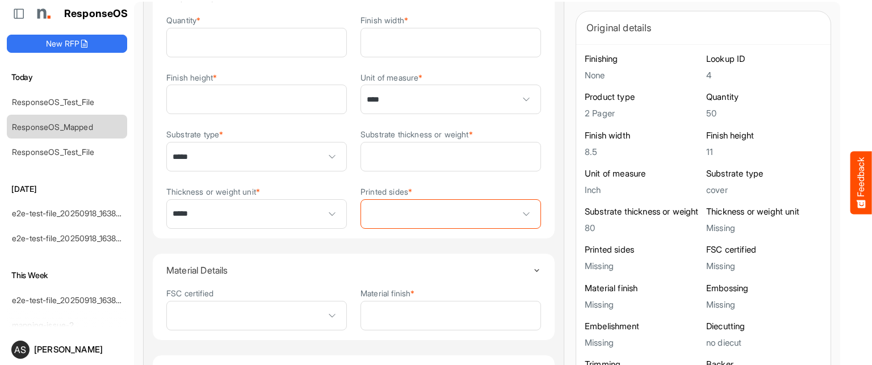
scroll to position [137, 0]
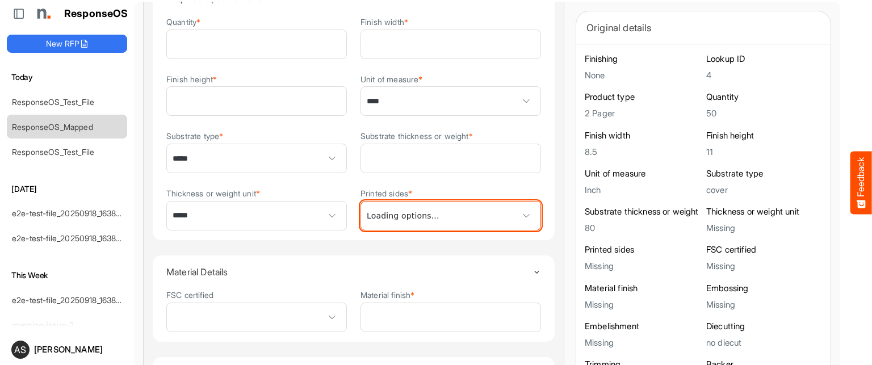
click at [518, 212] on span at bounding box center [526, 215] width 17 height 17
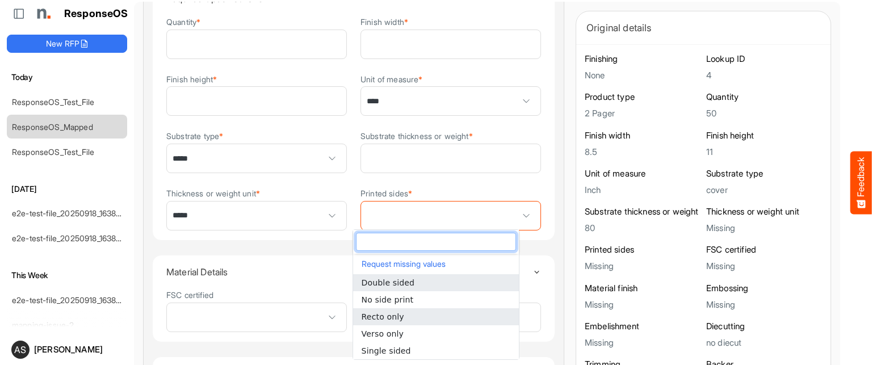
click at [386, 317] on span "Recto only" at bounding box center [383, 316] width 43 height 9
type input "**********"
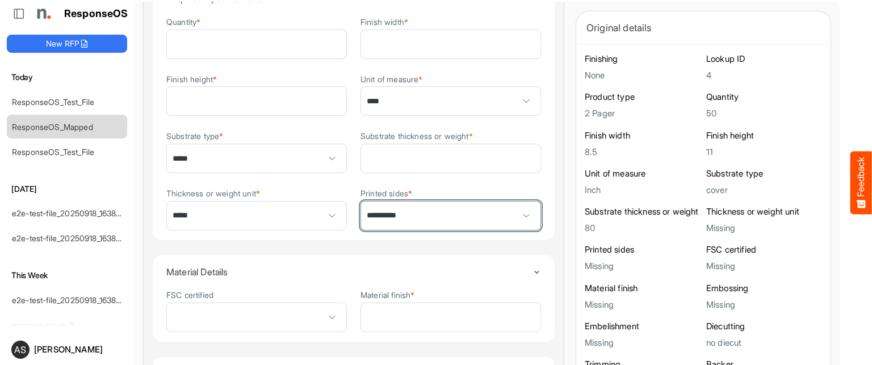
scroll to position [0, 0]
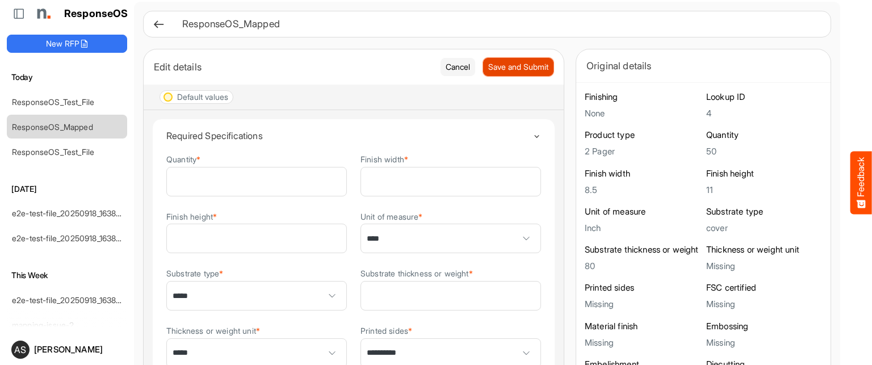
click at [490, 68] on span "Save and Submit" at bounding box center [518, 67] width 60 height 12
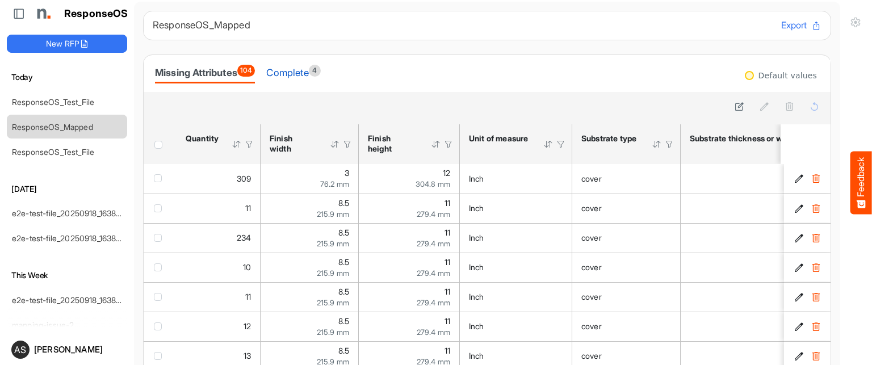
click at [302, 73] on div "Complete 4" at bounding box center [293, 73] width 54 height 16
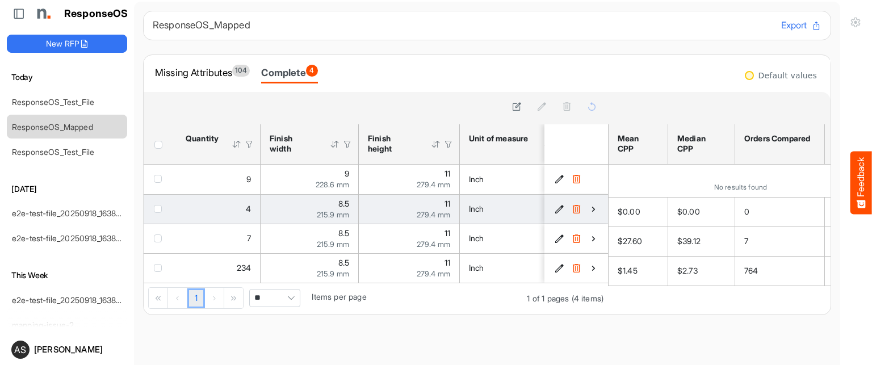
click at [589, 208] on icon "c07b9cc2-cb9b-4a61-bb28-c32b4a6a2925 is template cell Column Header" at bounding box center [594, 209] width 10 height 10
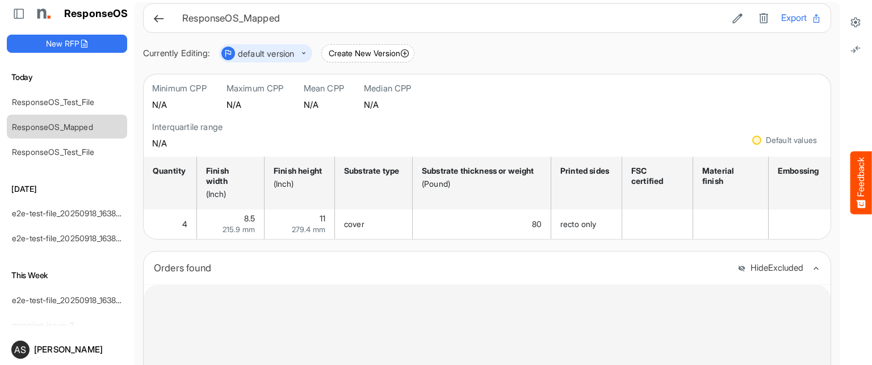
scroll to position [9, 0]
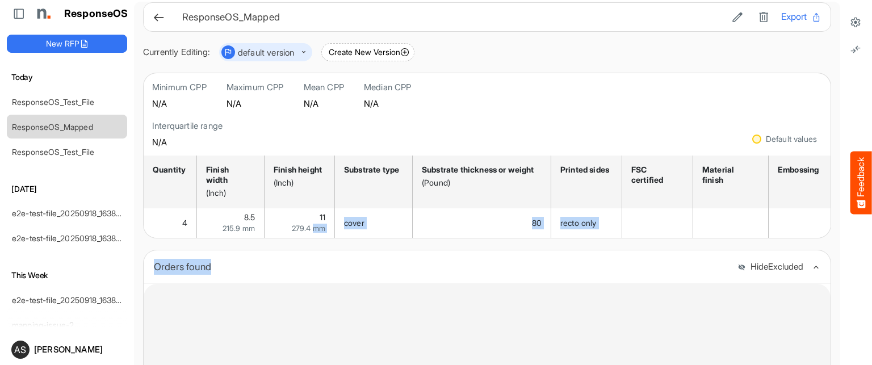
drag, startPoint x: 314, startPoint y: 240, endPoint x: 369, endPoint y: 261, distance: 58.9
click at [369, 261] on div "ResponseOS_Mapped Export Currently Editing: default version Create New Version …" at bounding box center [487, 251] width 688 height 498
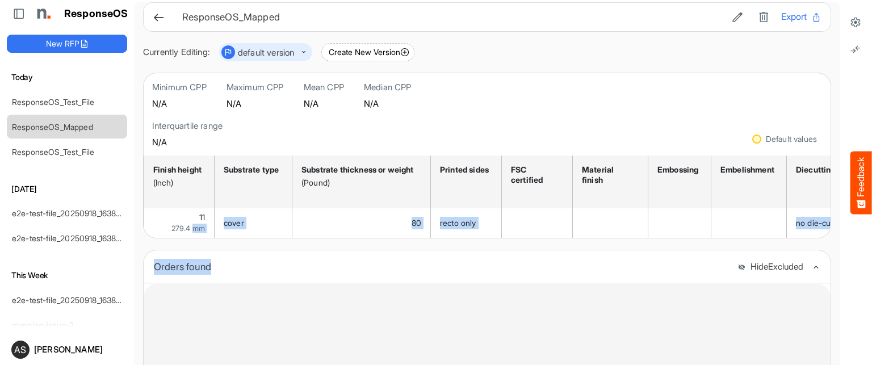
scroll to position [0, 72]
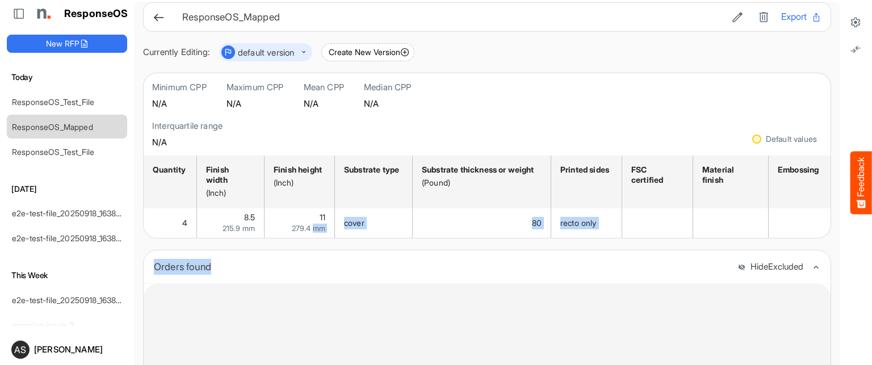
click at [161, 20] on icon at bounding box center [159, 17] width 12 height 12
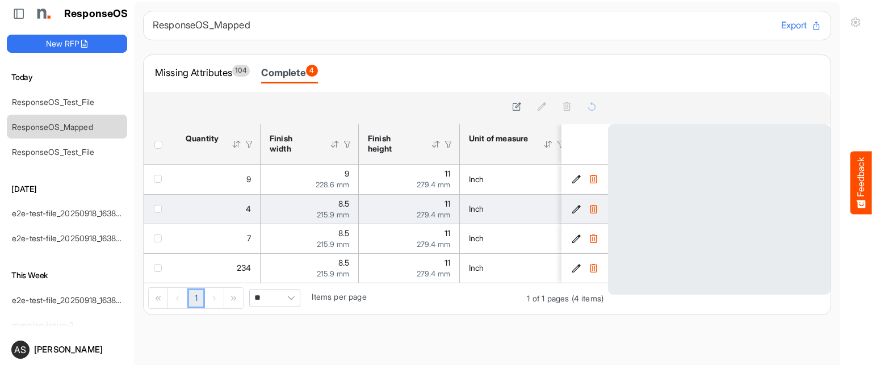
click at [589, 207] on icon "c07b9cc2-cb9b-4a61-bb28-c32b4a6a2925 is template cell Column Header" at bounding box center [594, 209] width 10 height 10
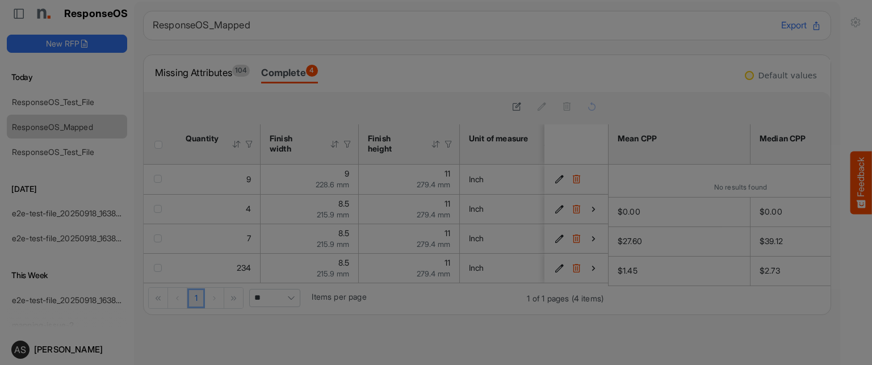
click at [0, 0] on button "OK" at bounding box center [0, 0] width 0 height 0
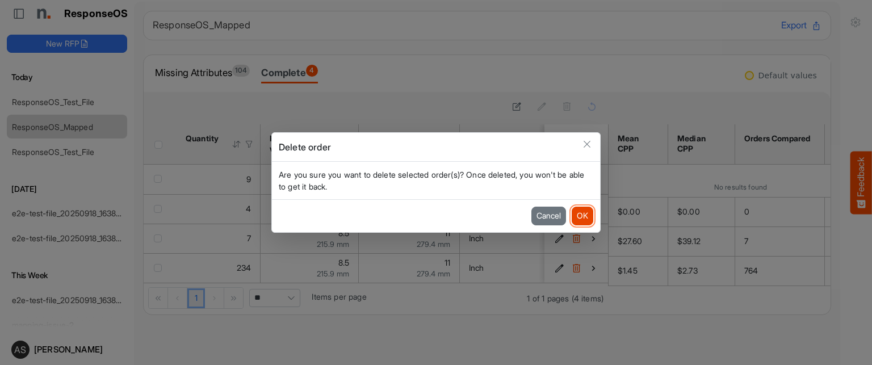
click at [585, 217] on button "OK" at bounding box center [583, 216] width 22 height 18
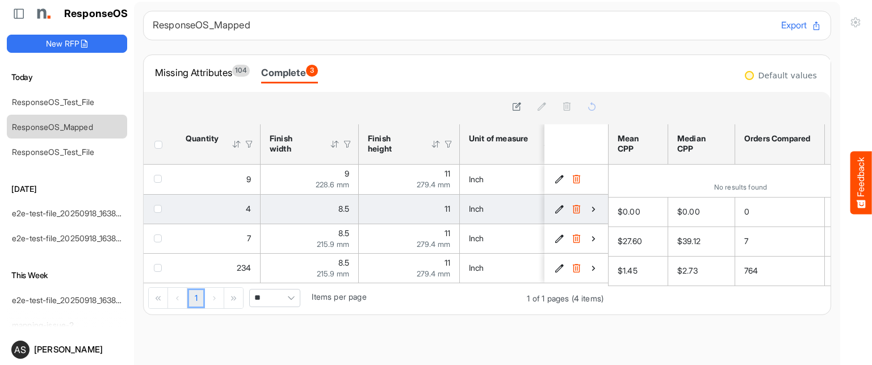
click at [159, 209] on span "checkbox" at bounding box center [158, 209] width 8 height 8
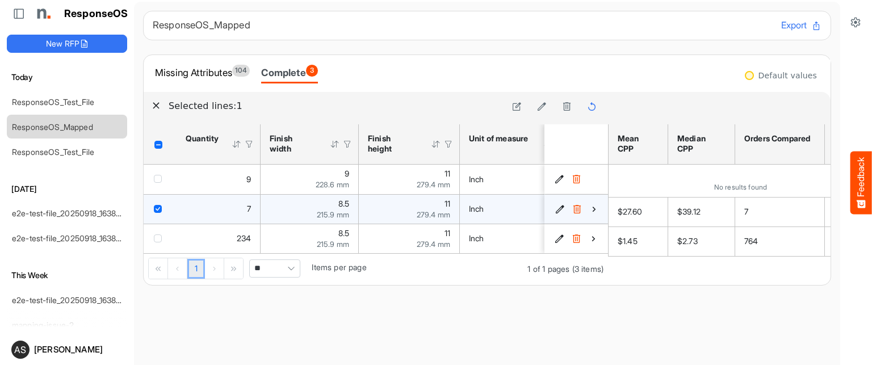
click at [555, 206] on icon "cd169b94-a628-4e20-af6e-0f36764c90be is template cell Column Header" at bounding box center [560, 209] width 10 height 10
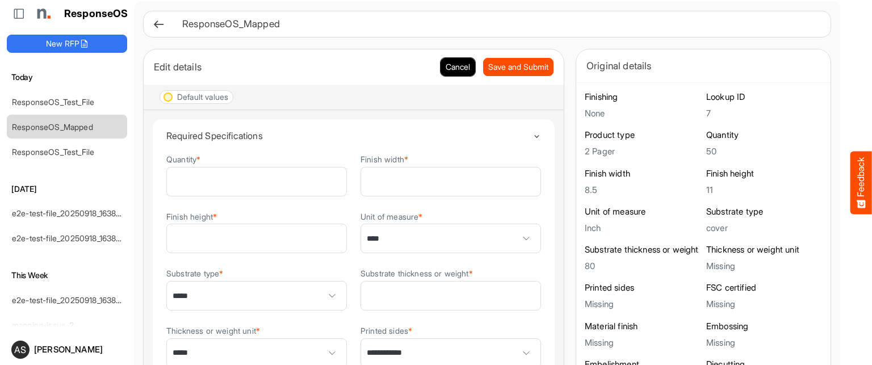
click at [441, 70] on button "Cancel" at bounding box center [458, 67] width 35 height 18
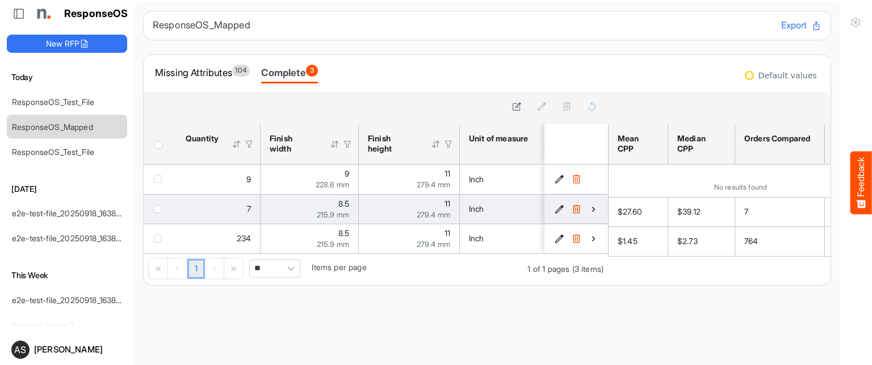
click at [555, 208] on icon "cd169b94-a628-4e20-af6e-0f36764c90be is template cell Column Header" at bounding box center [560, 209] width 10 height 10
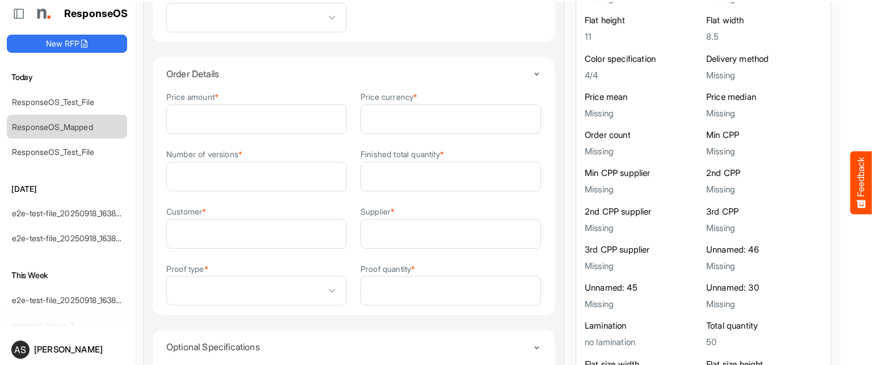
scroll to position [928, 0]
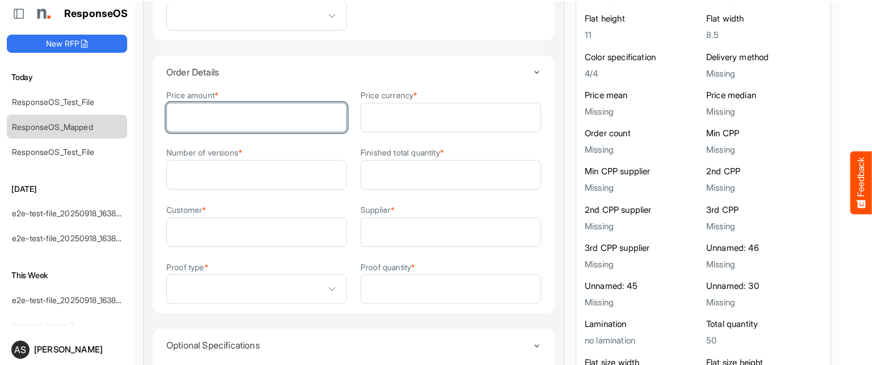
click at [242, 118] on input "Price amount *" at bounding box center [256, 117] width 179 height 28
type input "**"
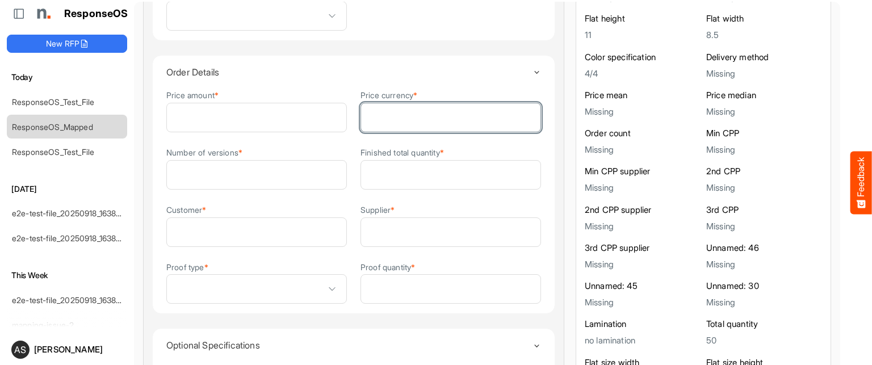
click at [361, 116] on input "Price currency *" at bounding box center [450, 117] width 179 height 28
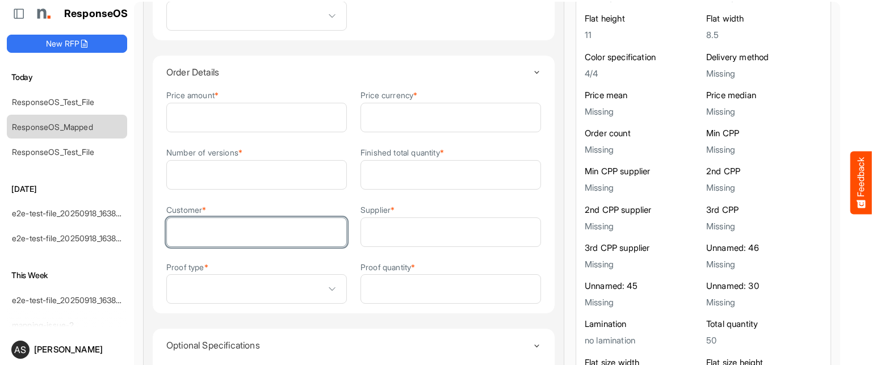
click at [268, 218] on input "Customer *" at bounding box center [256, 232] width 179 height 28
type input "***"
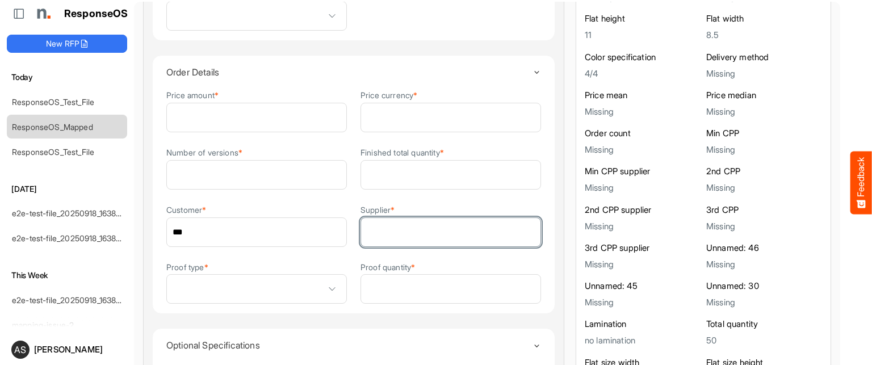
click at [441, 232] on input "Supplier *" at bounding box center [450, 232] width 179 height 28
type input "***"
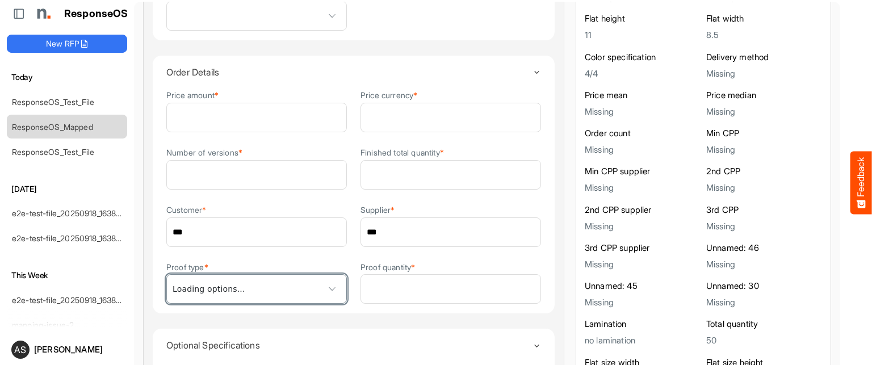
click at [288, 292] on span at bounding box center [256, 289] width 179 height 28
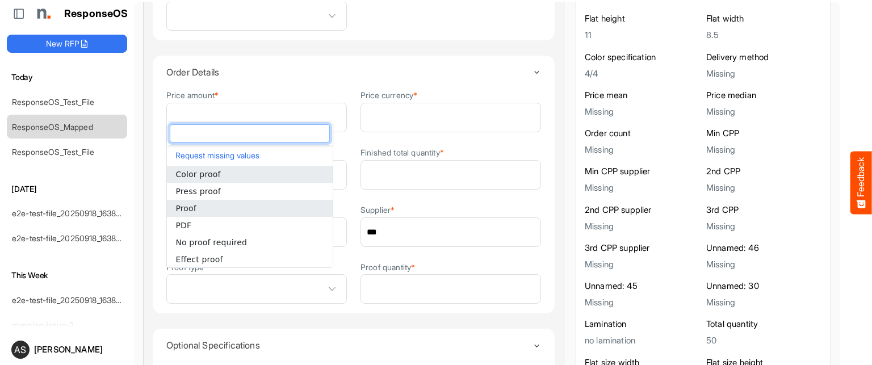
click at [213, 207] on li "Proof" at bounding box center [250, 208] width 166 height 17
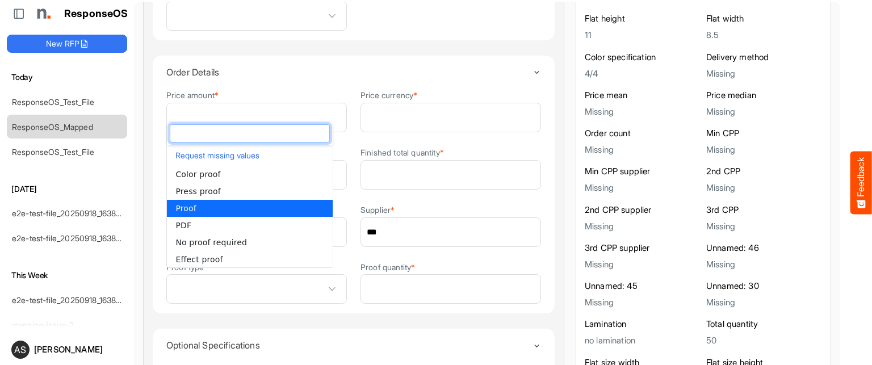
type input "*****"
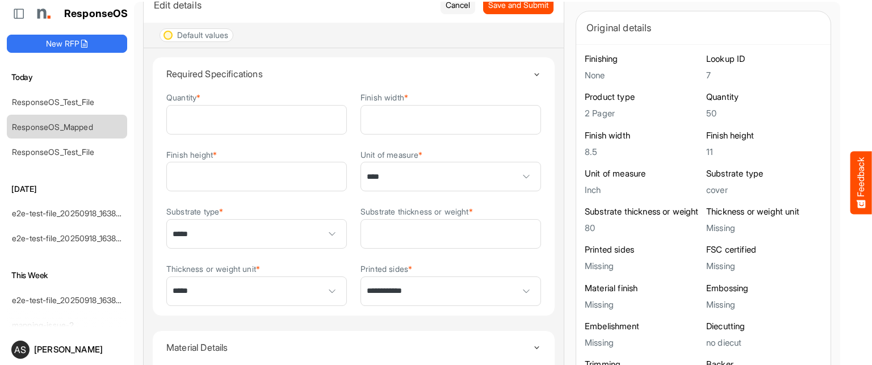
scroll to position [0, 0]
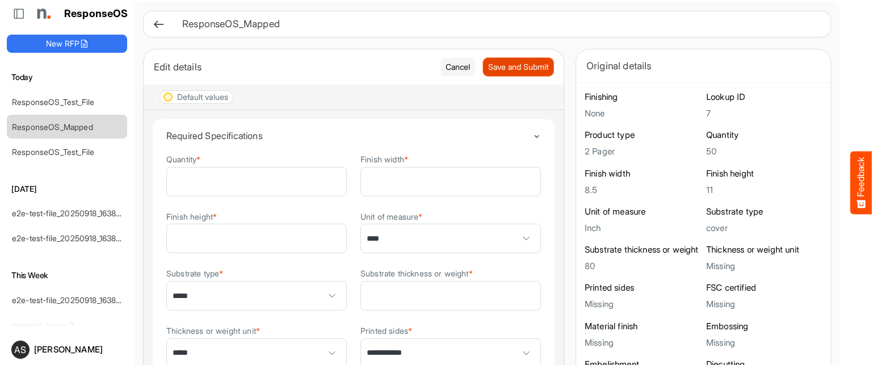
click at [493, 63] on span "Save and Submit" at bounding box center [518, 67] width 60 height 12
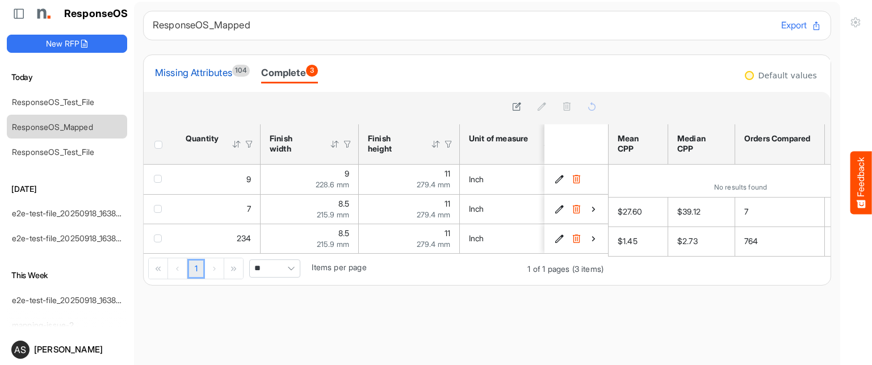
click at [205, 72] on div "Missing Attributes 104" at bounding box center [202, 73] width 95 height 16
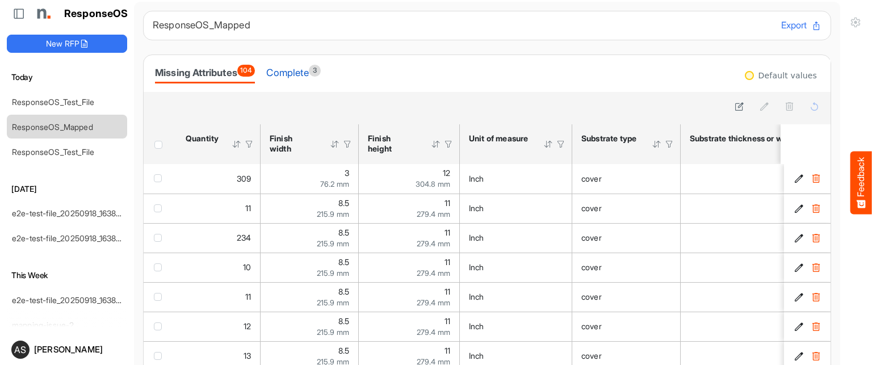
click at [303, 73] on div "Complete 3" at bounding box center [293, 73] width 54 height 16
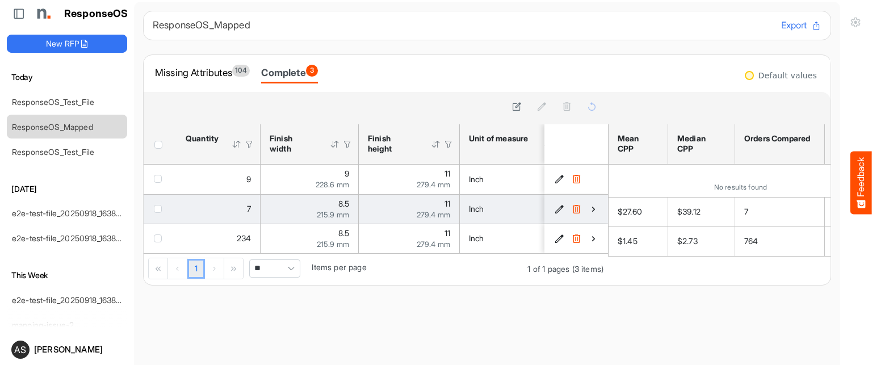
click at [555, 209] on icon "cd169b94-a628-4e20-af6e-0f36764c90be is template cell Column Header" at bounding box center [560, 209] width 10 height 10
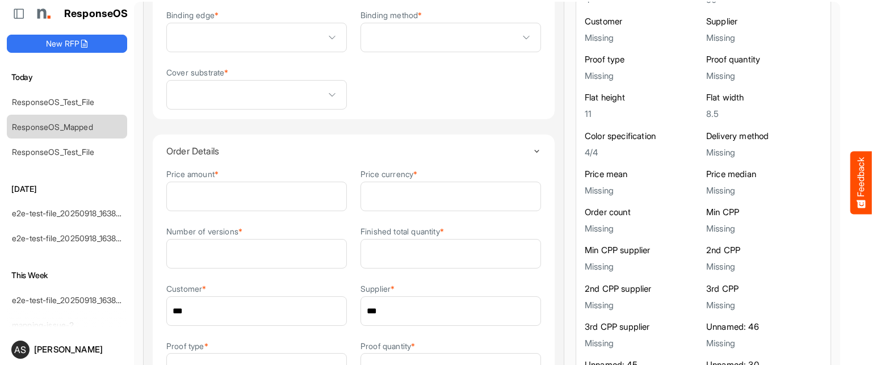
scroll to position [854, 0]
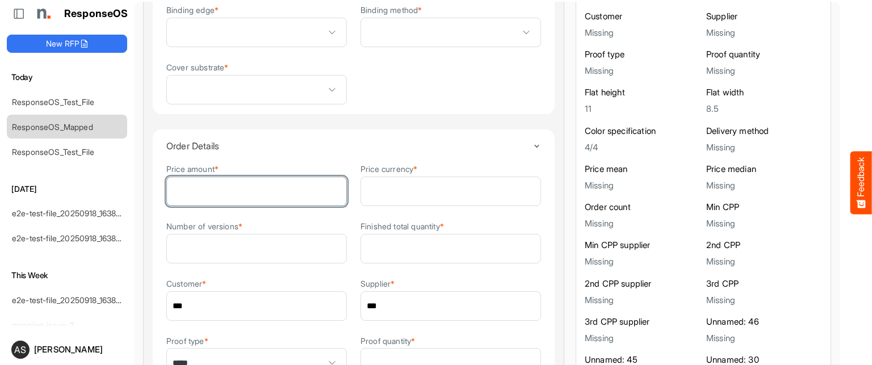
click at [241, 195] on input "**" at bounding box center [256, 191] width 179 height 28
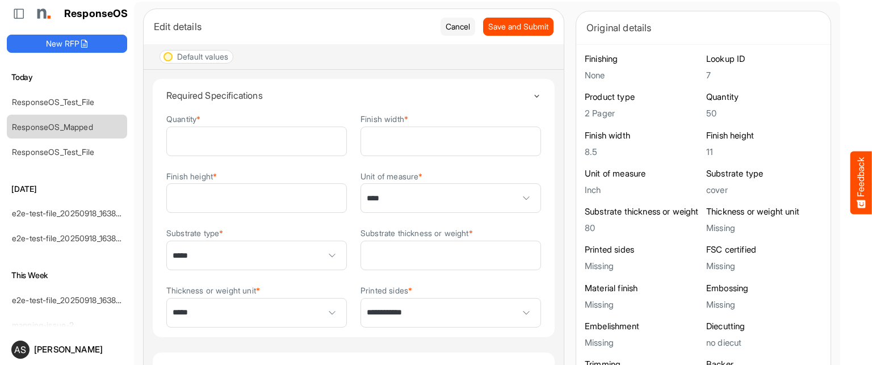
scroll to position [39, 0]
type input "**"
click at [512, 31] on span "Save and Submit" at bounding box center [518, 28] width 60 height 12
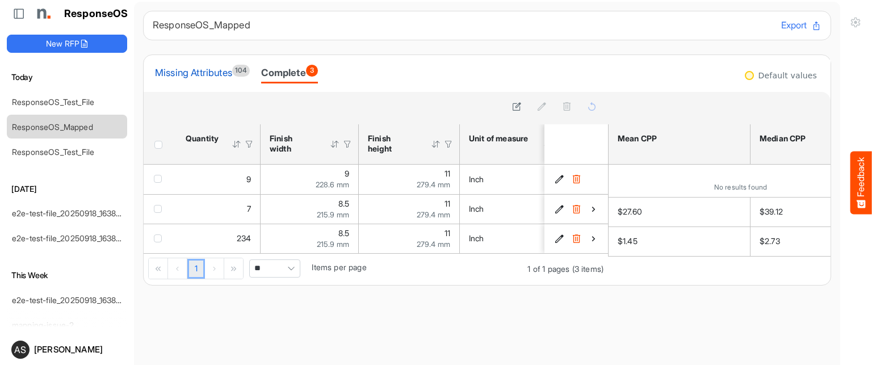
click at [214, 79] on div "Missing Attributes 104" at bounding box center [202, 73] width 95 height 16
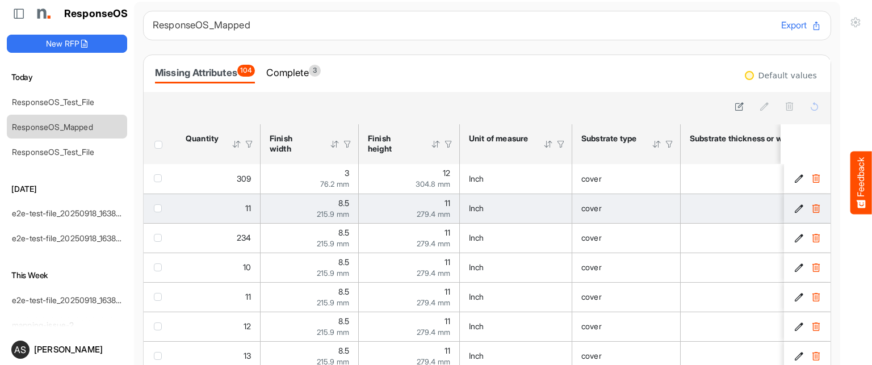
click at [794, 209] on icon "b1e49371-4efe-4397-aefe-cfc654477bc6 is template cell Column Header" at bounding box center [799, 209] width 10 height 10
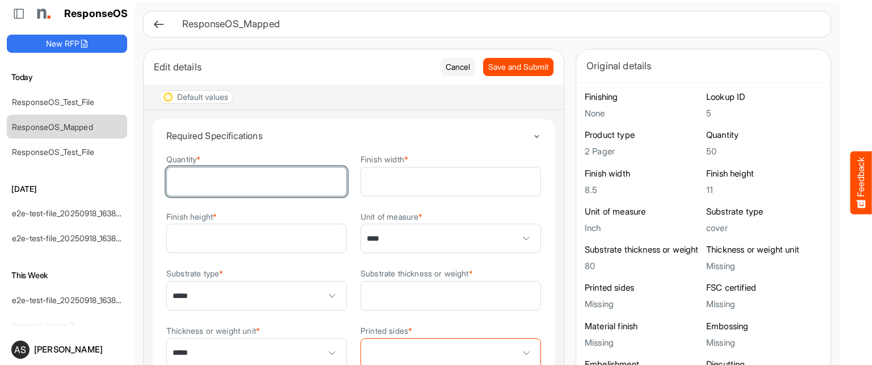
click at [203, 187] on input "**" at bounding box center [256, 181] width 179 height 28
type input "*"
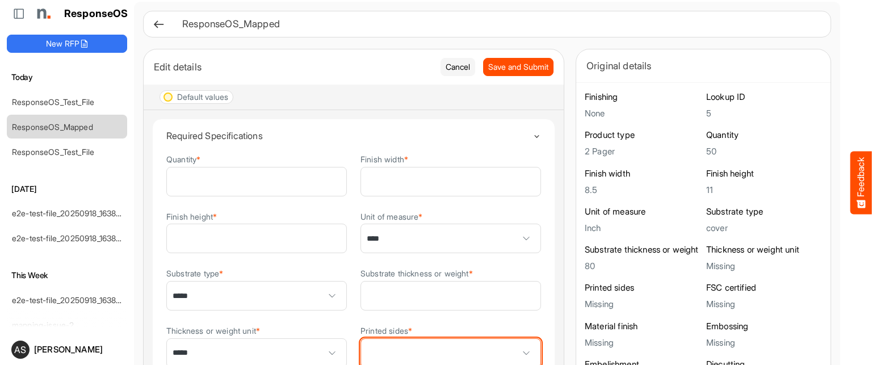
click at [518, 346] on span at bounding box center [526, 353] width 17 height 17
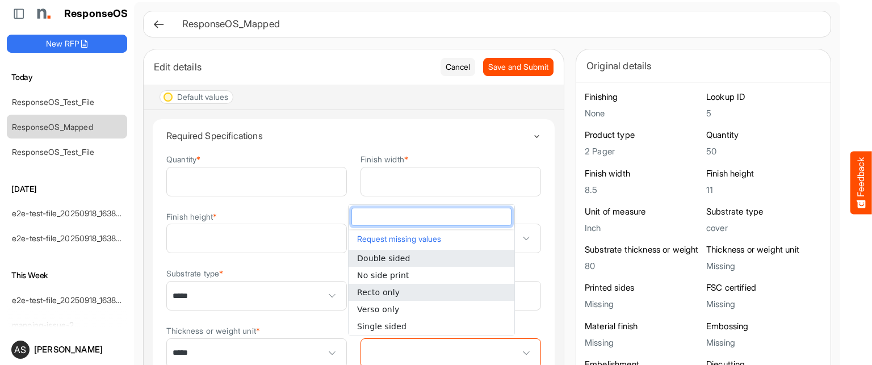
click at [404, 292] on li "Recto only" at bounding box center [432, 292] width 166 height 17
type input "**********"
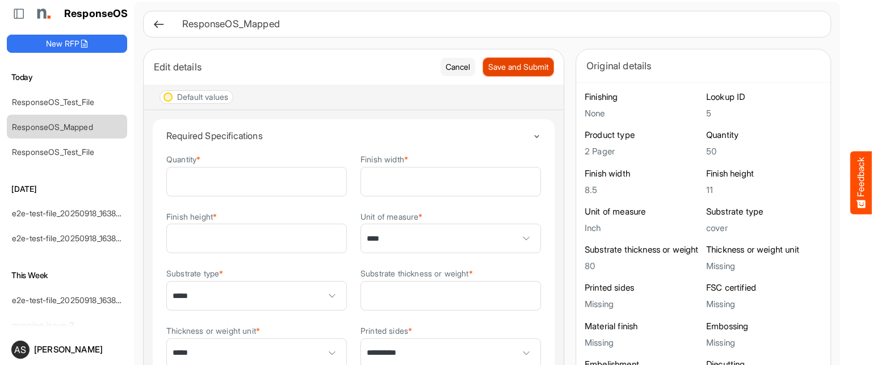
click at [490, 72] on span "Save and Submit" at bounding box center [518, 67] width 60 height 12
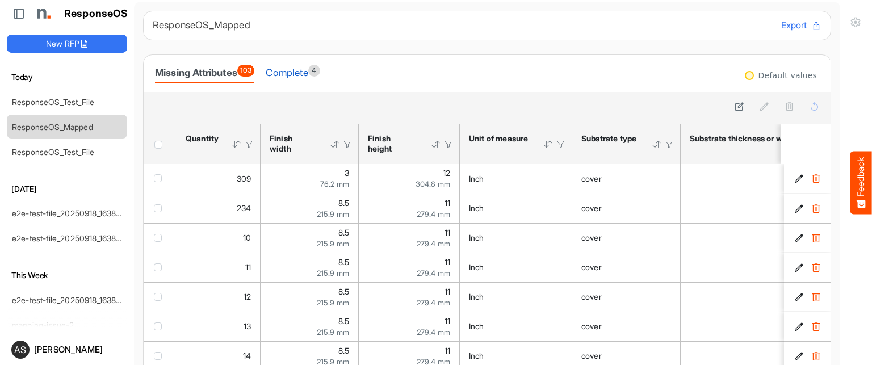
click at [307, 73] on div "Complete 4" at bounding box center [293, 73] width 54 height 16
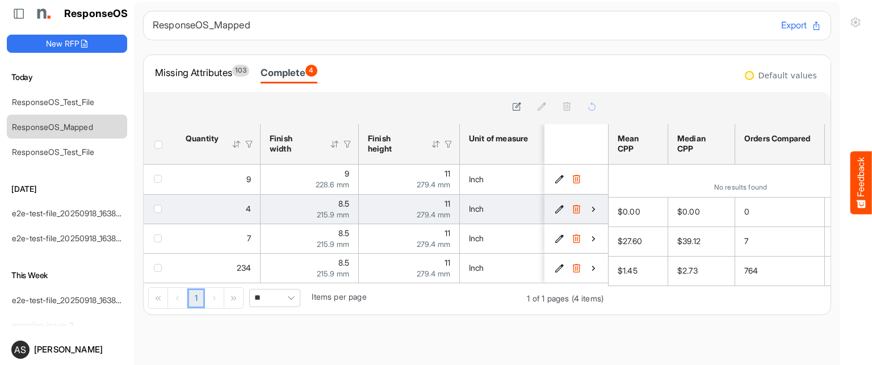
click at [555, 208] on icon "b1e49371-4efe-4397-aefe-cfc654477bc6 is template cell Column Header" at bounding box center [560, 209] width 10 height 10
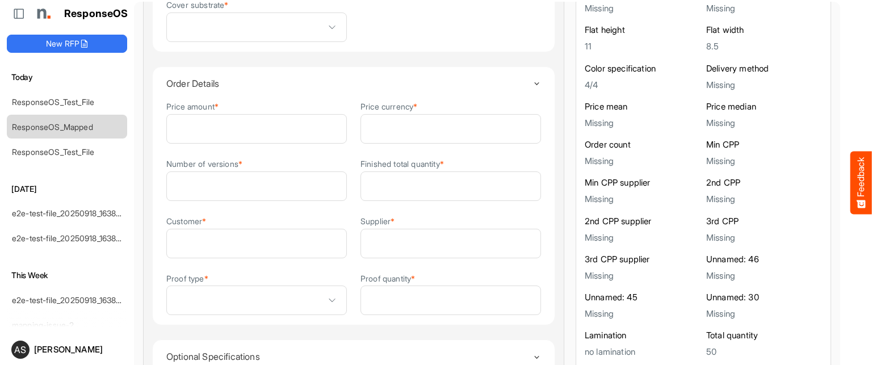
scroll to position [921, 0]
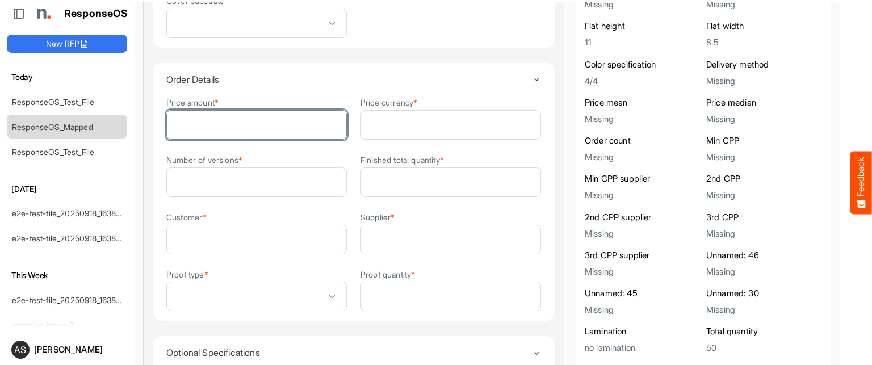
click at [208, 111] on input "Price amount *" at bounding box center [256, 125] width 179 height 28
type input "**"
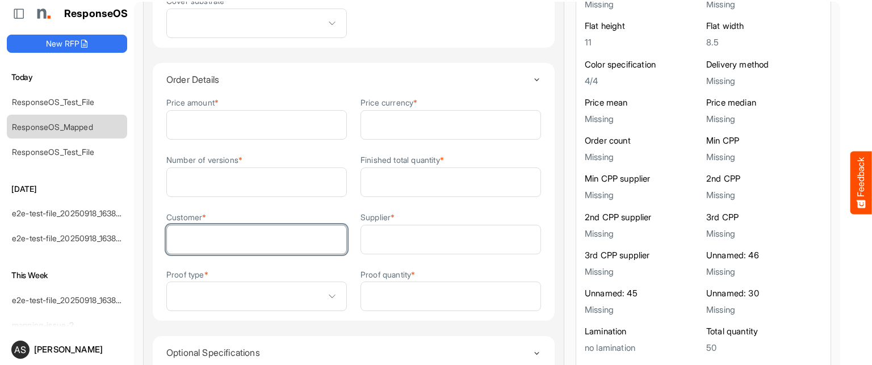
click at [216, 238] on input "Customer *" at bounding box center [256, 239] width 179 height 28
type input "***"
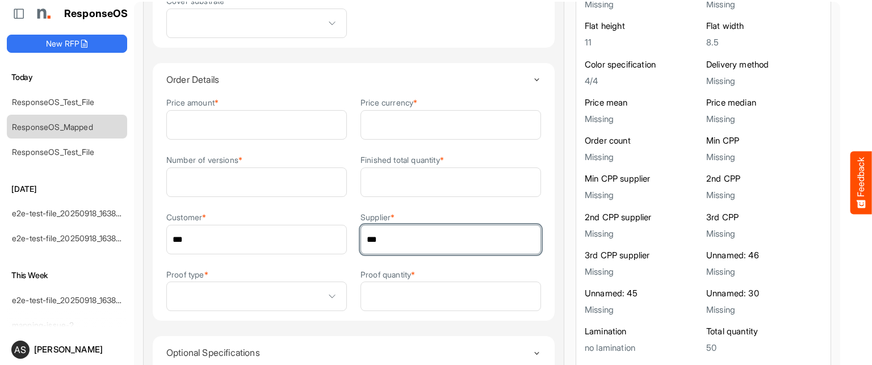
type input "***"
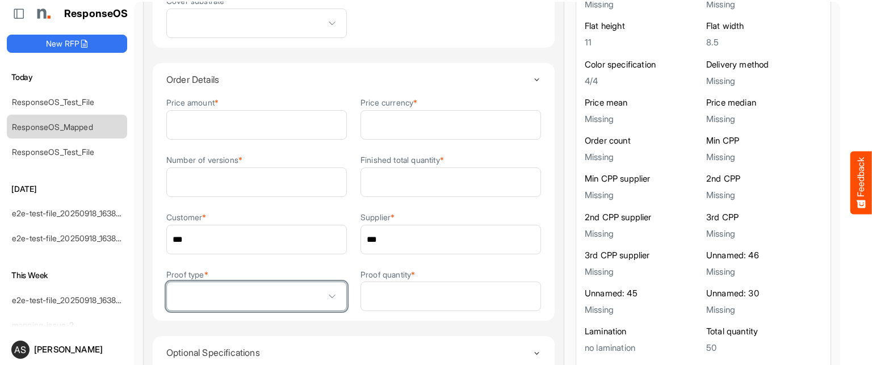
click at [271, 289] on span at bounding box center [256, 296] width 179 height 28
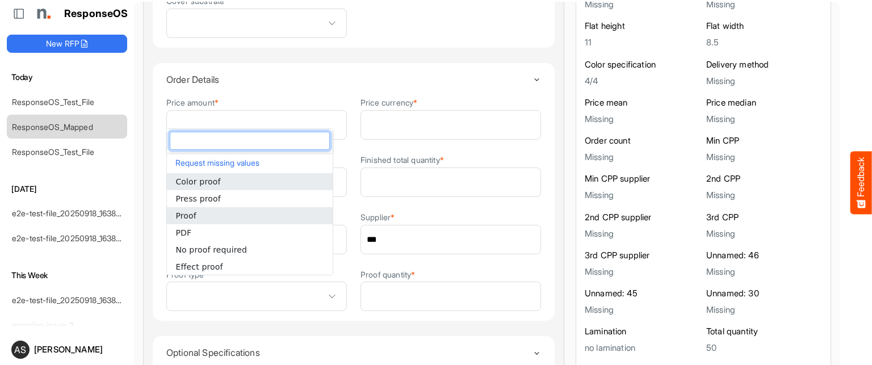
click at [199, 213] on li "Proof" at bounding box center [250, 215] width 166 height 17
type input "*****"
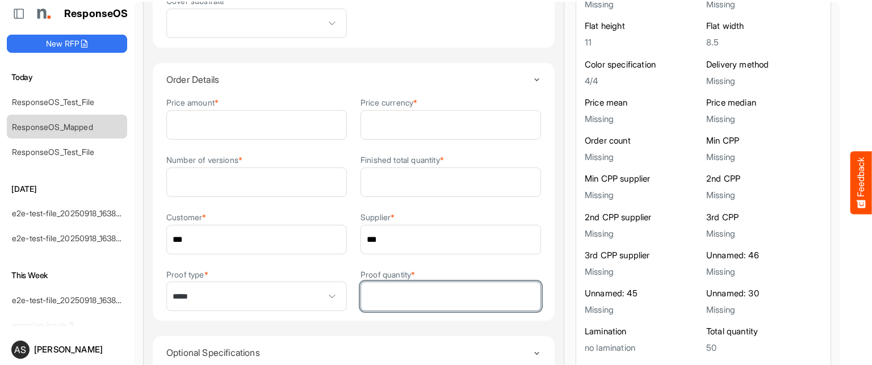
click at [385, 283] on input "Proof quantity *" at bounding box center [450, 296] width 179 height 28
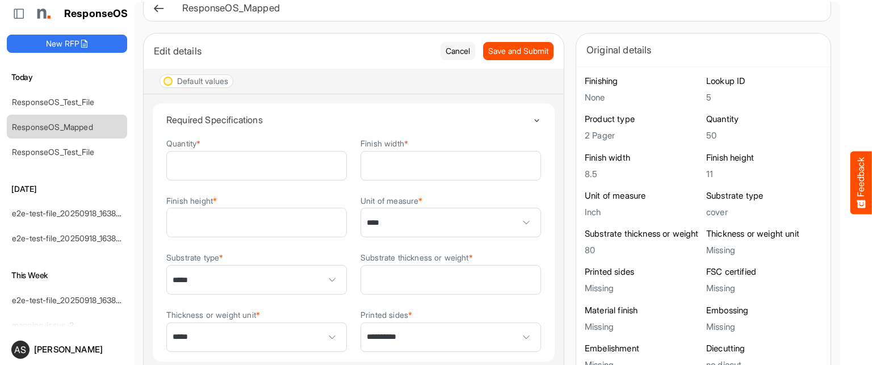
scroll to position [0, 0]
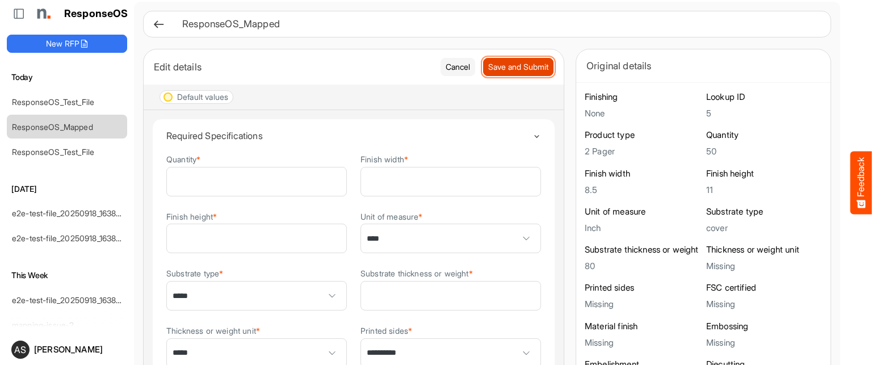
type input "*"
click at [488, 68] on span "Save and Submit" at bounding box center [518, 67] width 60 height 12
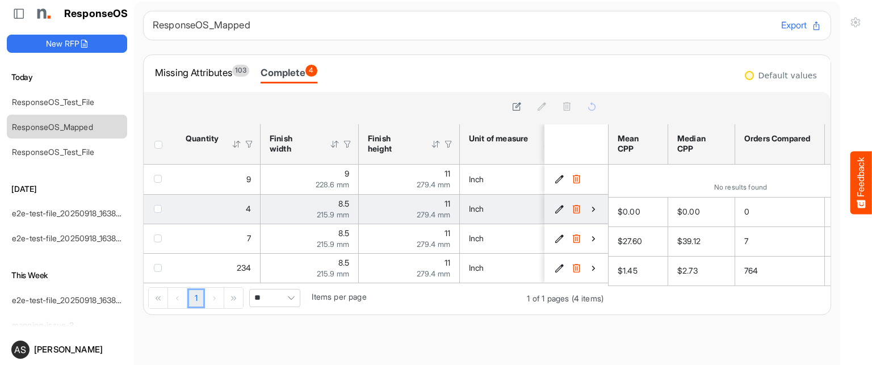
click at [553, 207] on button "b1e49371-4efe-4397-aefe-cfc654477bc6 is template cell Column Header" at bounding box center [558, 208] width 11 height 11
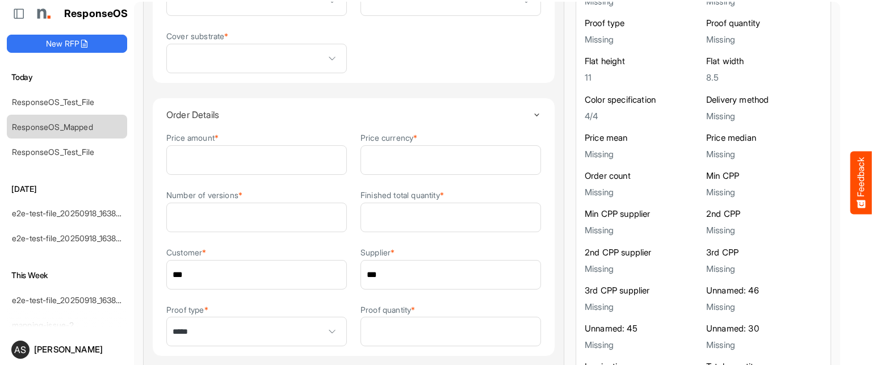
scroll to position [895, 0]
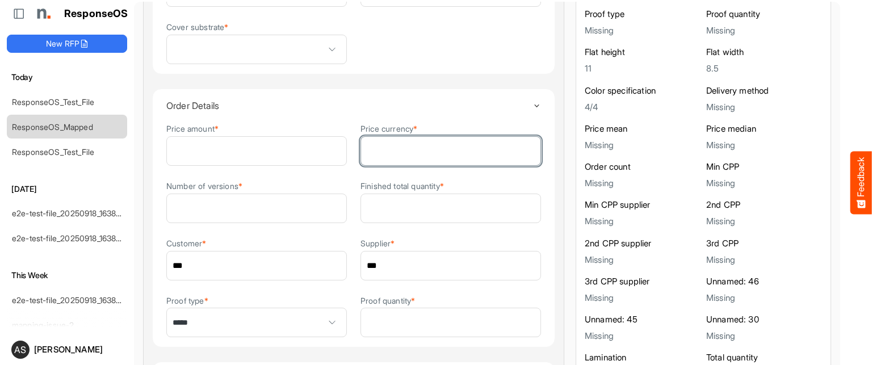
click at [381, 146] on input "Price currency *" at bounding box center [450, 151] width 179 height 28
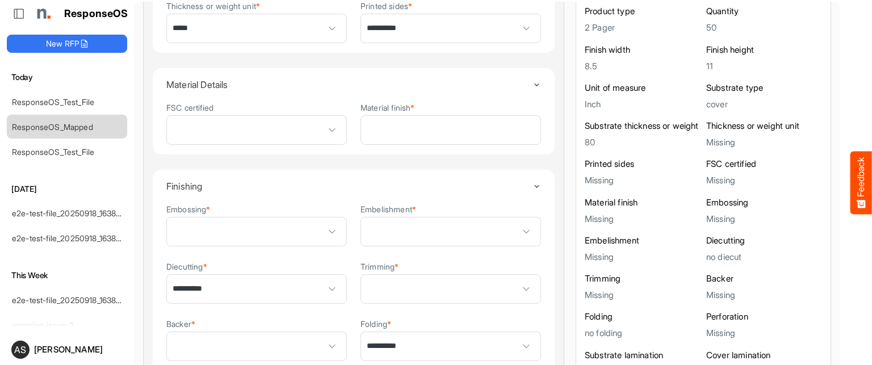
scroll to position [327, 0]
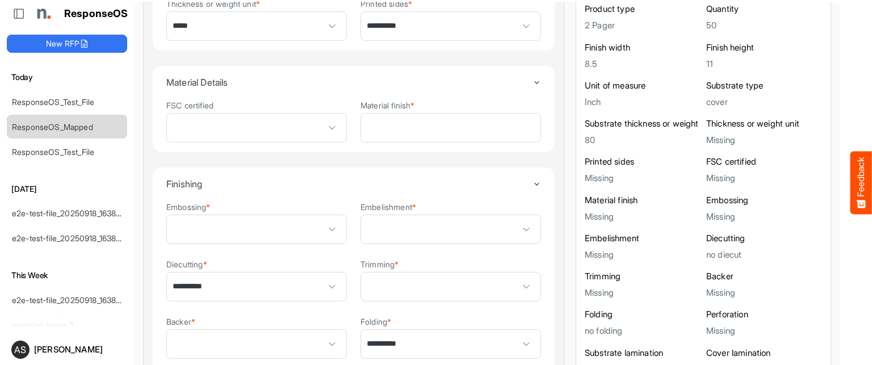
type input "****"
click at [333, 123] on span at bounding box center [256, 128] width 179 height 28
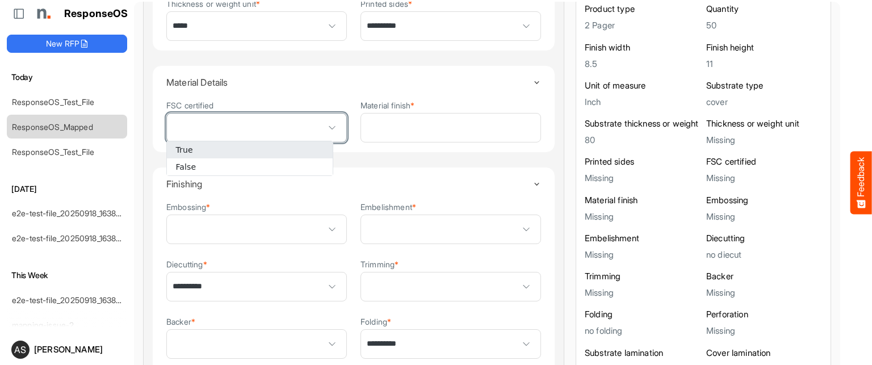
click at [244, 152] on li "True" at bounding box center [250, 149] width 166 height 17
type input "****"
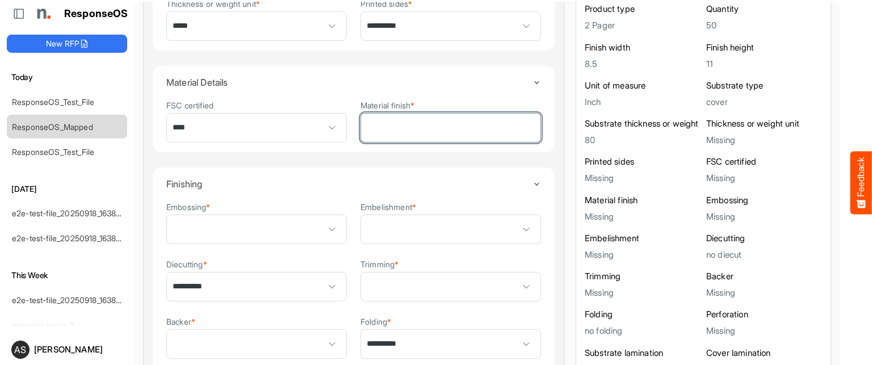
click at [385, 118] on input "Material finish *" at bounding box center [450, 128] width 179 height 28
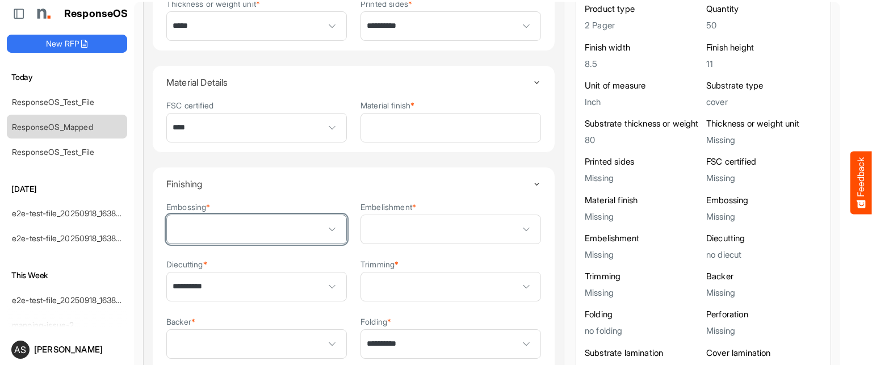
click at [274, 228] on span at bounding box center [256, 229] width 179 height 28
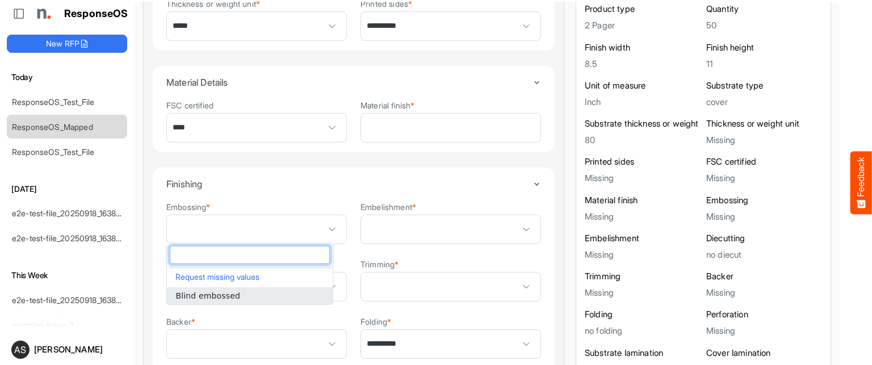
click at [233, 295] on li "Blind embossed" at bounding box center [250, 295] width 166 height 17
type input "**********"
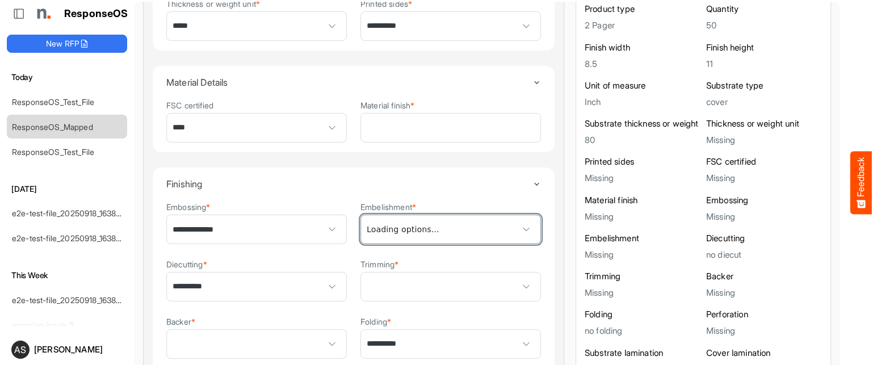
click at [499, 225] on span at bounding box center [450, 229] width 179 height 28
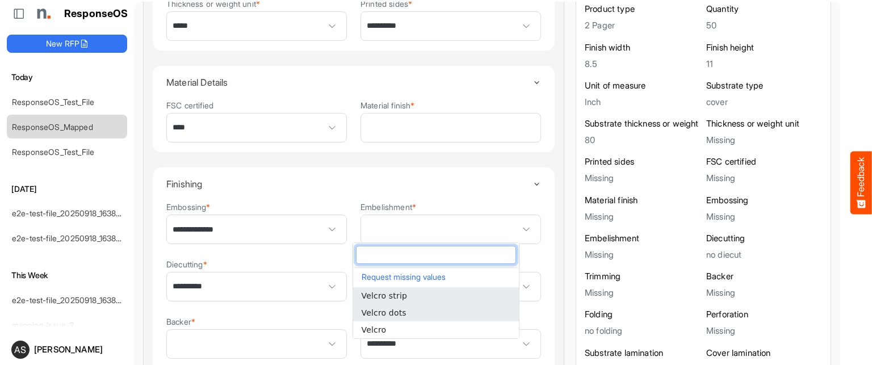
click at [389, 310] on span "Velcro dots" at bounding box center [384, 312] width 45 height 9
type input "**********"
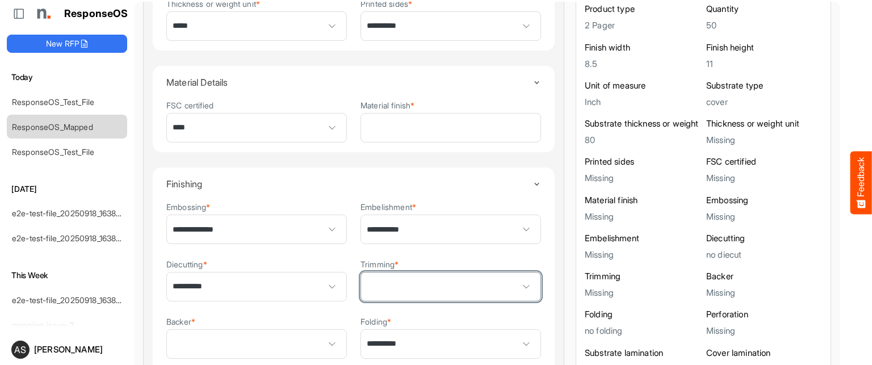
click at [518, 286] on span at bounding box center [526, 286] width 17 height 17
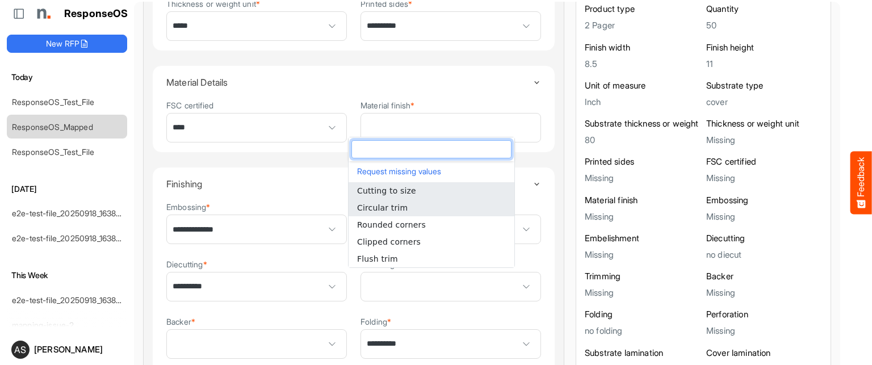
click at [416, 210] on li "Circular trim" at bounding box center [432, 207] width 166 height 17
type input "**********"
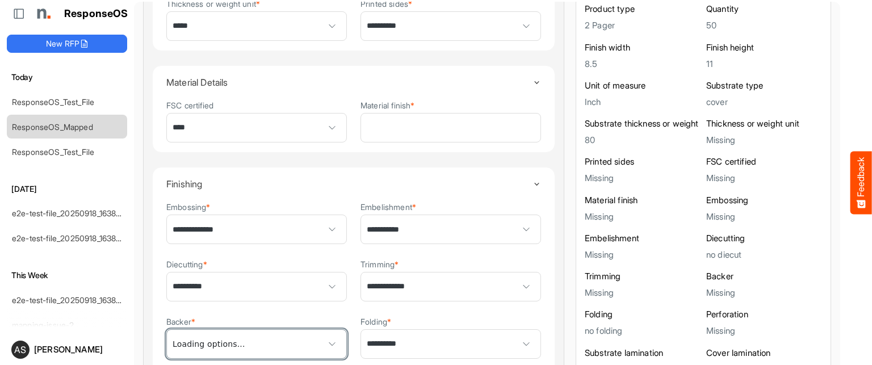
click at [332, 339] on span at bounding box center [332, 343] width 17 height 17
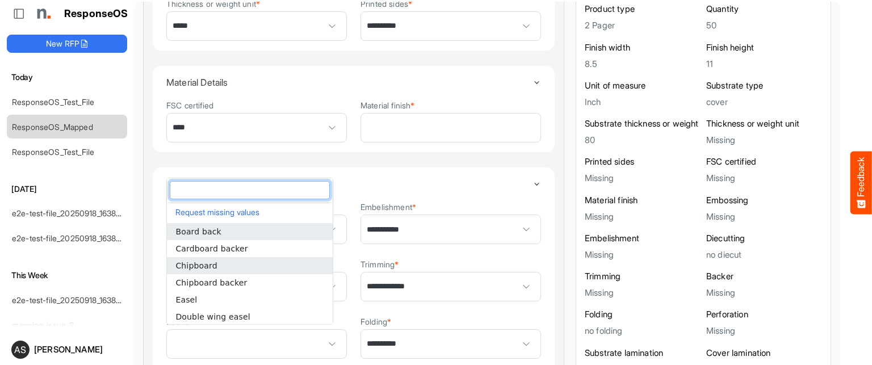
click at [225, 265] on li "Chipboard" at bounding box center [250, 265] width 166 height 17
type input "*********"
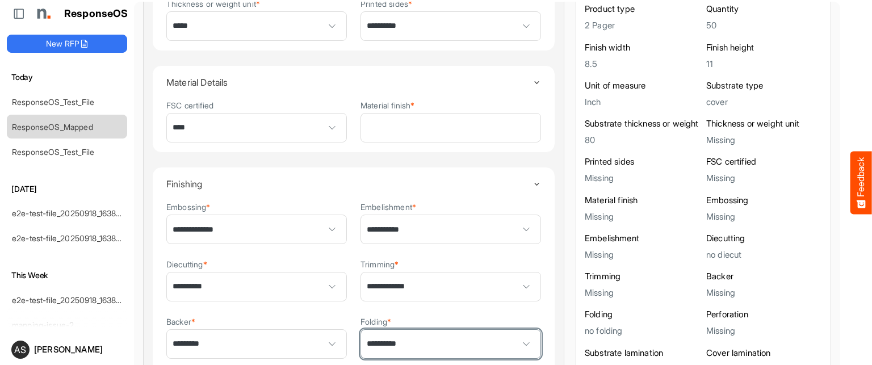
click at [518, 341] on span at bounding box center [526, 343] width 17 height 17
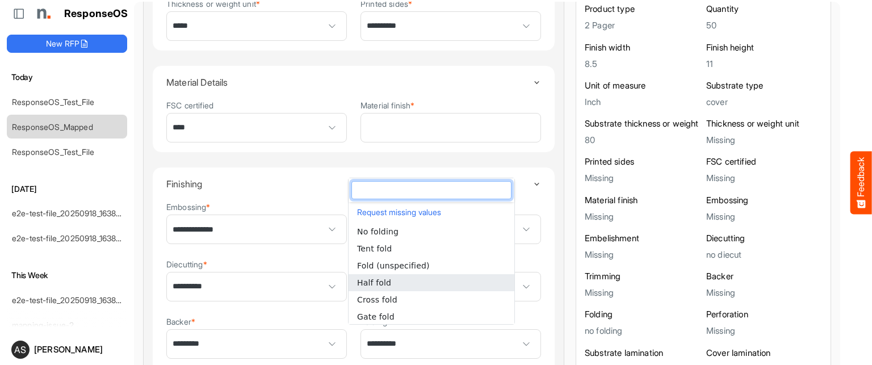
click at [421, 283] on li "Half fold" at bounding box center [432, 282] width 166 height 17
type input "*********"
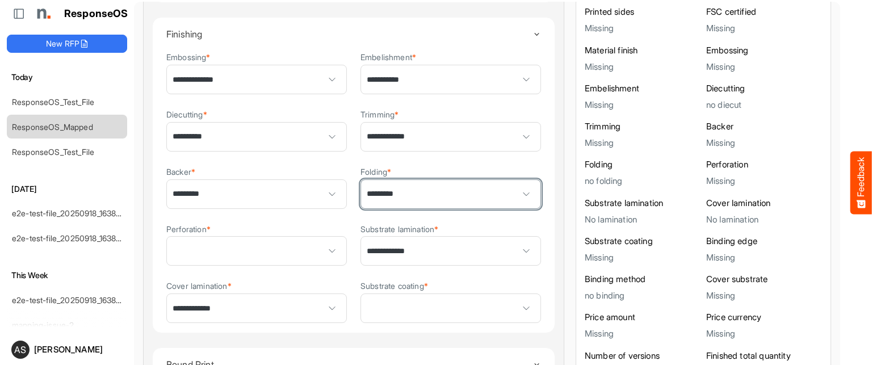
scroll to position [479, 0]
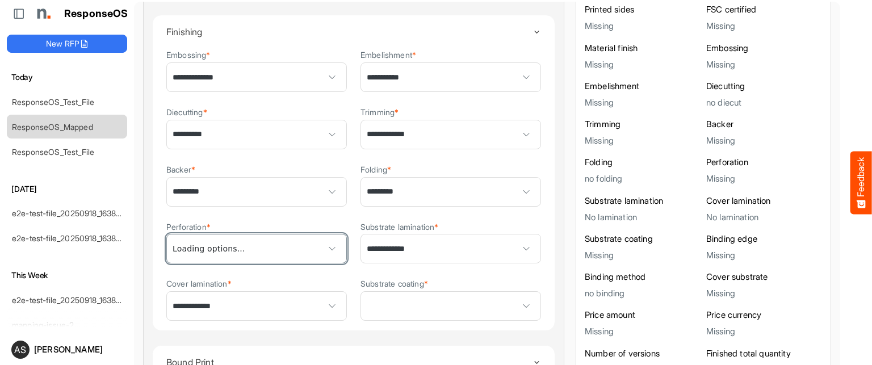
click at [324, 245] on span at bounding box center [332, 248] width 17 height 17
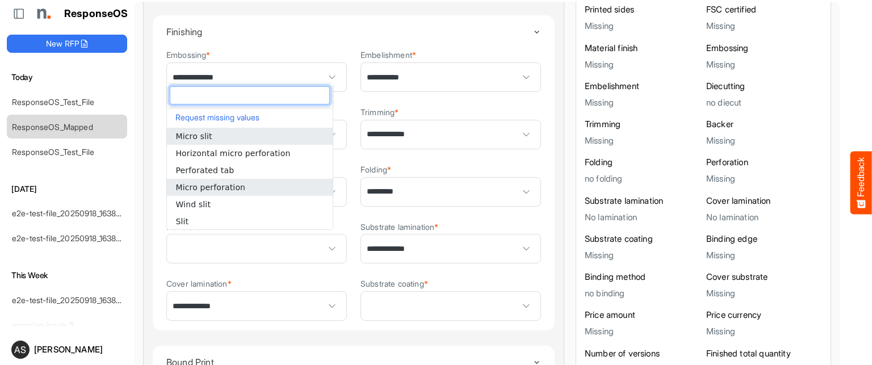
click at [234, 190] on span "Micro perforation" at bounding box center [210, 187] width 70 height 9
type input "**********"
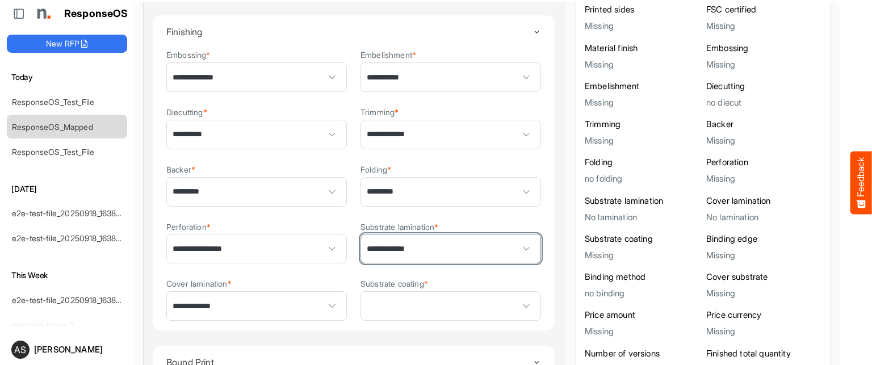
click at [518, 240] on span at bounding box center [526, 248] width 17 height 17
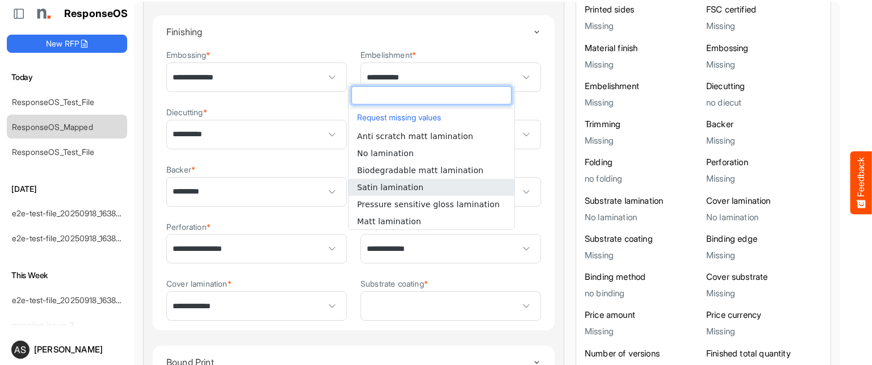
click at [412, 187] on span "Satin lamination" at bounding box center [390, 187] width 66 height 9
type input "**********"
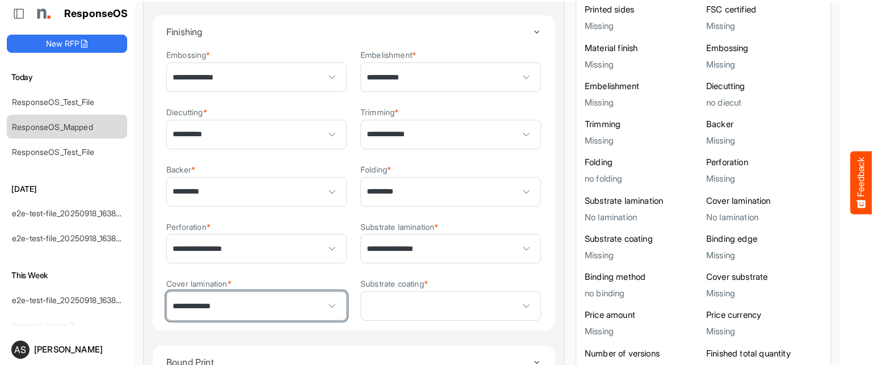
click at [314, 300] on span "**********" at bounding box center [256, 306] width 179 height 28
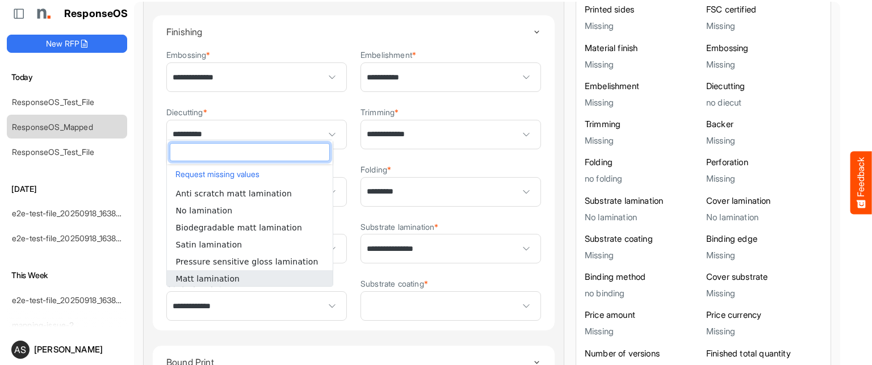
click at [258, 281] on li "Matt lamination" at bounding box center [250, 278] width 166 height 17
type input "**********"
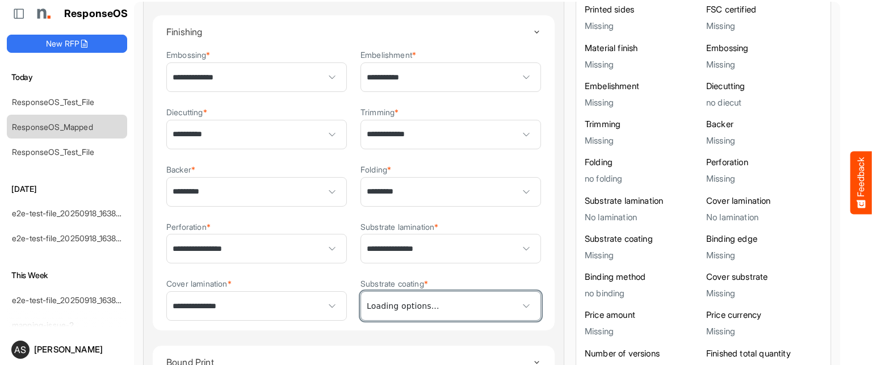
click at [518, 304] on span at bounding box center [526, 305] width 17 height 17
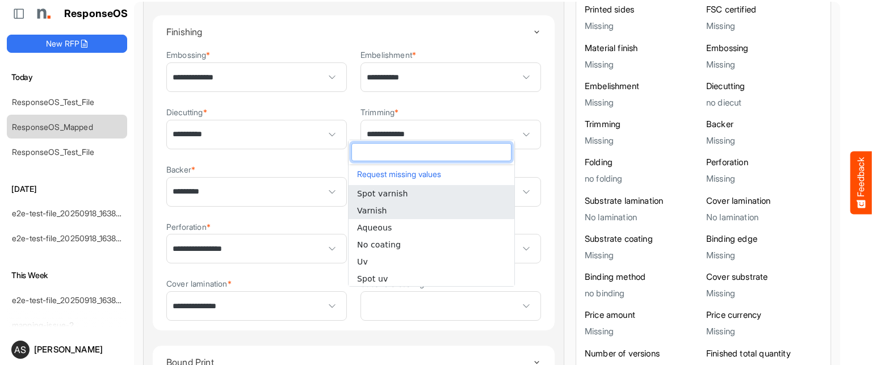
click at [414, 205] on li "Varnish" at bounding box center [432, 210] width 166 height 17
type input "*******"
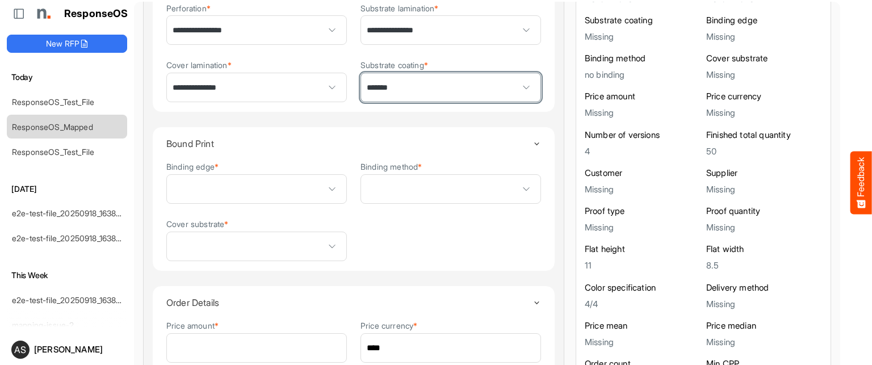
scroll to position [699, 0]
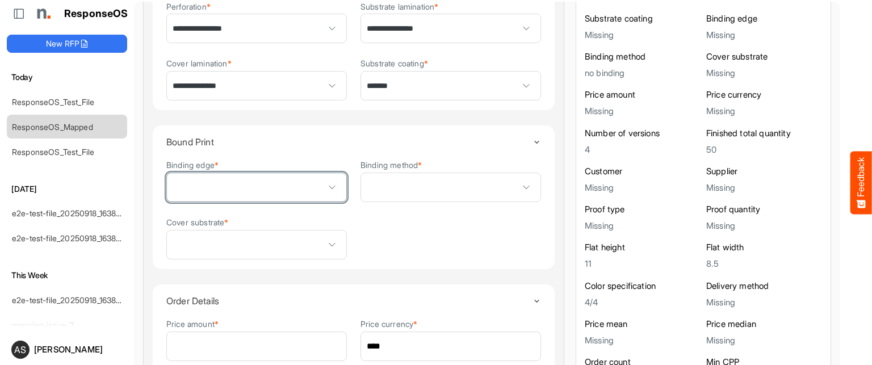
click at [327, 179] on span at bounding box center [332, 187] width 17 height 17
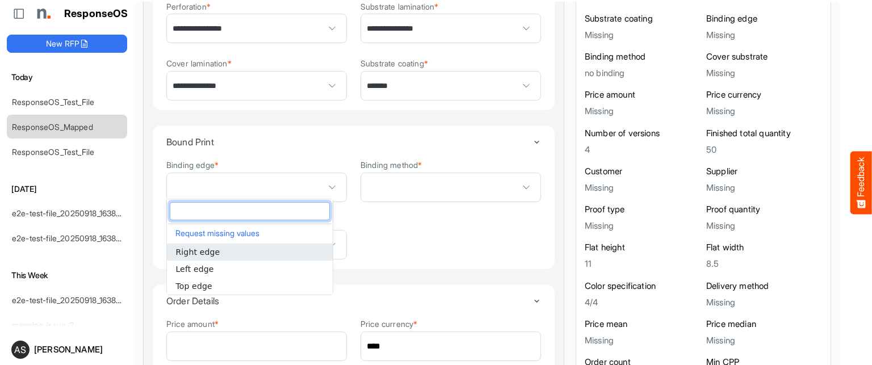
click at [224, 254] on li "Right edge" at bounding box center [250, 252] width 166 height 17
type input "**********"
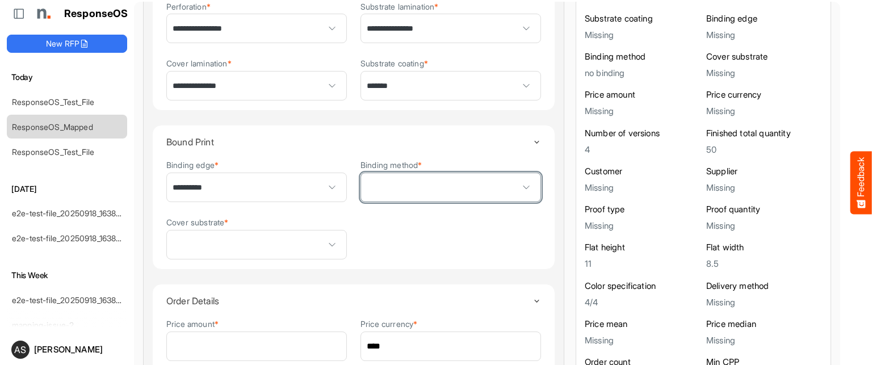
click at [499, 184] on span at bounding box center [450, 187] width 179 height 28
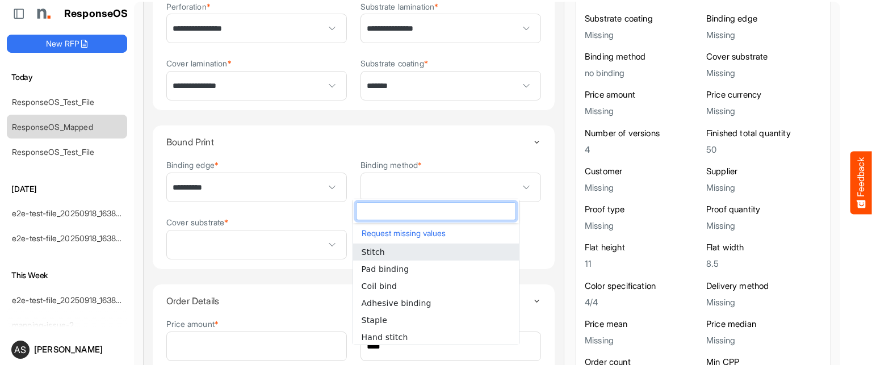
click at [402, 247] on li "Stitch" at bounding box center [436, 252] width 166 height 17
type input "******"
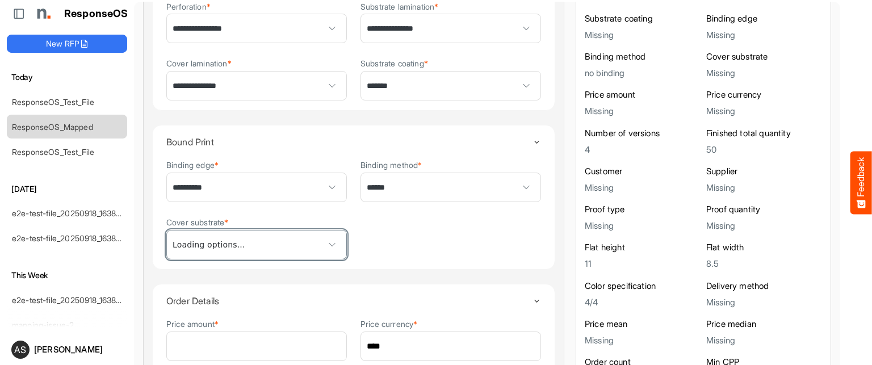
click at [324, 240] on span at bounding box center [332, 244] width 17 height 17
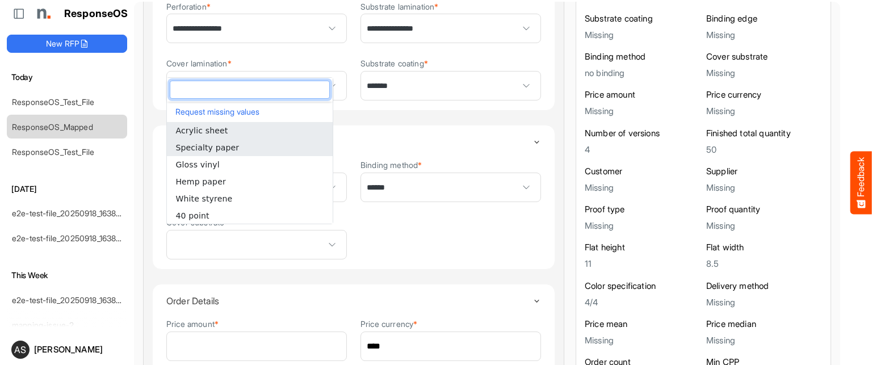
click at [240, 149] on li "Specialty paper" at bounding box center [250, 147] width 166 height 17
type input "**********"
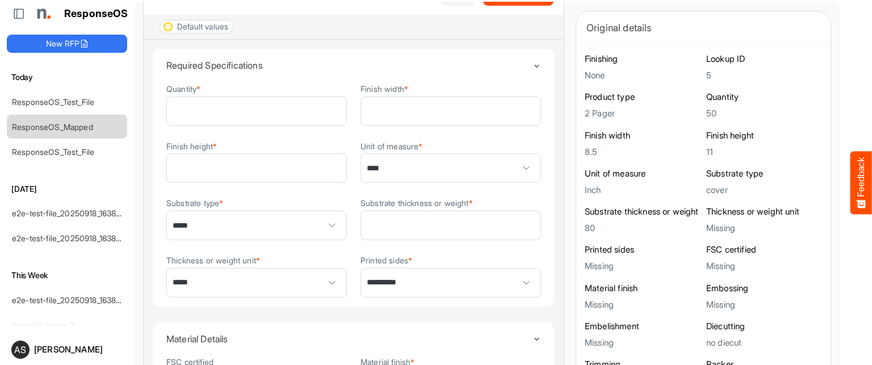
scroll to position [0, 0]
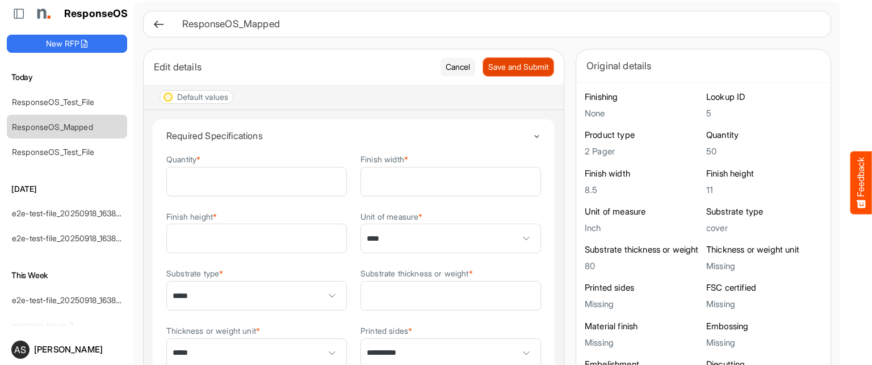
click at [493, 63] on span "Save and Submit" at bounding box center [518, 67] width 60 height 12
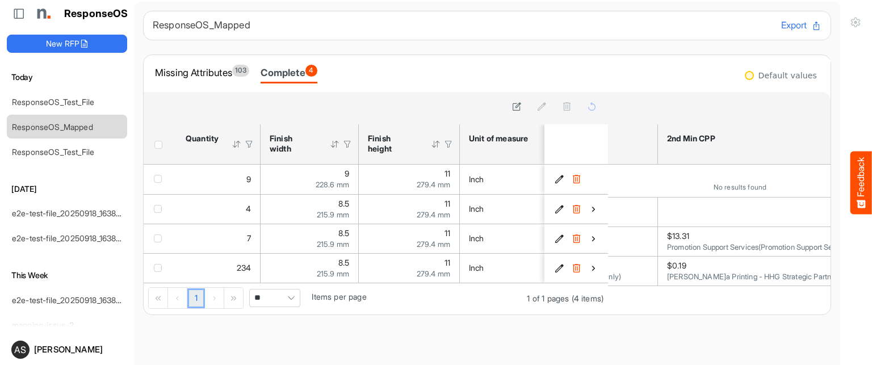
scroll to position [0, 702]
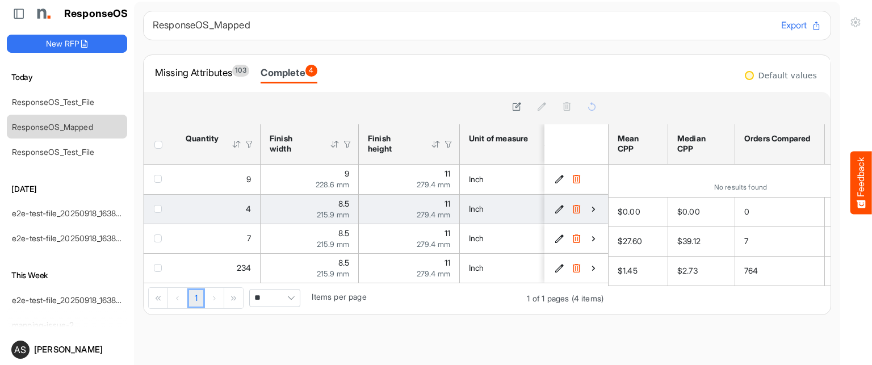
click at [589, 204] on icon "b1e49371-4efe-4397-aefe-cfc654477bc6 is template cell Column Header" at bounding box center [594, 209] width 10 height 10
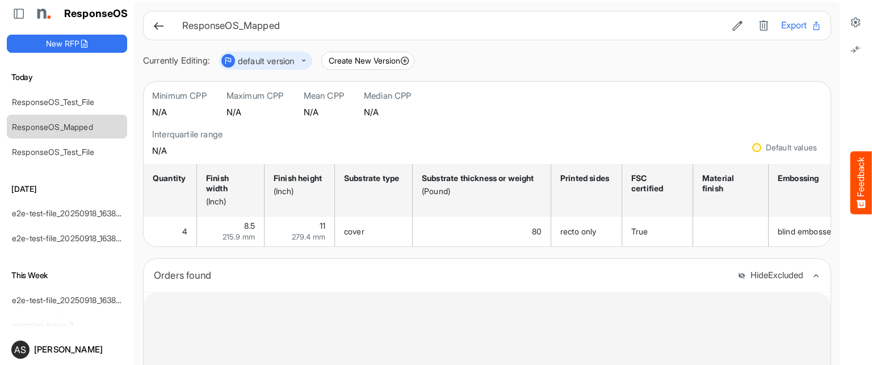
click at [160, 24] on icon at bounding box center [159, 26] width 12 height 12
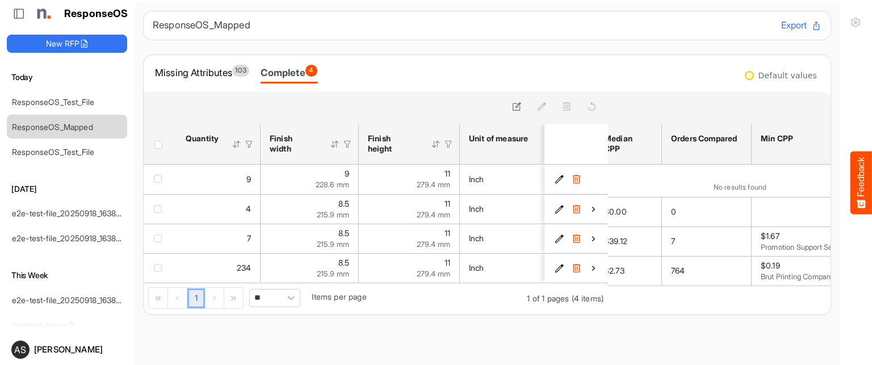
scroll to position [0, 78]
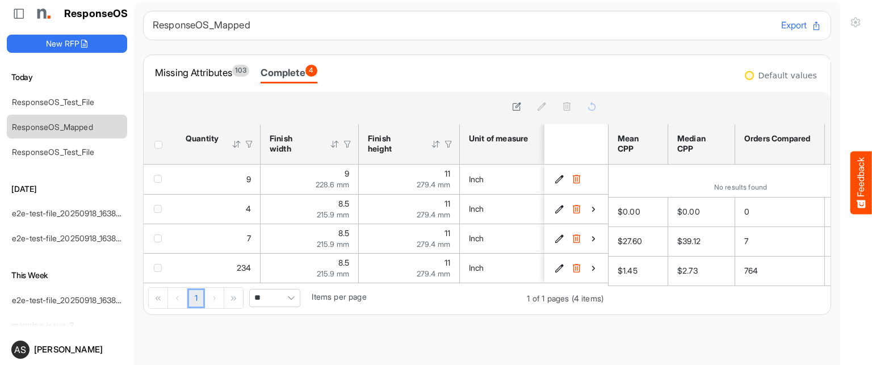
click at [293, 70] on div "Complete 4" at bounding box center [289, 73] width 56 height 16
click at [293, 71] on div "Complete 4" at bounding box center [289, 73] width 56 height 16
click at [745, 72] on div at bounding box center [749, 75] width 9 height 9
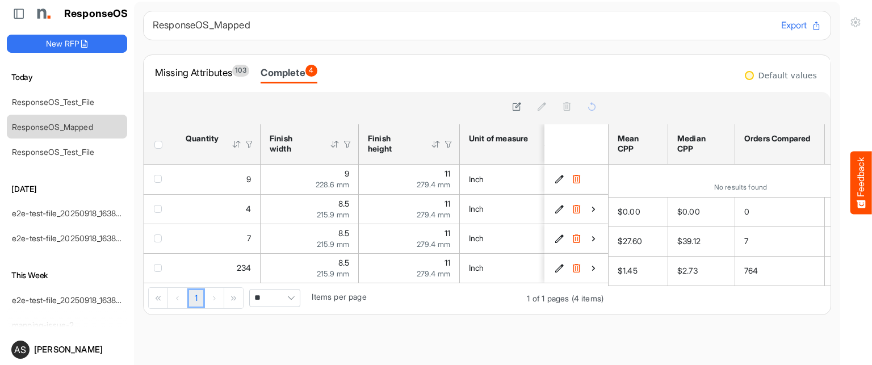
click at [745, 73] on div at bounding box center [749, 75] width 9 height 9
click at [745, 74] on div at bounding box center [749, 75] width 9 height 9
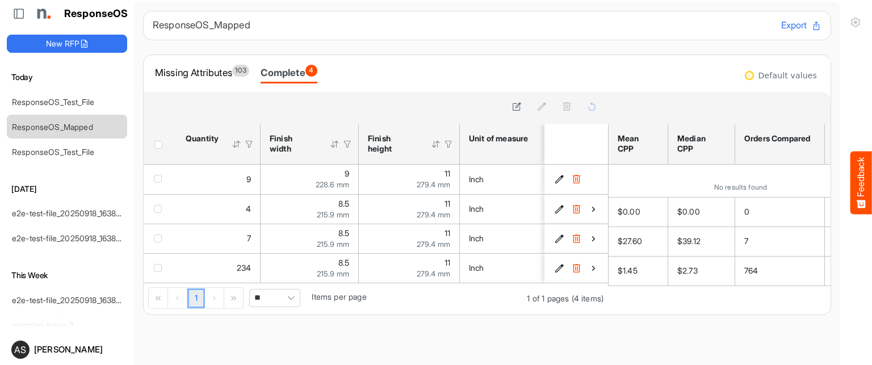
click at [745, 74] on div at bounding box center [749, 75] width 9 height 9
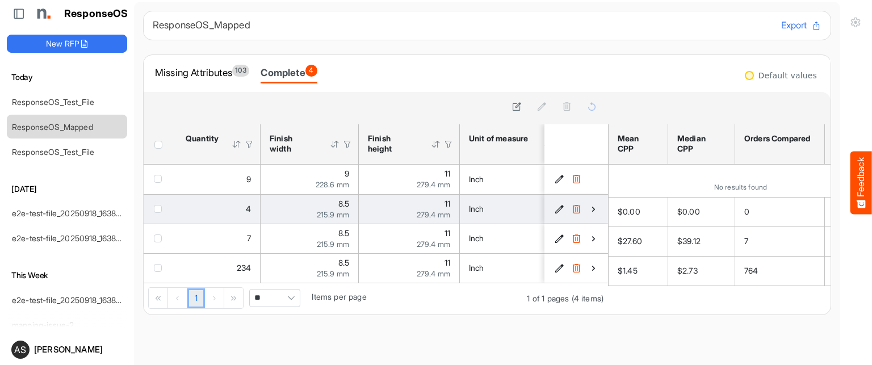
click at [572, 208] on icon "b1e49371-4efe-4397-aefe-cfc654477bc6 is template cell Column Header" at bounding box center [577, 209] width 10 height 10
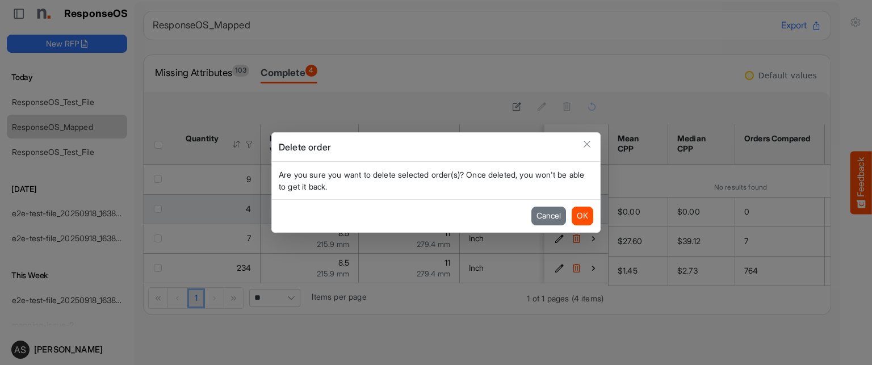
click at [544, 217] on button "Cancel" at bounding box center [548, 216] width 35 height 18
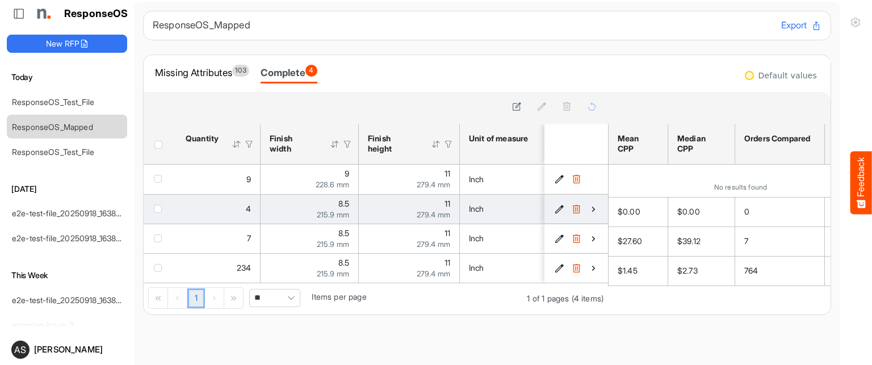
click at [555, 207] on icon "b1e49371-4efe-4397-aefe-cfc654477bc6 is template cell Column Header" at bounding box center [560, 209] width 10 height 10
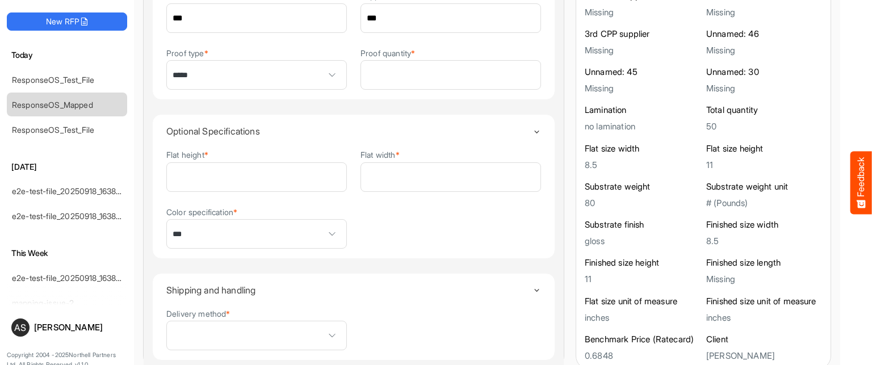
scroll to position [36, 0]
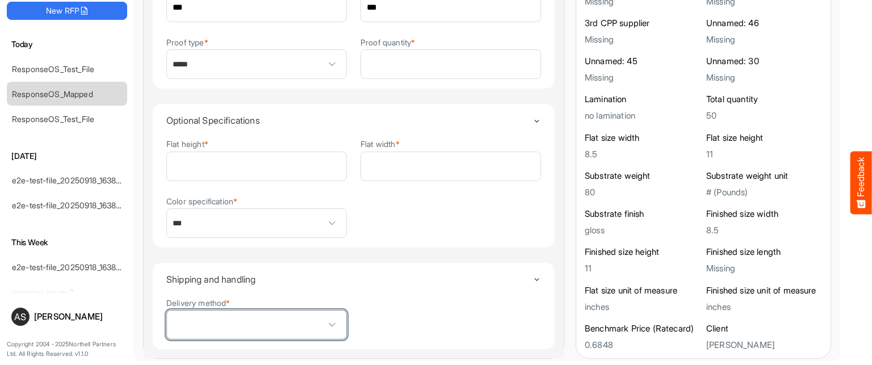
click at [324, 316] on span at bounding box center [332, 324] width 17 height 17
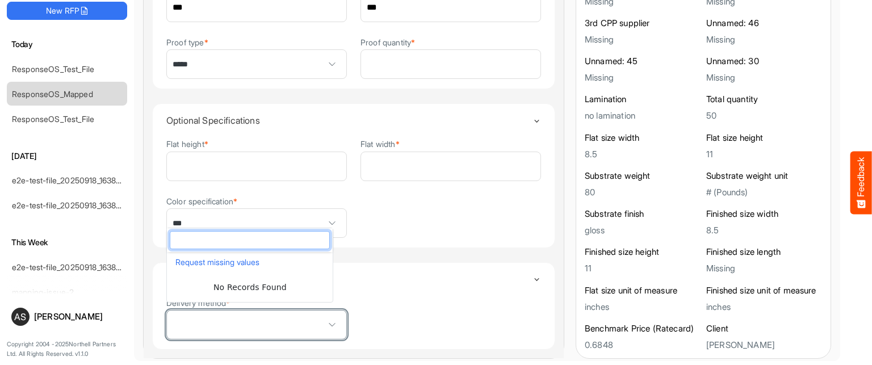
click at [276, 315] on span at bounding box center [256, 325] width 179 height 28
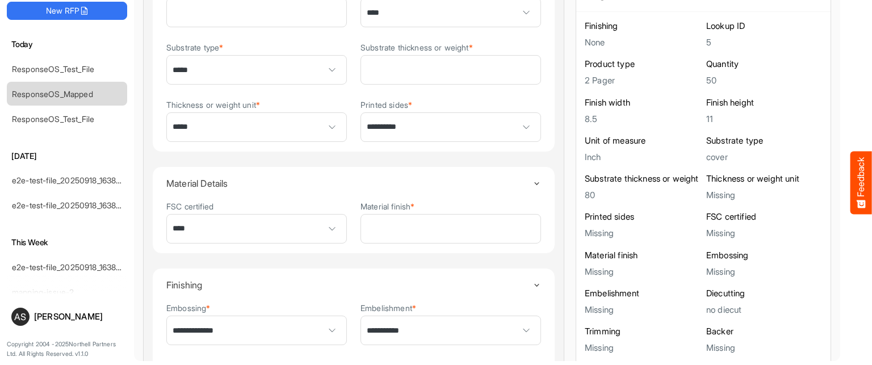
scroll to position [0, 0]
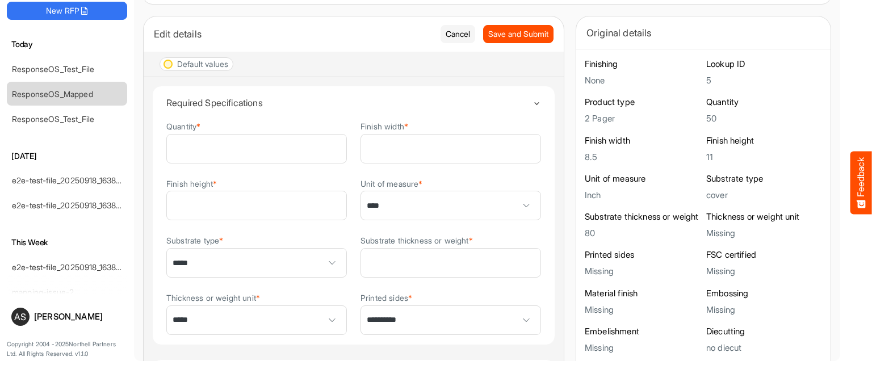
click at [166, 63] on div at bounding box center [167, 64] width 9 height 9
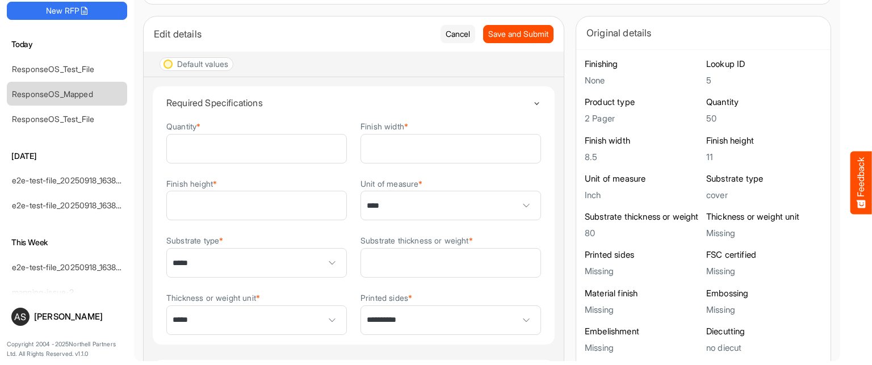
click at [166, 63] on div at bounding box center [167, 64] width 9 height 9
click at [203, 68] on div "Default values" at bounding box center [202, 64] width 51 height 8
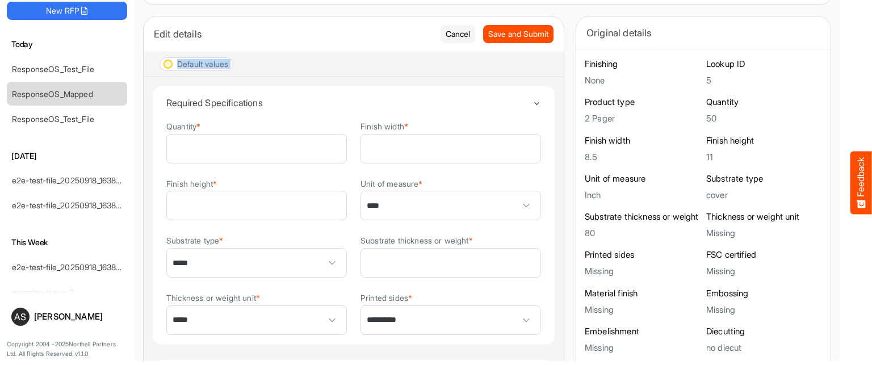
click at [203, 68] on div "Default values" at bounding box center [202, 64] width 51 height 8
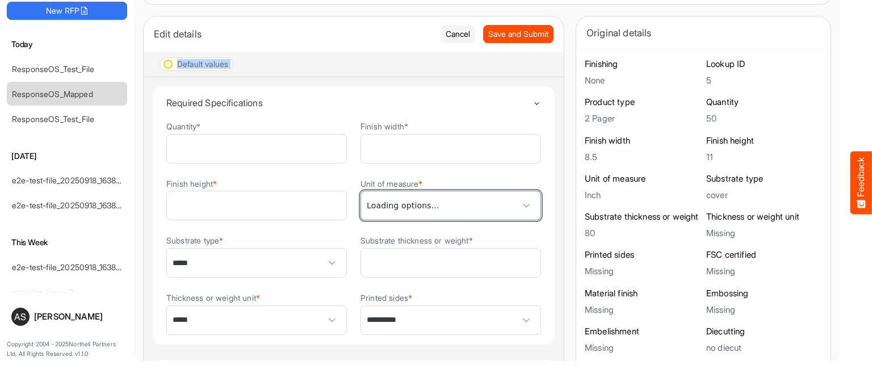
click at [420, 202] on span "****" at bounding box center [450, 205] width 179 height 28
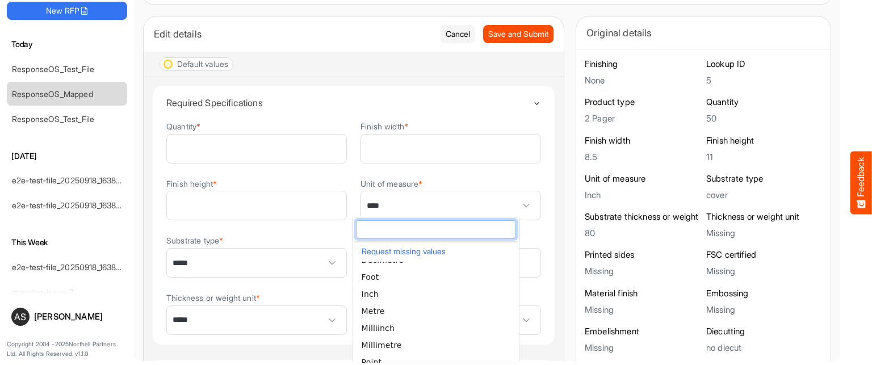
scroll to position [52, 0]
click at [477, 317] on li "Millimetre" at bounding box center [436, 320] width 166 height 17
type input "**********"
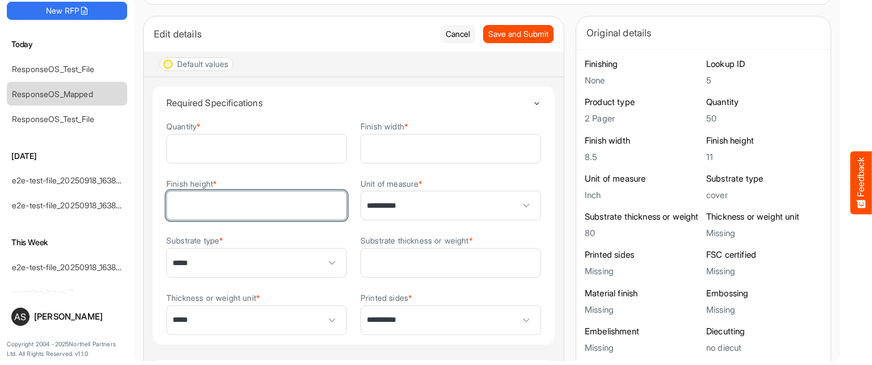
click at [262, 213] on input "**" at bounding box center [256, 205] width 179 height 28
type input "****"
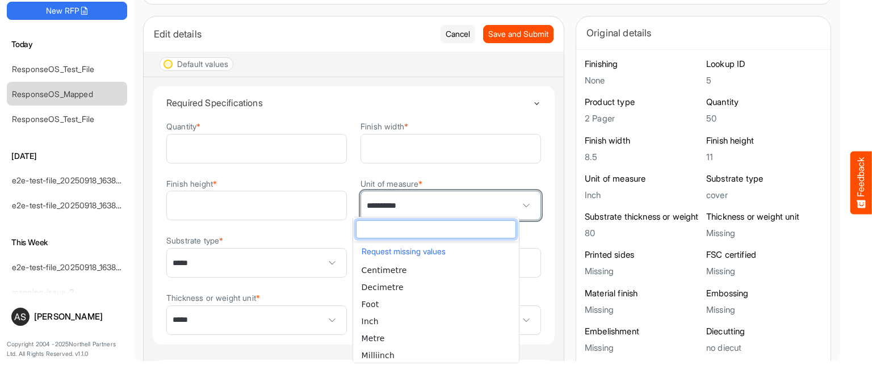
click at [426, 207] on span "**********" at bounding box center [450, 205] width 179 height 28
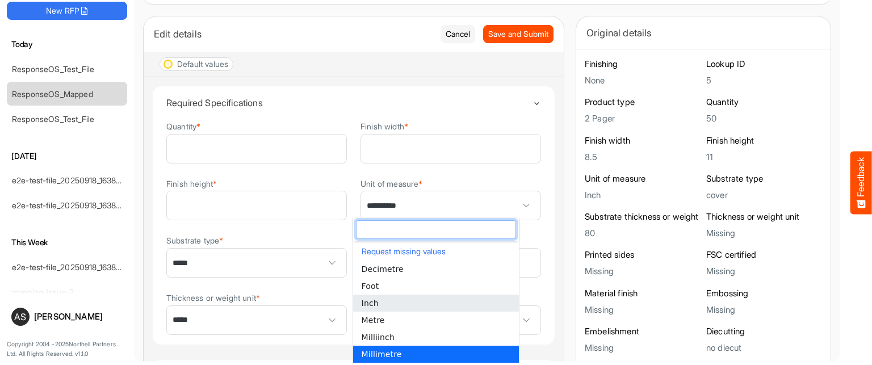
click at [386, 301] on li "Inch" at bounding box center [436, 303] width 166 height 17
type input "****"
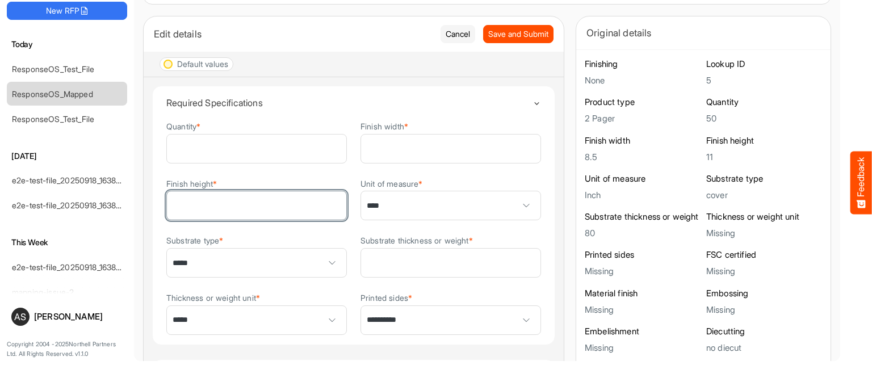
click at [259, 215] on input "****" at bounding box center [256, 205] width 179 height 28
type input "**"
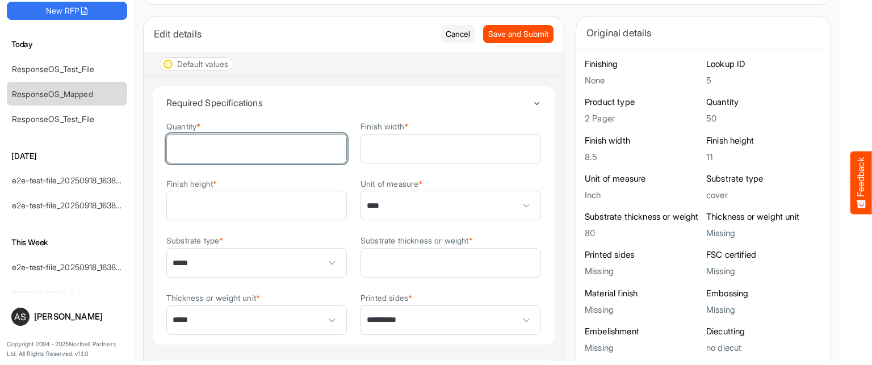
click at [263, 157] on input "*" at bounding box center [256, 149] width 179 height 28
type input "***"
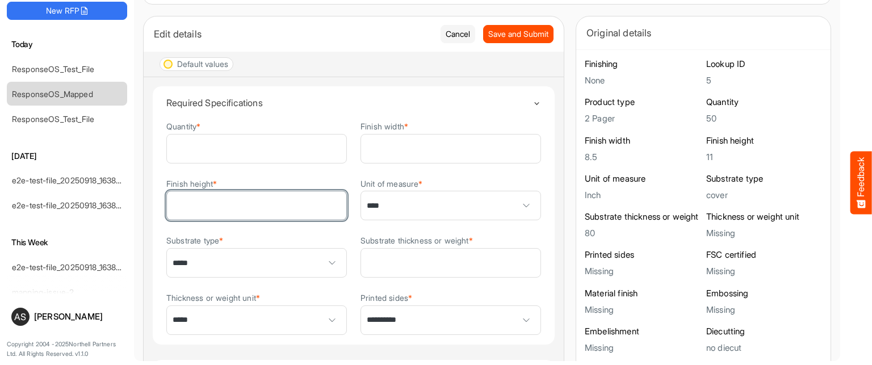
click at [273, 212] on input "**" at bounding box center [256, 205] width 179 height 28
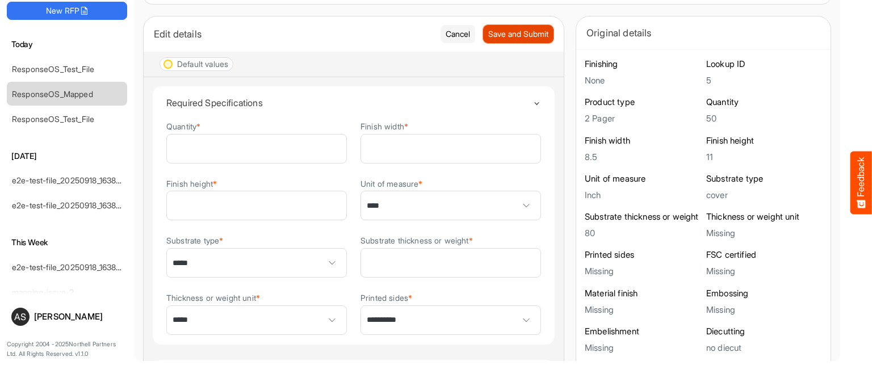
click at [502, 39] on span "Save and Submit" at bounding box center [518, 34] width 60 height 12
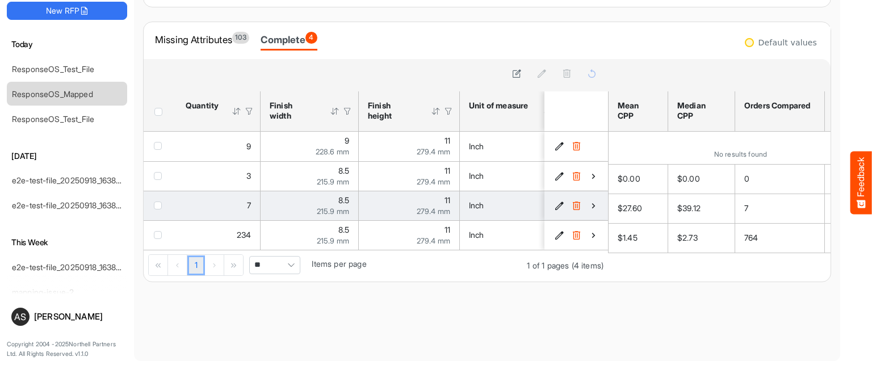
click at [555, 206] on icon "cd169b94-a628-4e20-af6e-0f36764c90be is template cell Column Header" at bounding box center [560, 206] width 10 height 10
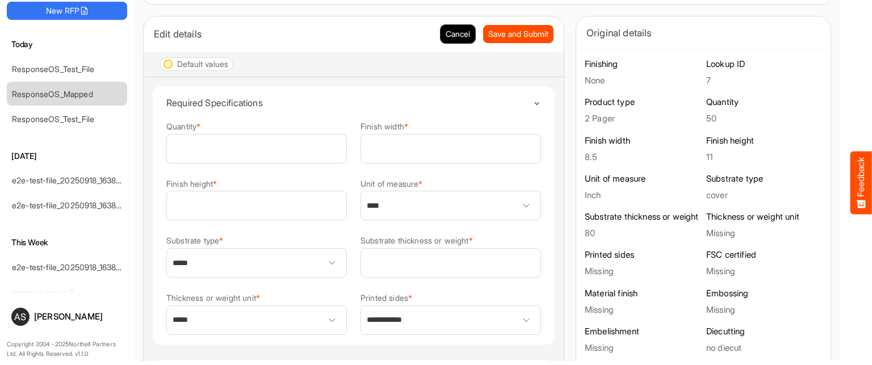
click at [441, 38] on button "Cancel" at bounding box center [458, 34] width 35 height 18
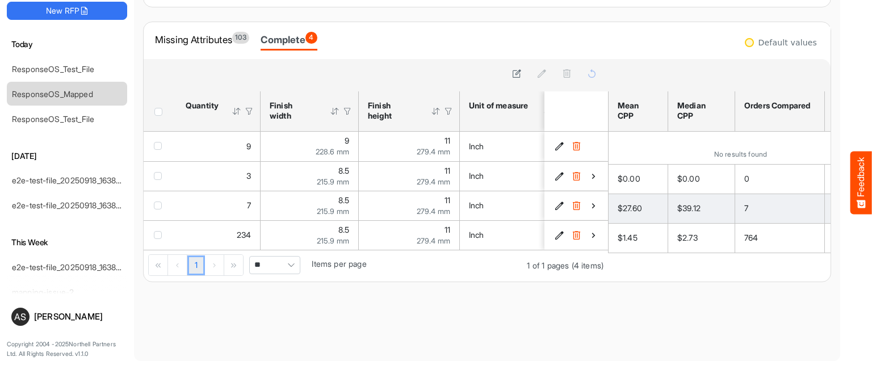
click at [618, 205] on span "$27.60" at bounding box center [630, 208] width 24 height 10
click at [678, 202] on div "$39.12" at bounding box center [701, 208] width 48 height 12
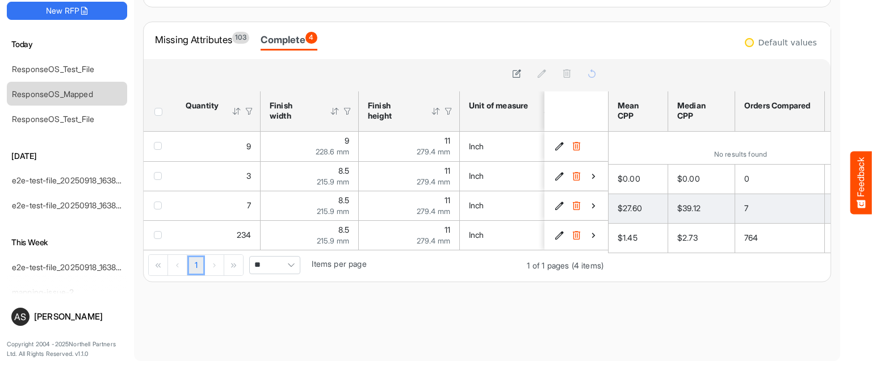
click at [618, 204] on span "$27.60" at bounding box center [630, 208] width 24 height 10
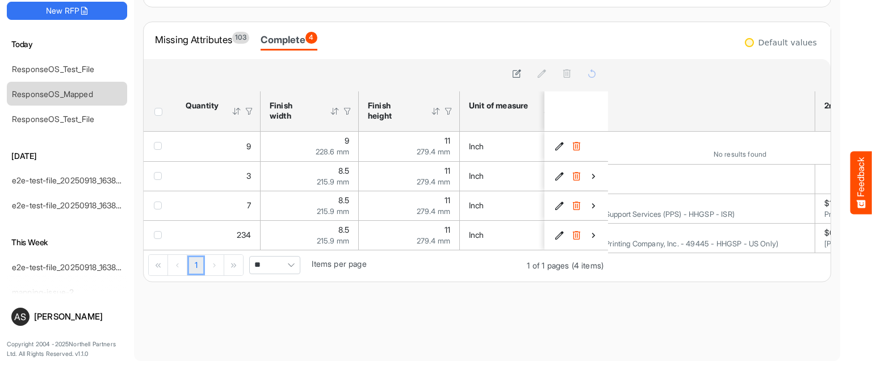
scroll to position [0, 350]
